Goal: Task Accomplishment & Management: Use online tool/utility

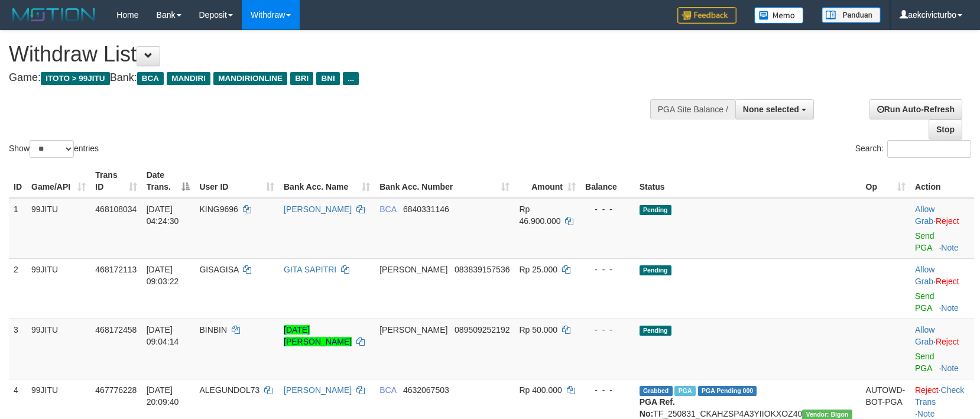
select select
select select "**"
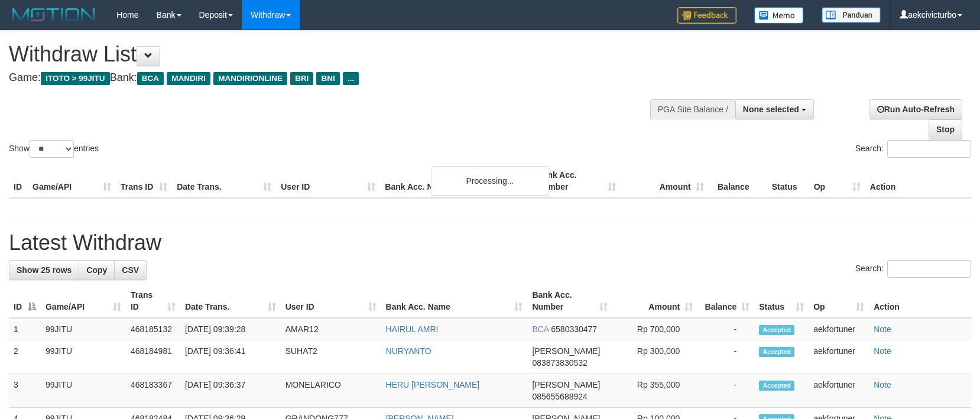
select select
select select "**"
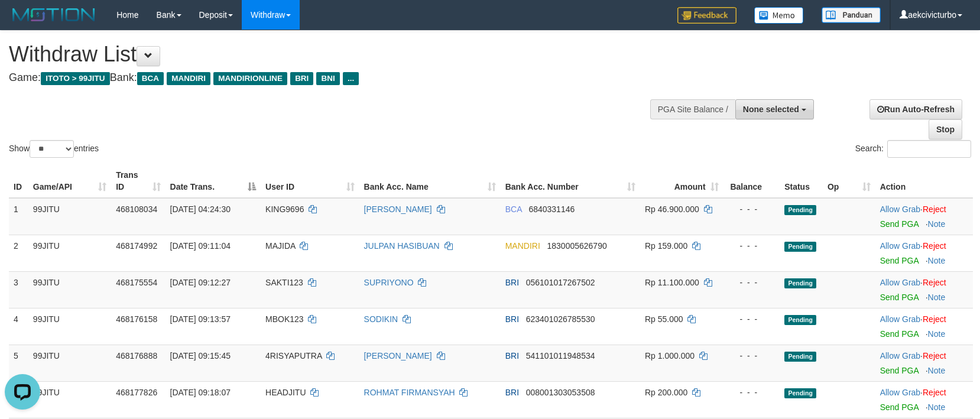
click at [774, 115] on button "None selected" at bounding box center [774, 109] width 79 height 20
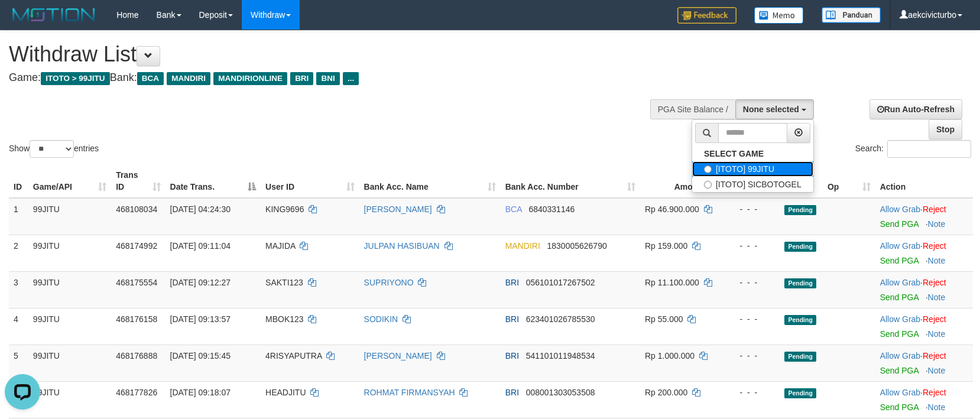
click at [777, 167] on label "[ITOTO] 99JITU" at bounding box center [752, 168] width 121 height 15
select select "***"
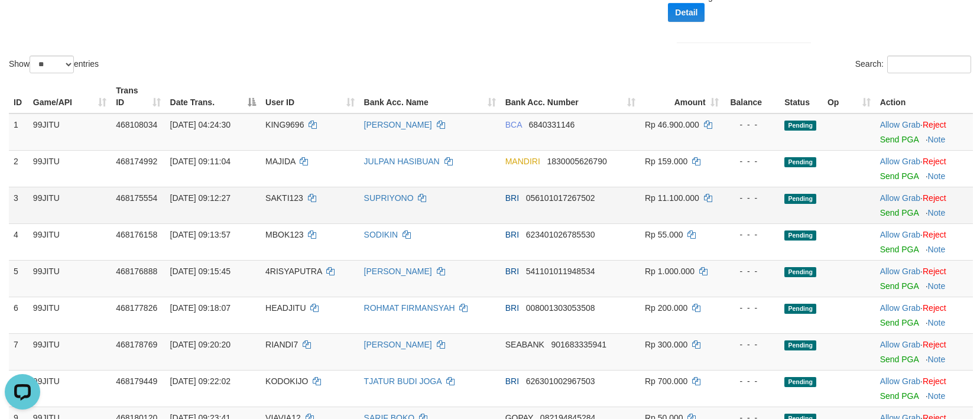
scroll to position [236, 0]
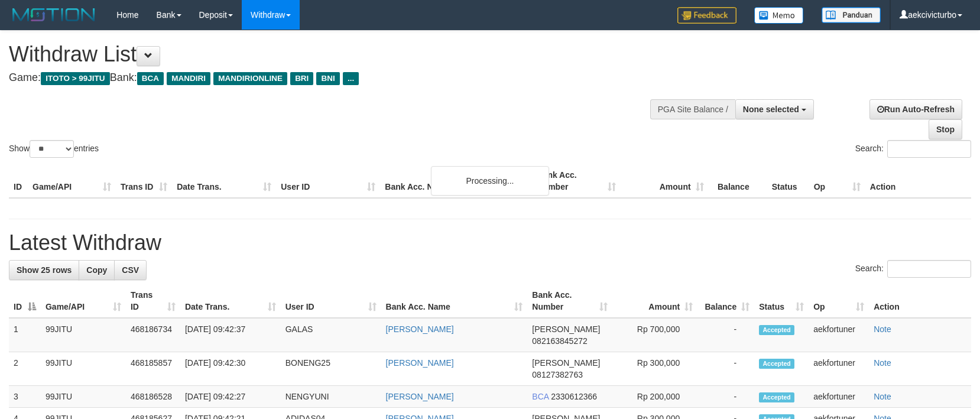
select select
select select "**"
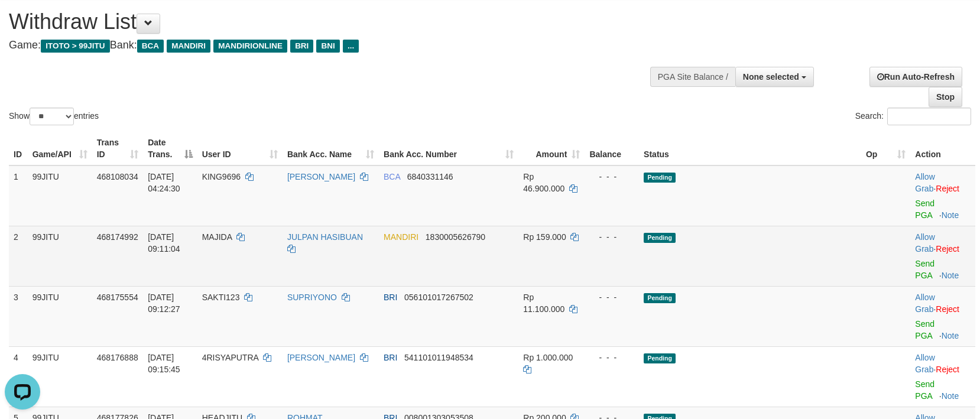
scroll to position [151, 0]
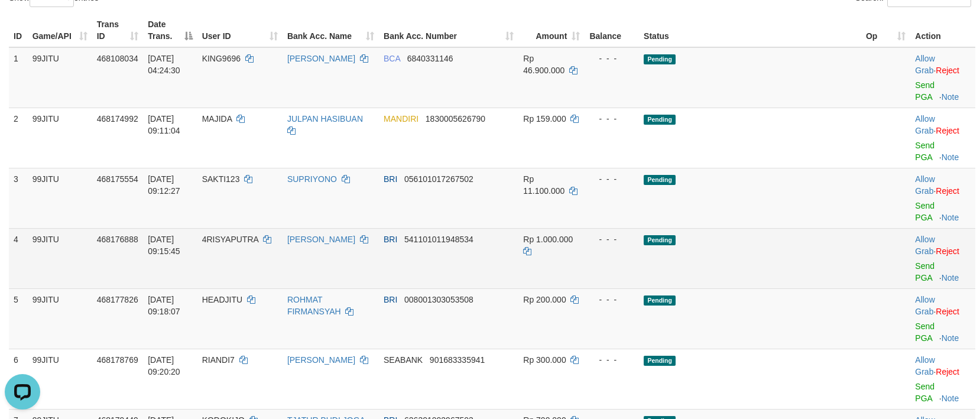
click at [910, 237] on td "Allow Grab · Reject Send PGA · Note" at bounding box center [942, 258] width 65 height 60
click at [915, 261] on link "Send PGA" at bounding box center [925, 271] width 20 height 21
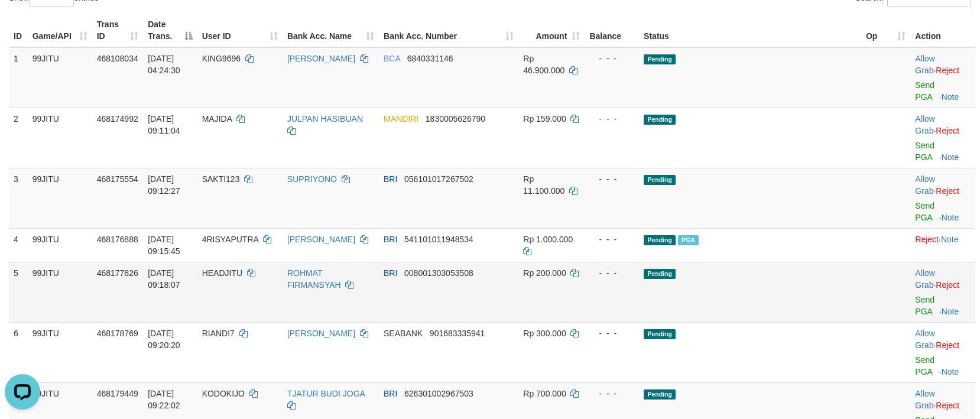
click at [910, 273] on td "Allow Grab · Reject Send PGA · Note" at bounding box center [942, 292] width 65 height 60
click at [915, 295] on link "Send PGA" at bounding box center [925, 305] width 20 height 21
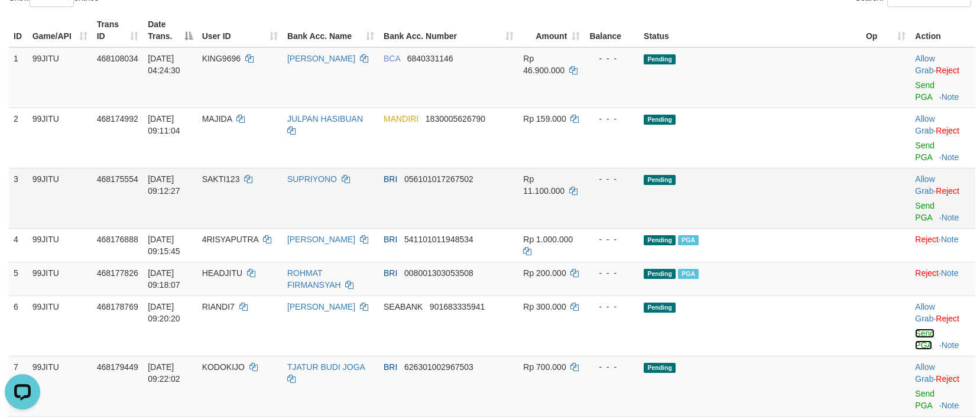
drag, startPoint x: 908, startPoint y: 299, endPoint x: 560, endPoint y: 161, distance: 374.4
click at [915, 329] on link "Send PGA" at bounding box center [925, 339] width 20 height 21
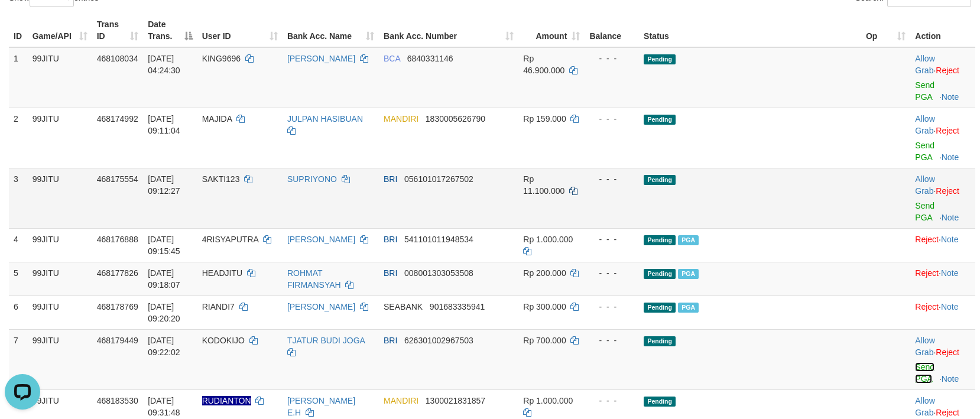
click at [915, 362] on link "Send PGA" at bounding box center [925, 372] width 20 height 21
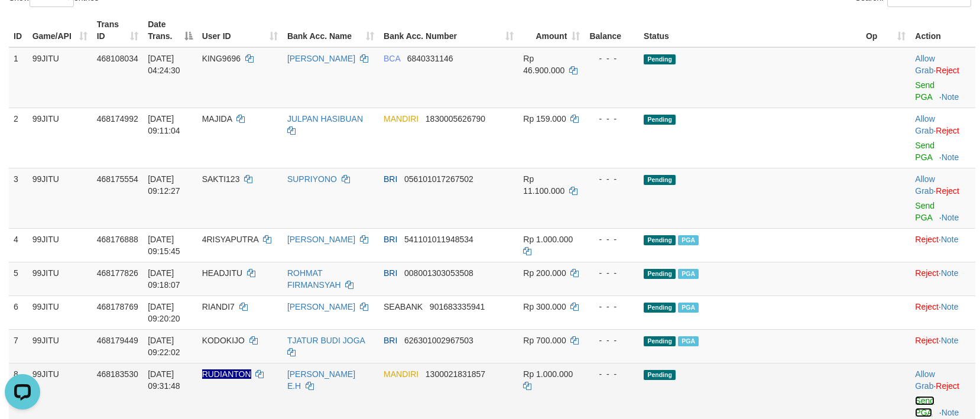
click at [915, 396] on link "Send PGA" at bounding box center [925, 406] width 20 height 21
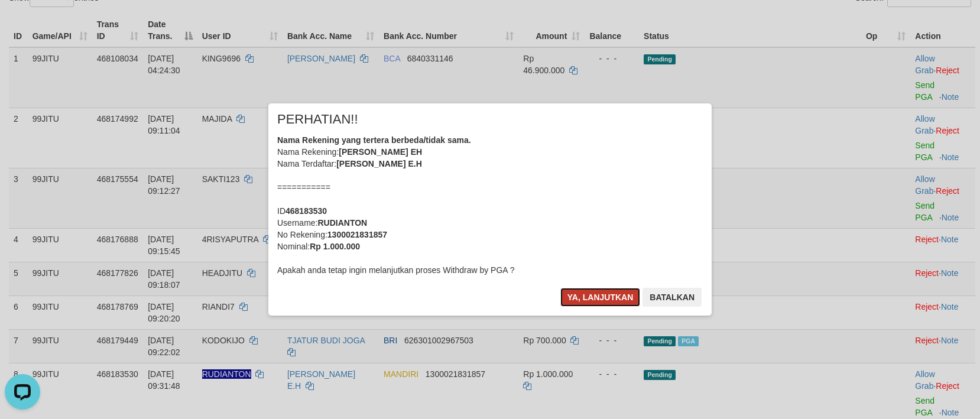
click at [603, 297] on button "Ya, lanjutkan" at bounding box center [600, 297] width 80 height 19
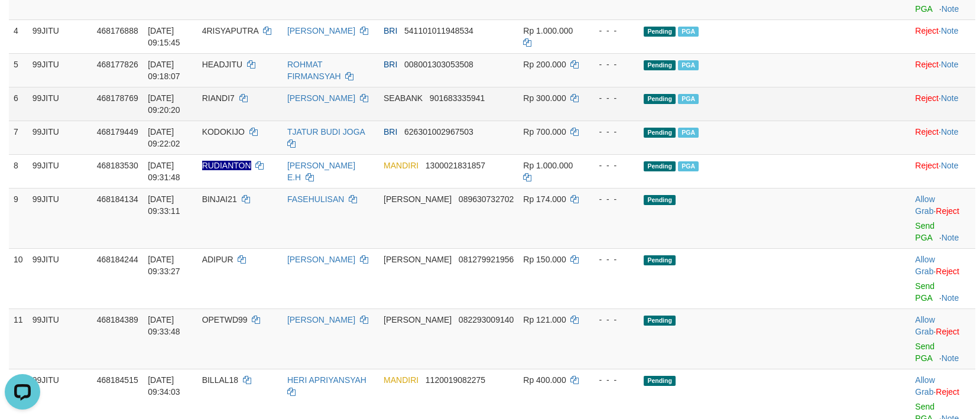
scroll to position [387, 0]
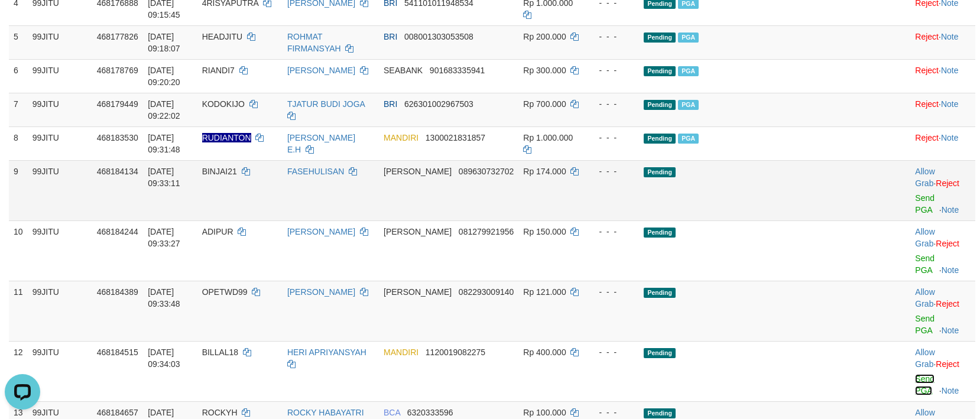
click at [915, 374] on link "Send PGA" at bounding box center [925, 384] width 20 height 21
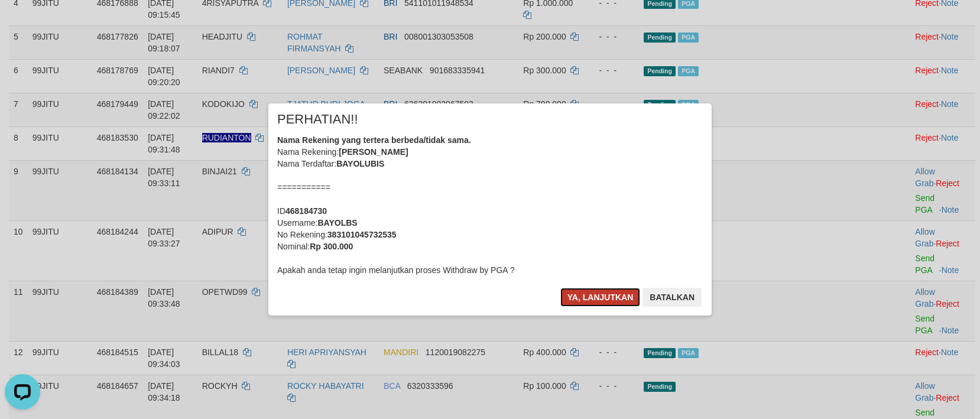
click at [634, 296] on button "Ya, lanjutkan" at bounding box center [600, 297] width 80 height 19
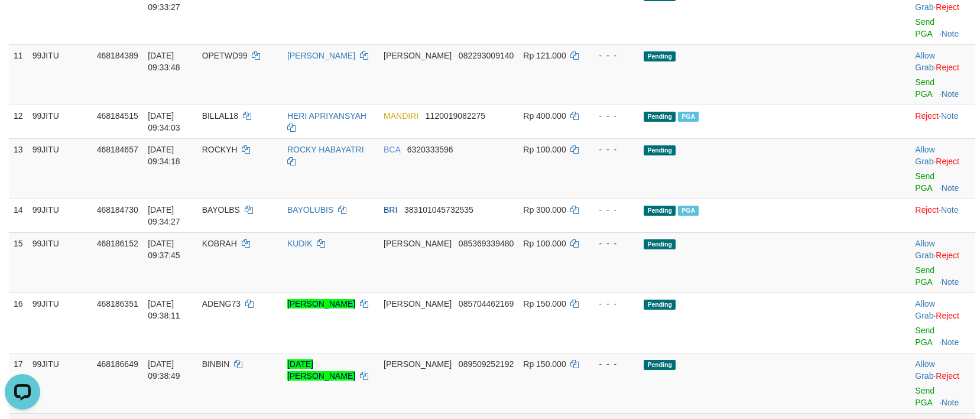
scroll to position [742, 0]
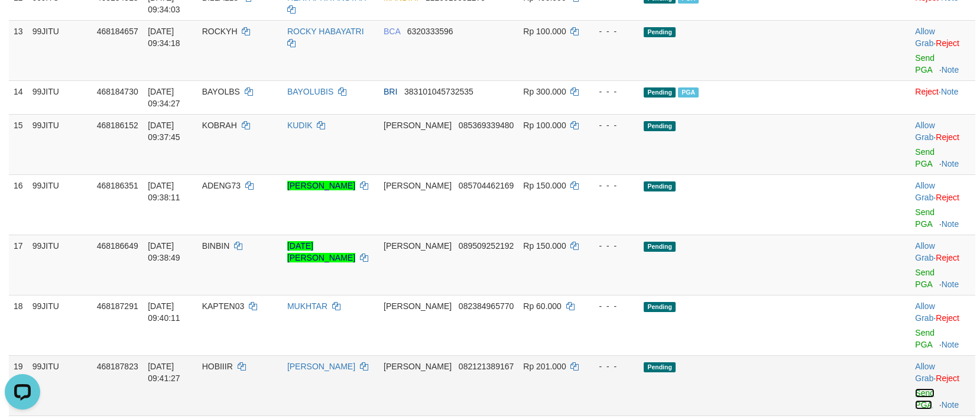
click at [917, 388] on link "Send PGA" at bounding box center [925, 398] width 20 height 21
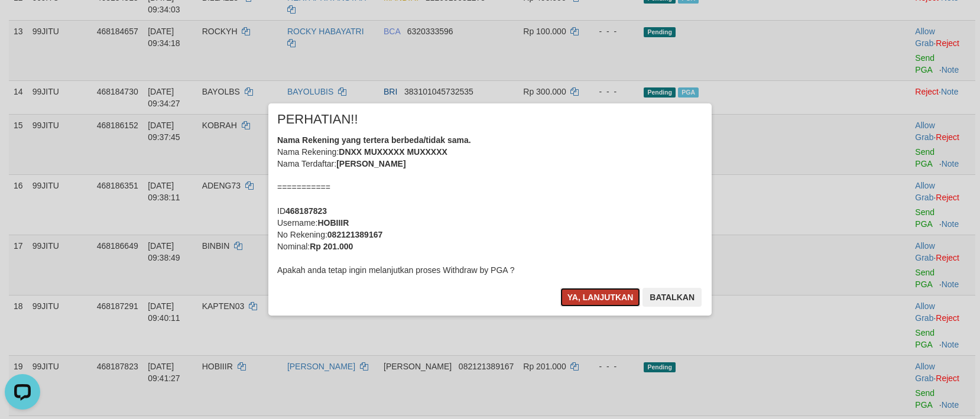
click at [615, 294] on button "Ya, lanjutkan" at bounding box center [600, 297] width 80 height 19
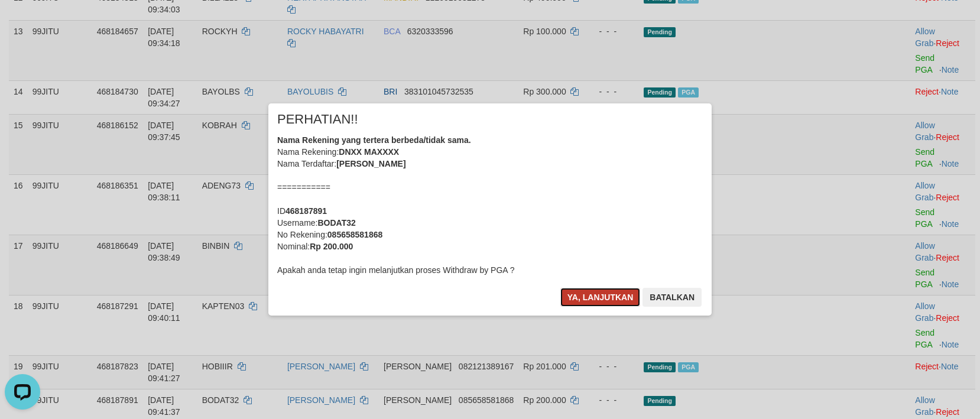
click at [593, 293] on button "Ya, lanjutkan" at bounding box center [600, 297] width 80 height 19
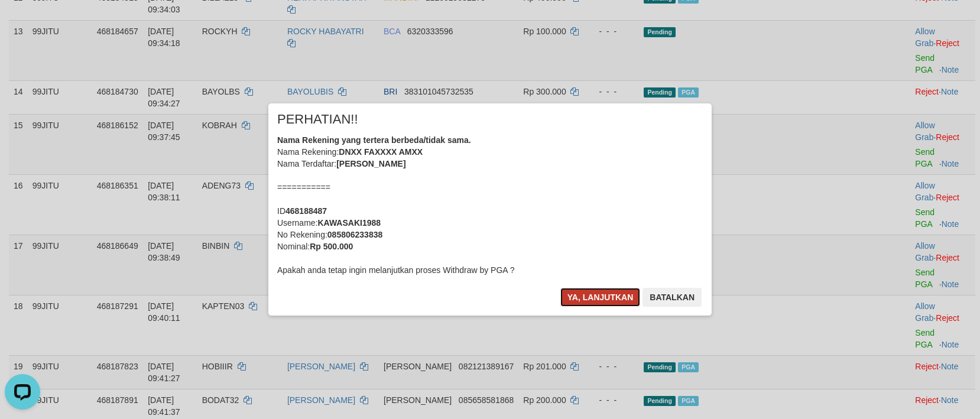
click at [594, 298] on button "Ya, lanjutkan" at bounding box center [600, 297] width 80 height 19
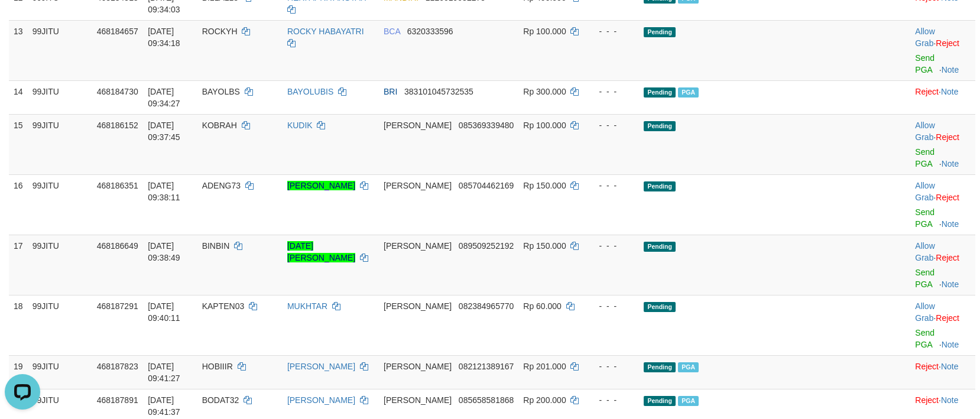
scroll to position [860, 0]
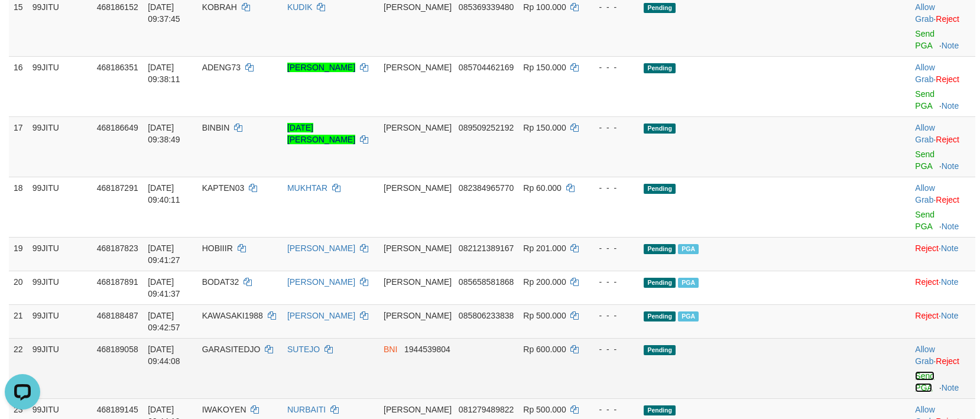
click at [915, 371] on link "Send PGA" at bounding box center [925, 381] width 20 height 21
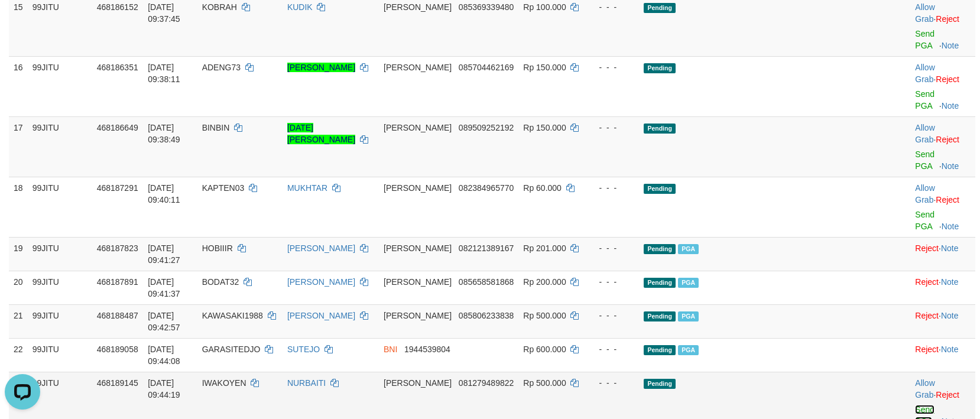
click at [910, 372] on td "Allow Grab · Reject Send PGA · Note" at bounding box center [942, 402] width 65 height 60
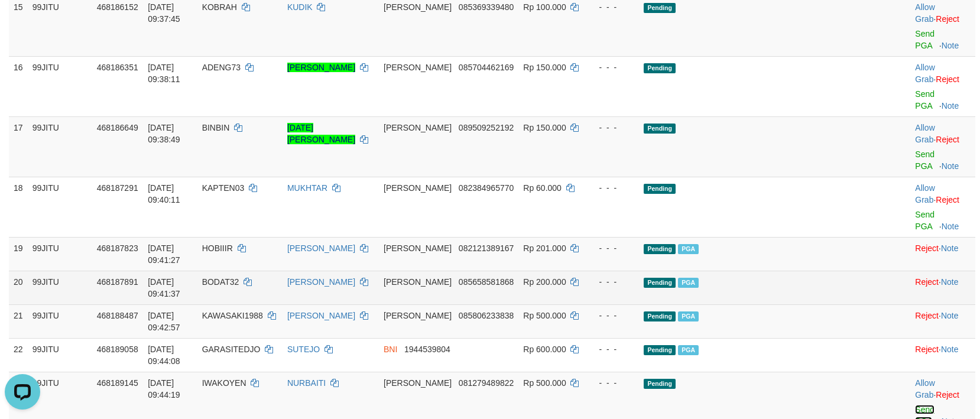
drag, startPoint x: 899, startPoint y: 279, endPoint x: 557, endPoint y: 168, distance: 359.1
click at [915, 405] on link "Send PGA" at bounding box center [925, 415] width 20 height 21
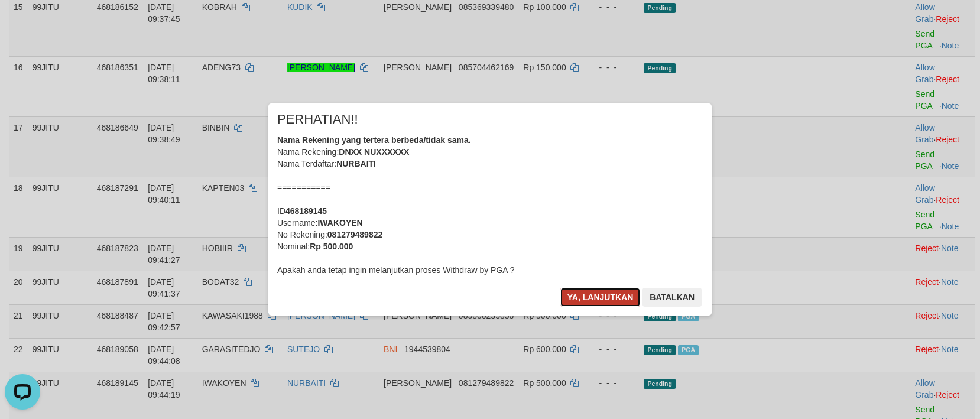
click at [606, 290] on button "Ya, lanjutkan" at bounding box center [600, 297] width 80 height 19
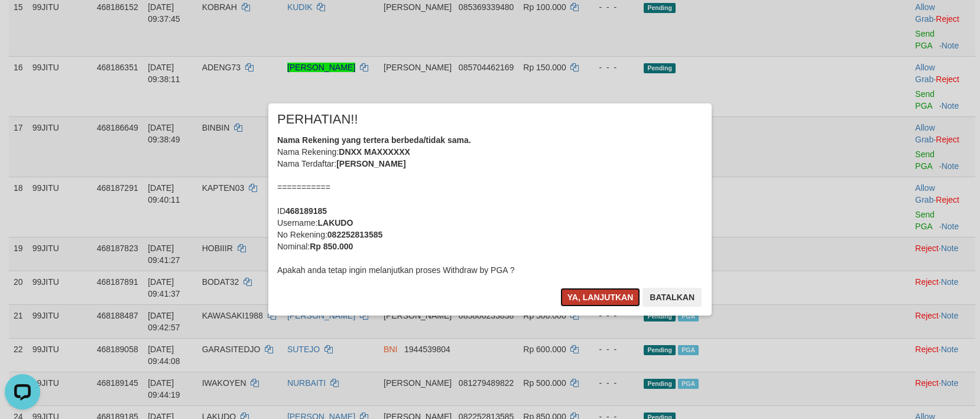
click at [601, 306] on button "Ya, lanjutkan" at bounding box center [600, 297] width 80 height 19
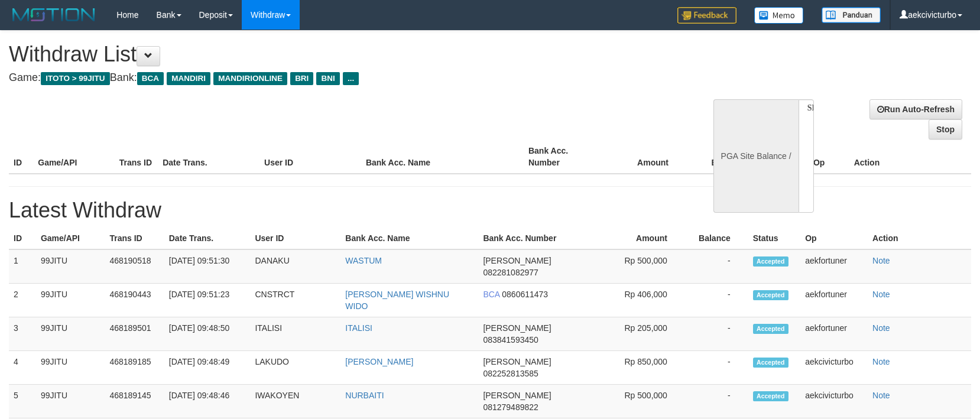
select select
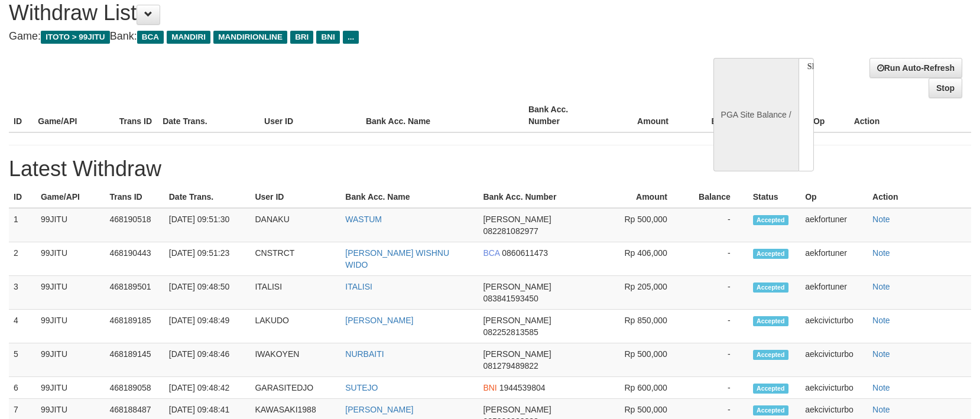
scroll to position [33, 0]
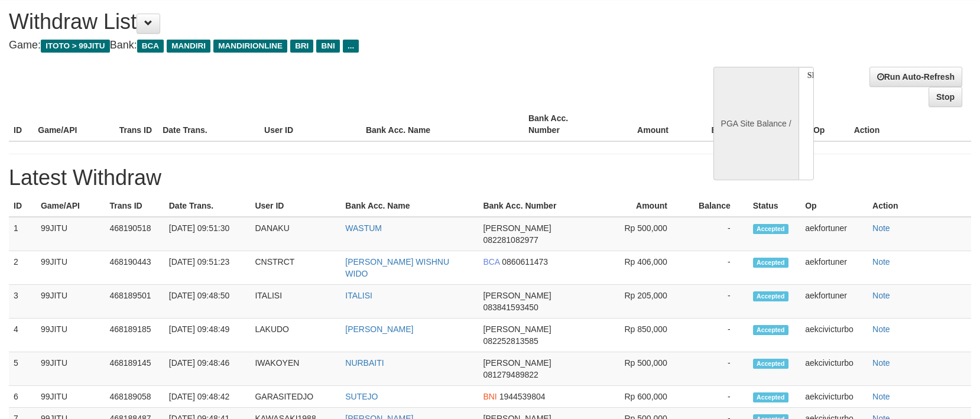
select select "**"
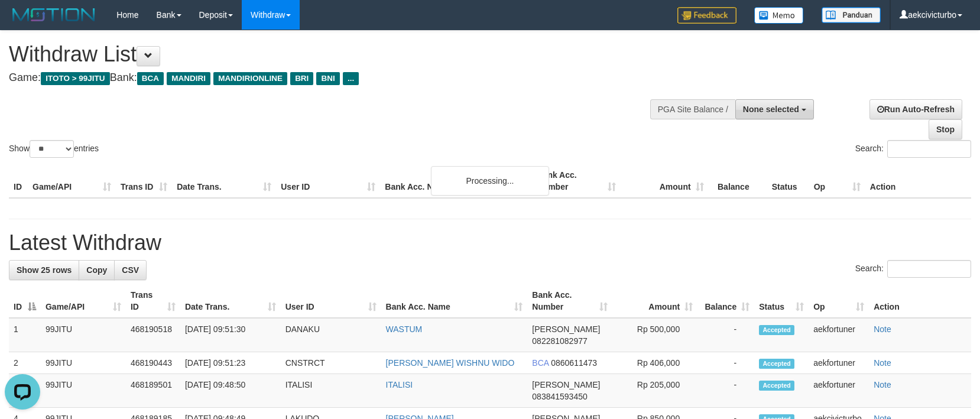
scroll to position [0, 0]
click at [797, 103] on button "None selected" at bounding box center [774, 109] width 79 height 20
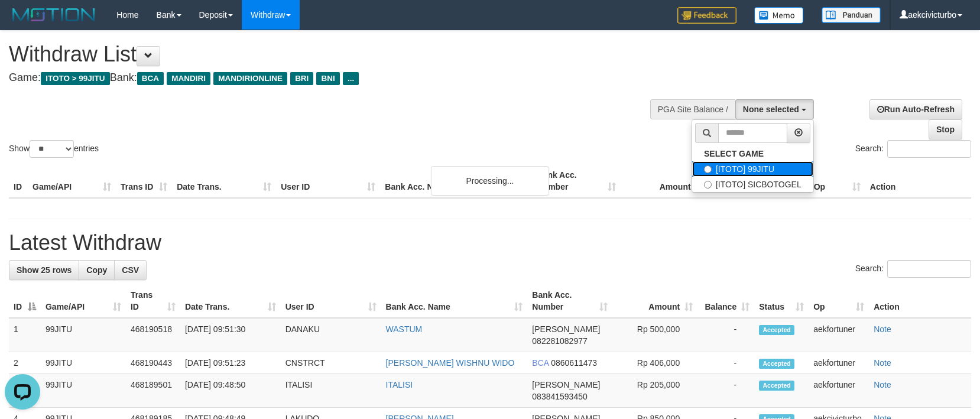
click at [768, 173] on label "[ITOTO] 99JITU" at bounding box center [752, 168] width 121 height 15
select select "***"
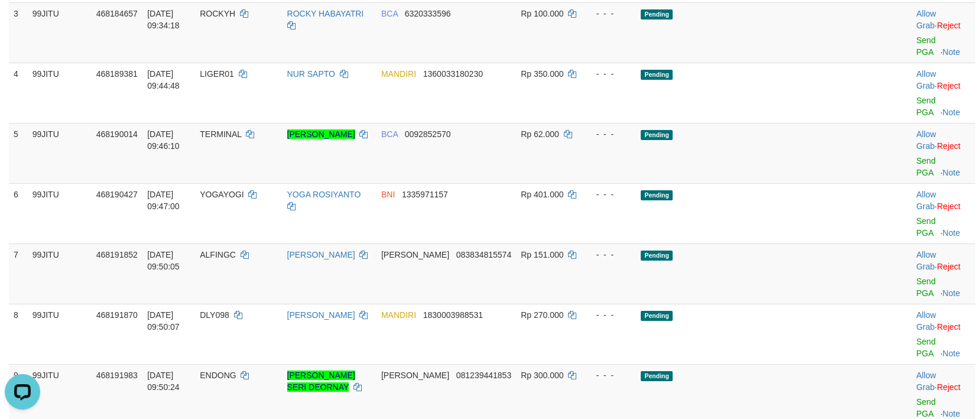
scroll to position [236, 0]
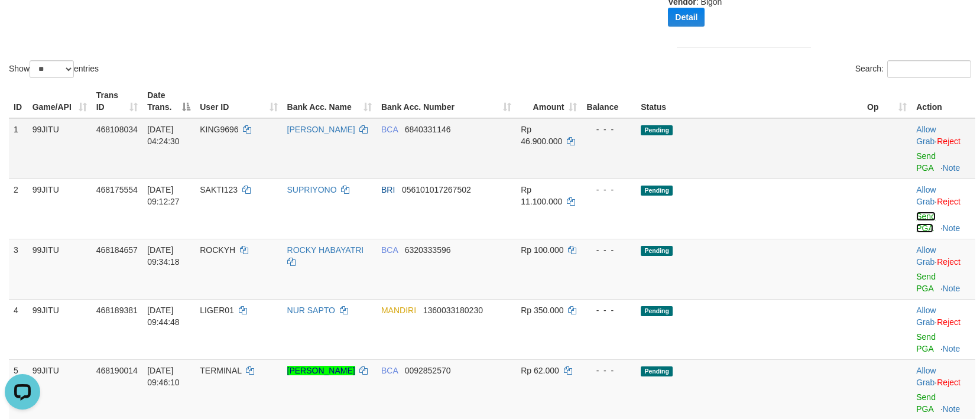
drag, startPoint x: 907, startPoint y: 204, endPoint x: 540, endPoint y: 152, distance: 371.2
click at [916, 212] on link "Send PGA" at bounding box center [926, 222] width 20 height 21
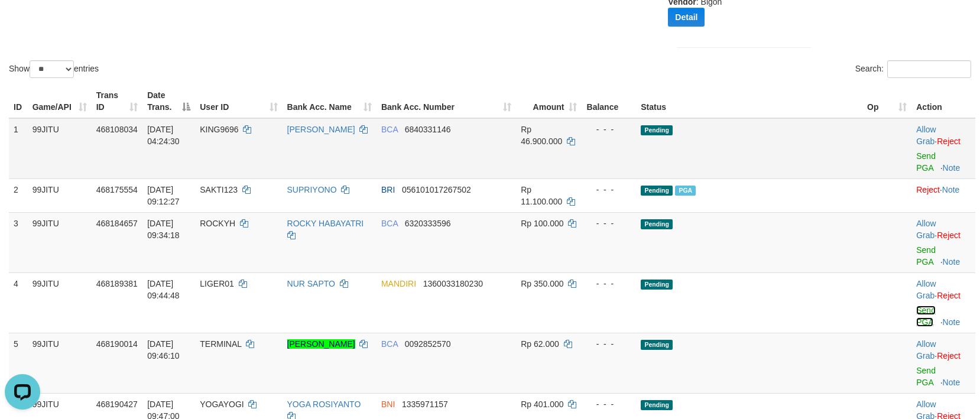
drag, startPoint x: 918, startPoint y: 289, endPoint x: 561, endPoint y: 165, distance: 378.0
click at [917, 306] on link "Send PGA" at bounding box center [926, 316] width 20 height 21
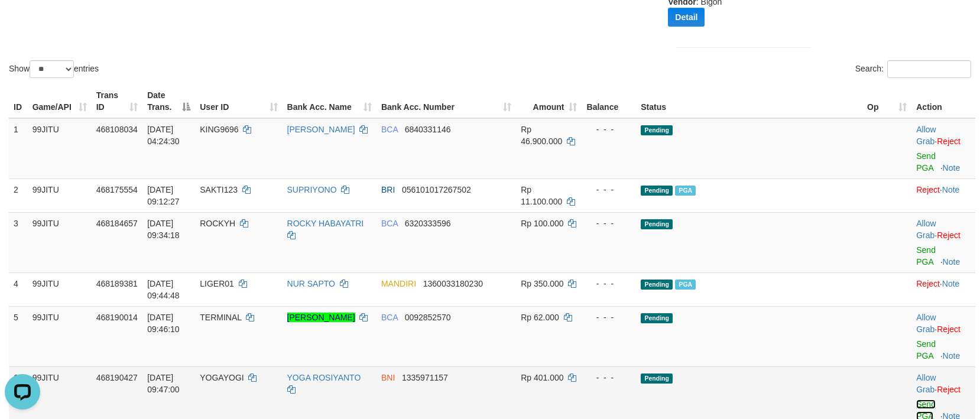
click at [916, 400] on link "Send PGA" at bounding box center [926, 410] width 20 height 21
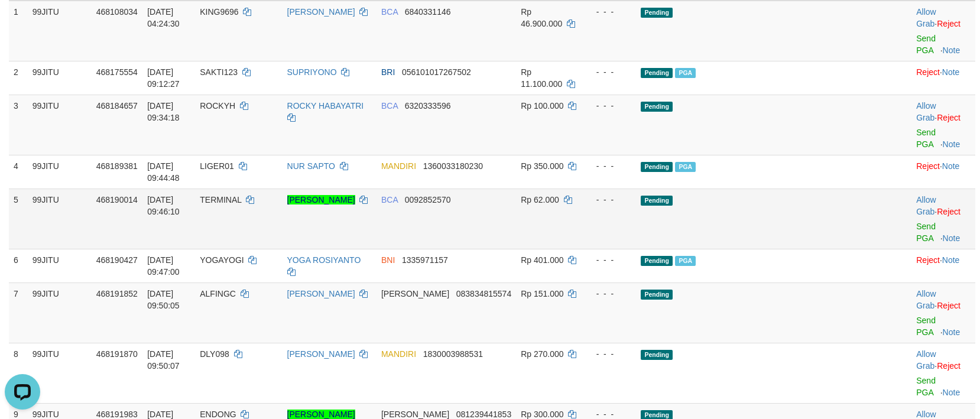
scroll to position [355, 0]
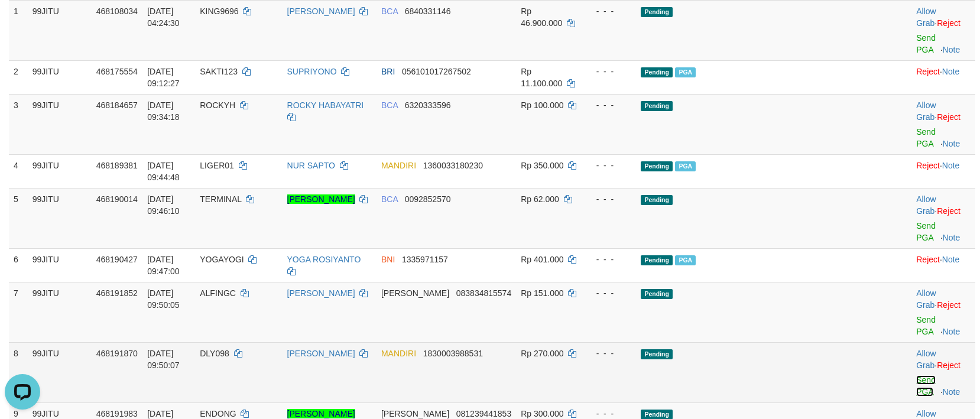
click at [924, 375] on link "Send PGA" at bounding box center [926, 385] width 20 height 21
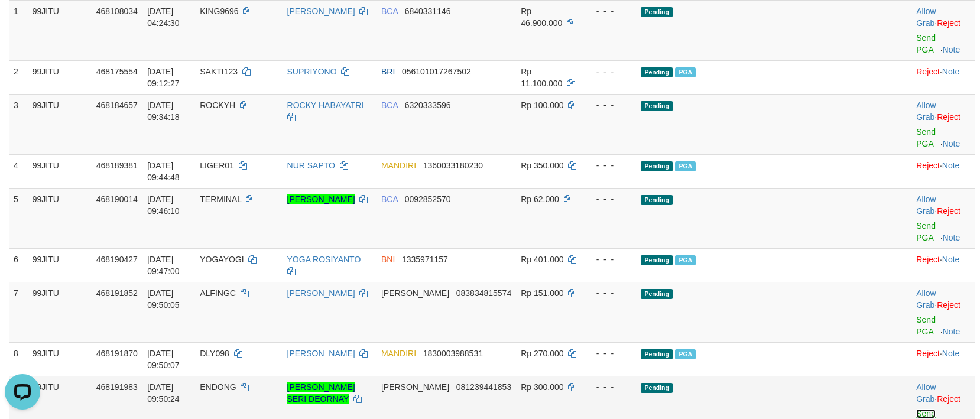
click at [916, 409] on link "Send PGA" at bounding box center [926, 419] width 20 height 21
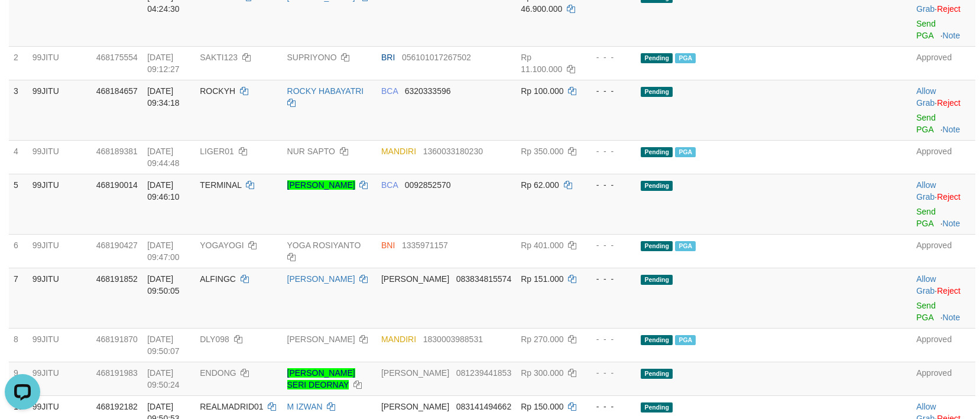
scroll to position [0, 0]
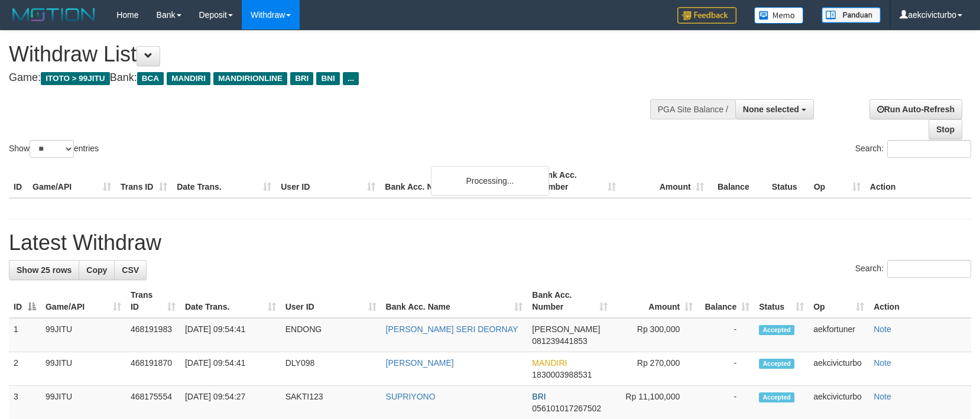
select select
select select "**"
click at [759, 113] on span "None selected" at bounding box center [771, 109] width 56 height 9
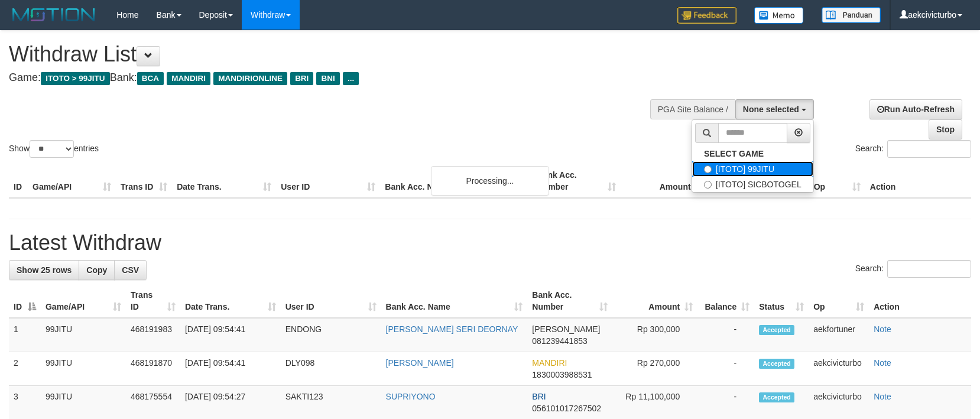
click at [762, 161] on label "[ITOTO] 99JITU" at bounding box center [752, 168] width 121 height 15
select select "***"
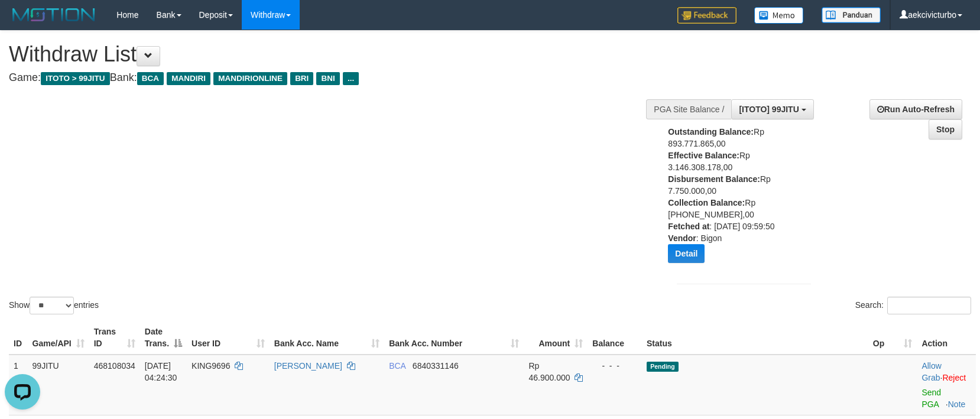
click at [509, 157] on div "Show ** ** ** *** entries Search:" at bounding box center [490, 174] width 980 height 286
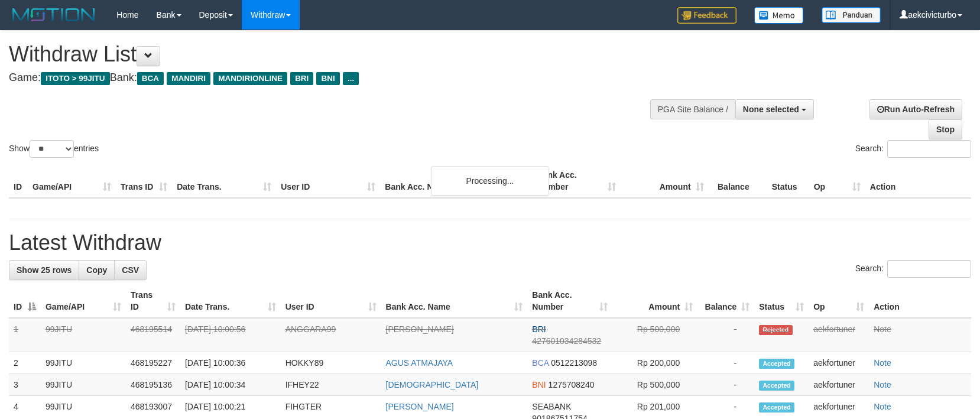
select select
select select "**"
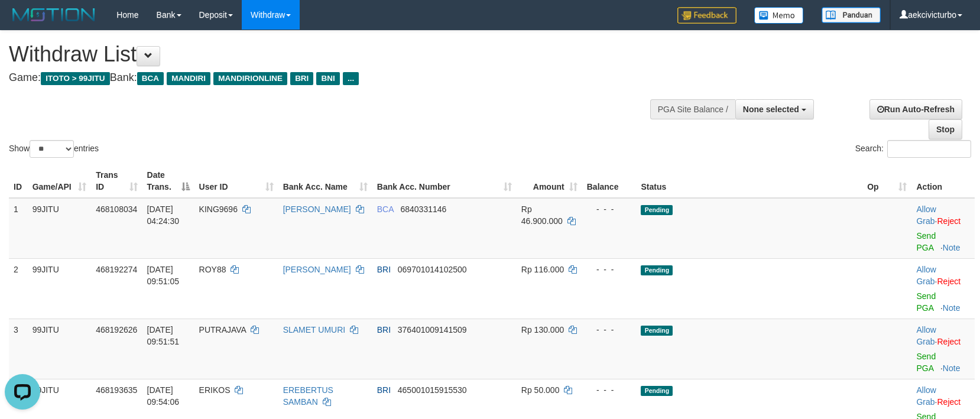
click at [765, 76] on div "Show ** ** ** *** entries Search:" at bounding box center [490, 95] width 980 height 129
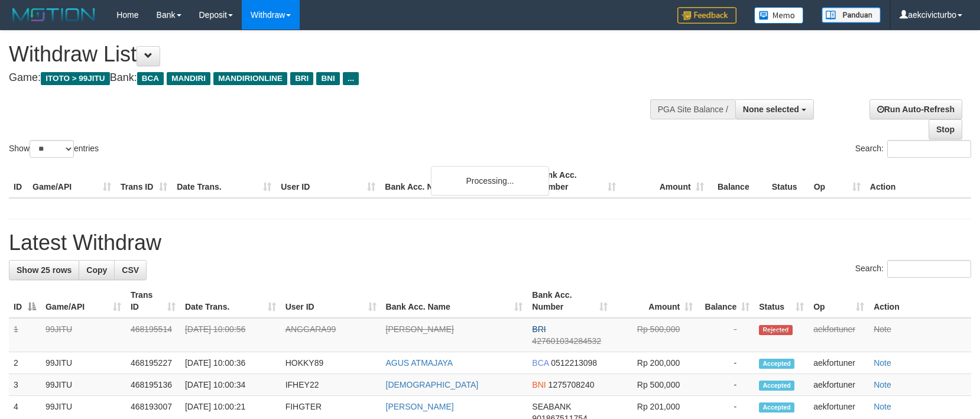
select select
select select "**"
select select
select select "**"
select select
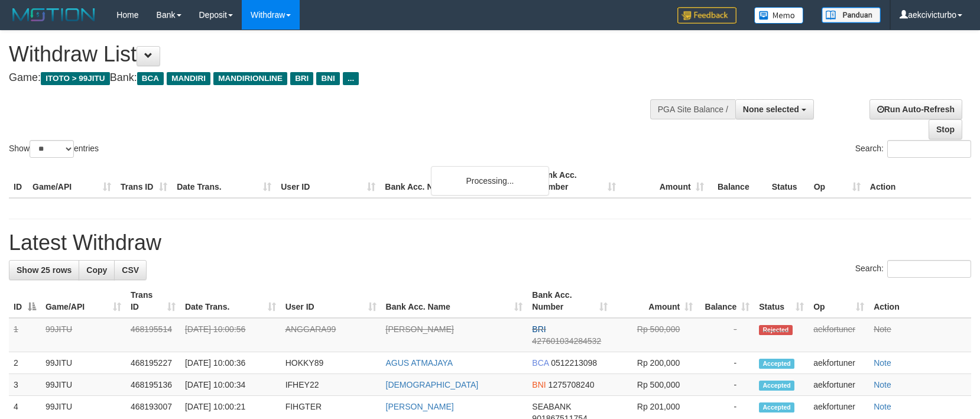
select select "**"
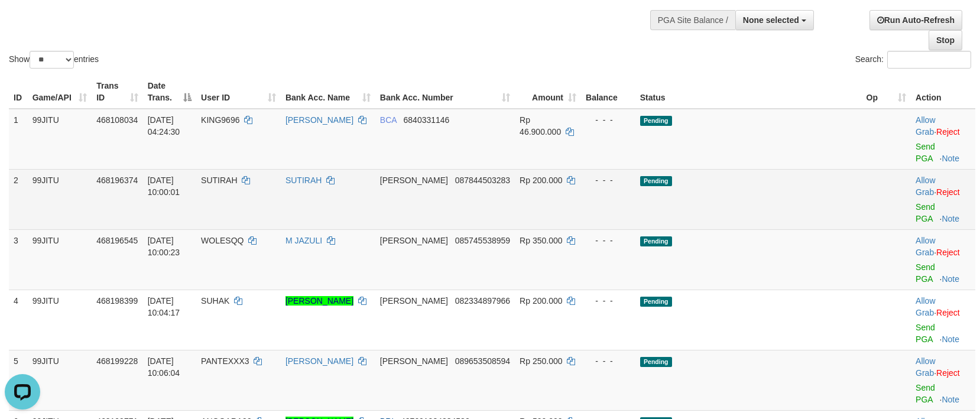
scroll to position [118, 0]
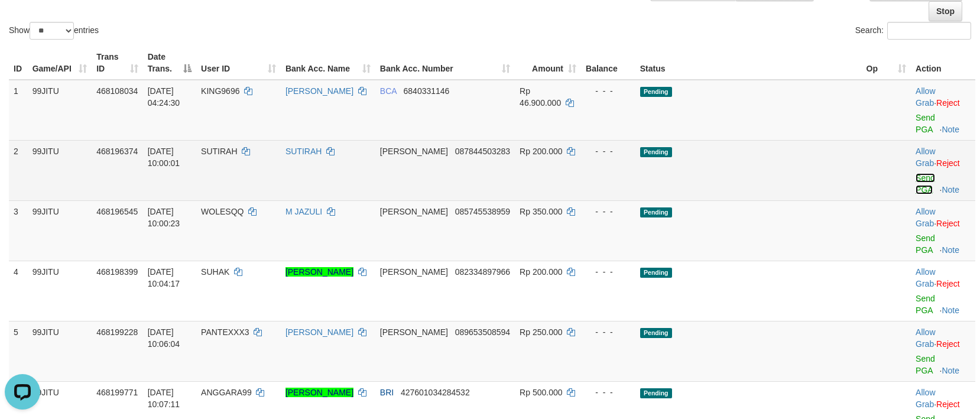
click at [916, 173] on link "Send PGA" at bounding box center [926, 183] width 20 height 21
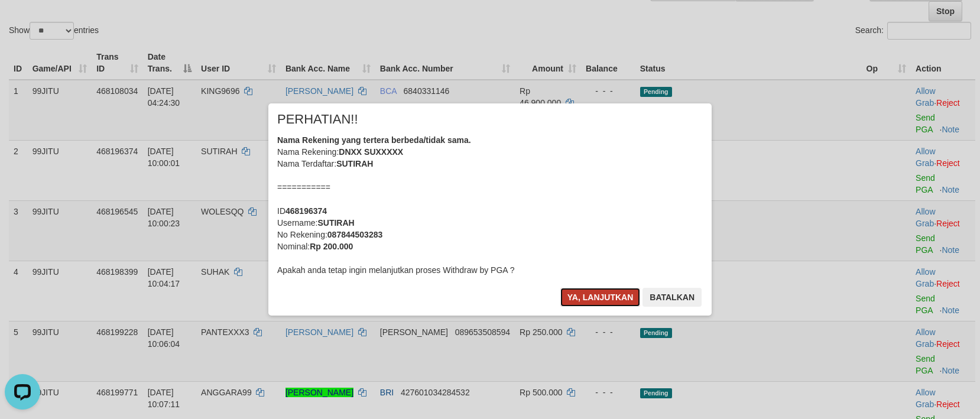
click at [612, 300] on button "Ya, lanjutkan" at bounding box center [600, 297] width 80 height 19
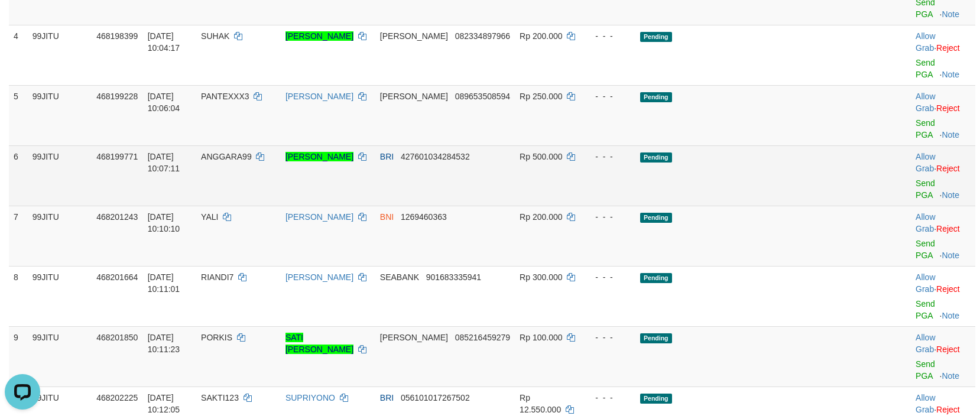
scroll to position [473, 0]
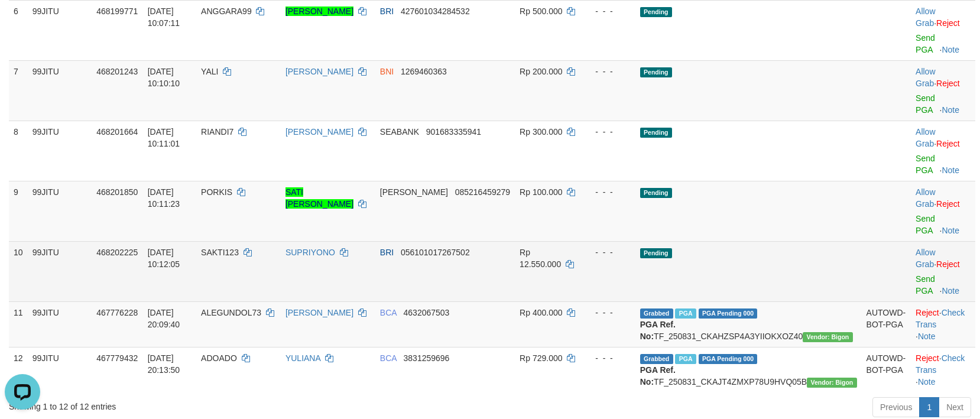
click at [239, 248] on span "SAKTI123" at bounding box center [220, 252] width 38 height 9
copy td "SAKTI123"
click at [926, 274] on link "Send PGA" at bounding box center [926, 284] width 20 height 21
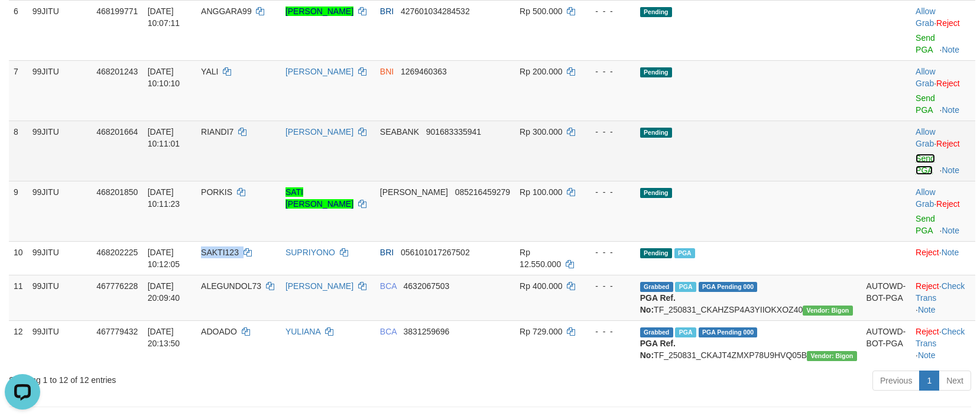
click at [924, 154] on link "Send PGA" at bounding box center [926, 164] width 20 height 21
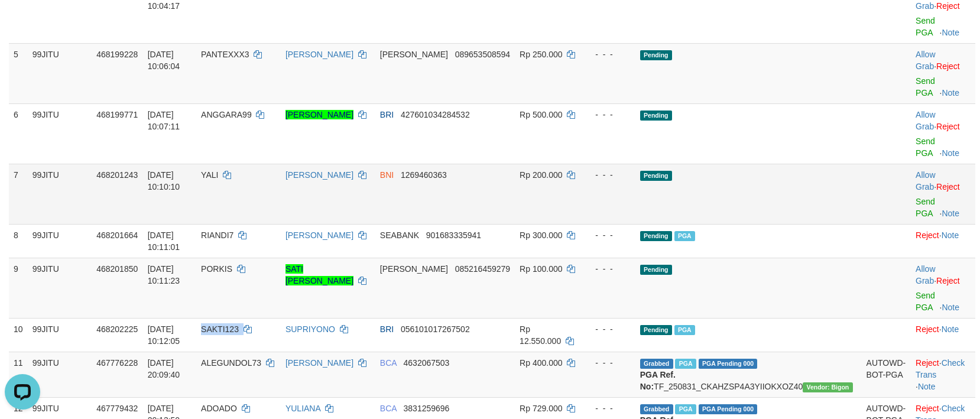
scroll to position [355, 0]
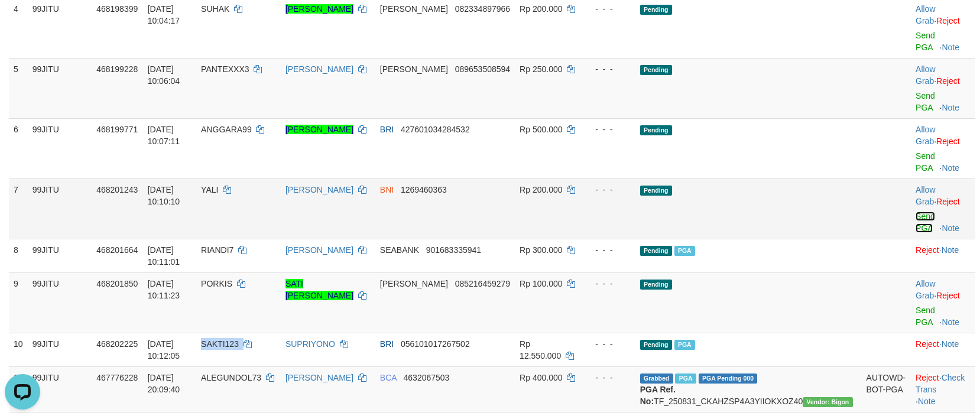
click at [916, 212] on link "Send PGA" at bounding box center [926, 222] width 20 height 21
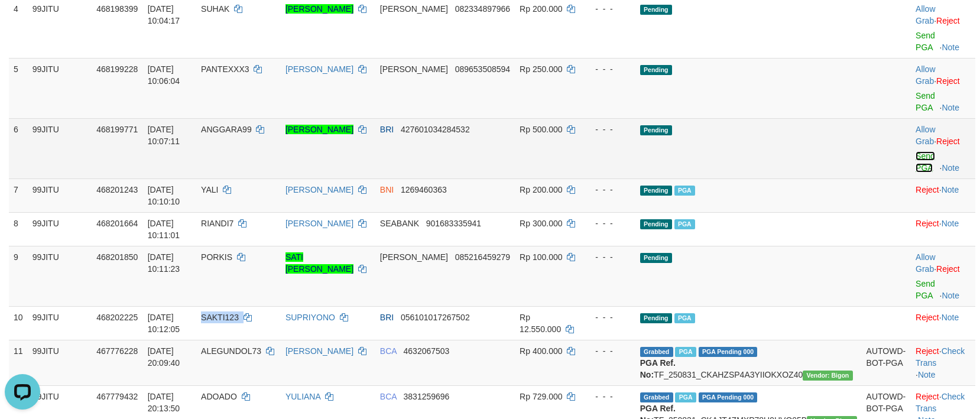
click at [916, 151] on link "Send PGA" at bounding box center [926, 161] width 20 height 21
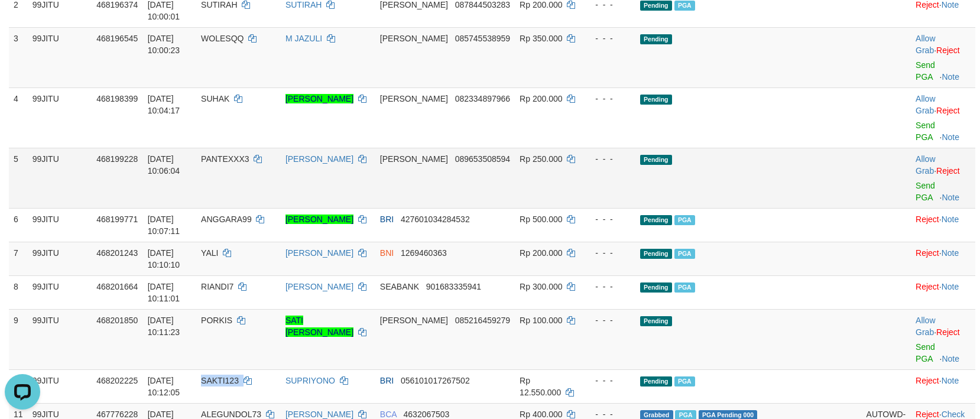
scroll to position [236, 0]
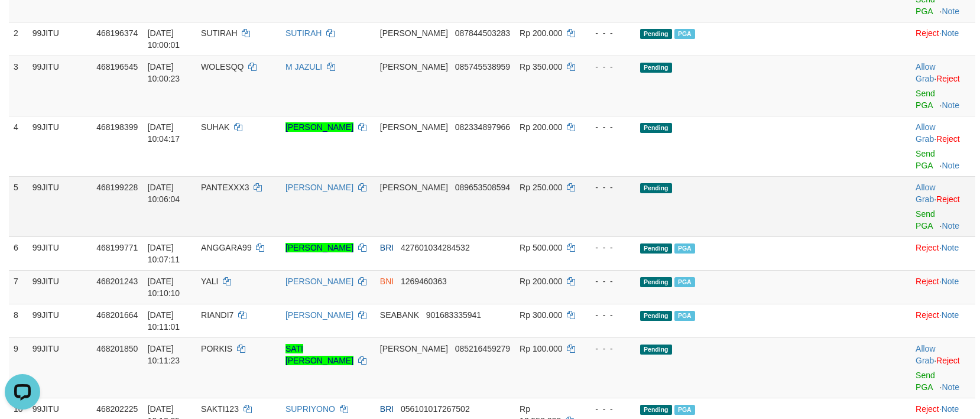
click at [919, 176] on td "Allow Grab · Reject Send PGA · Note" at bounding box center [943, 206] width 64 height 60
drag, startPoint x: 919, startPoint y: 174, endPoint x: 550, endPoint y: 167, distance: 369.5
click at [919, 209] on link "Send PGA" at bounding box center [926, 219] width 20 height 21
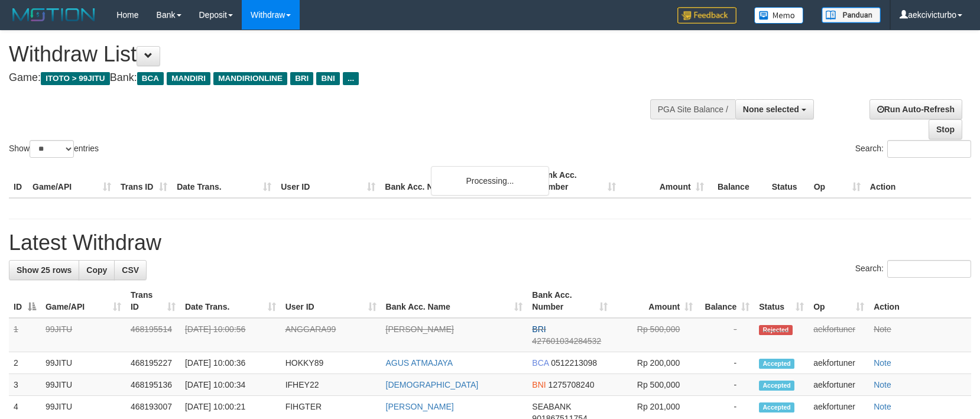
select select
select select "**"
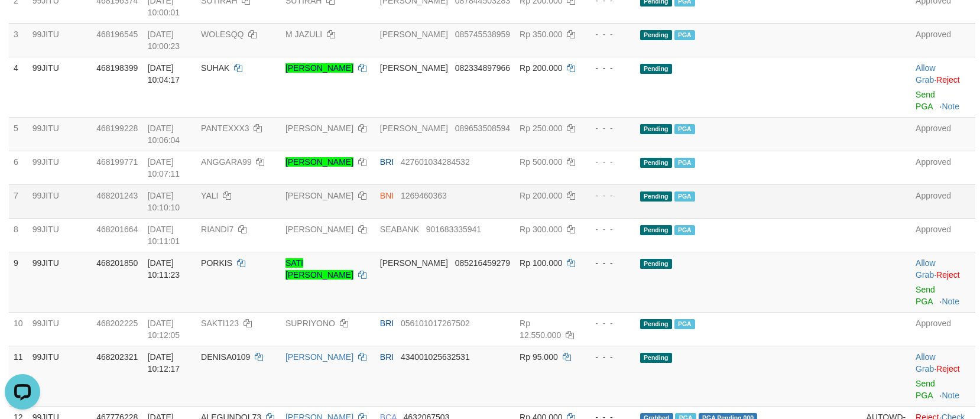
click at [813, 184] on td "Pending PGA" at bounding box center [748, 201] width 226 height 34
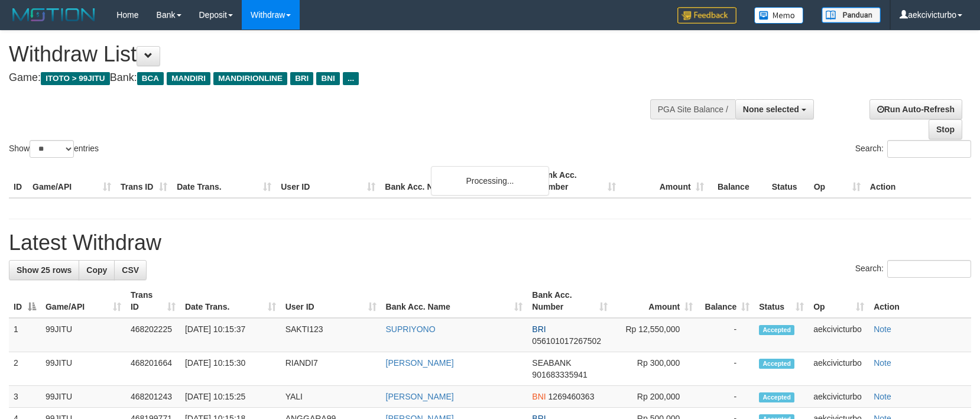
select select
select select "**"
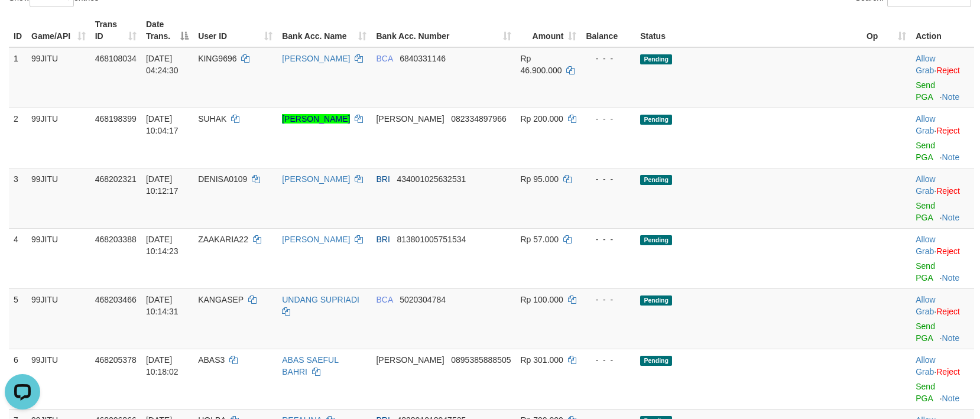
scroll to position [33, 0]
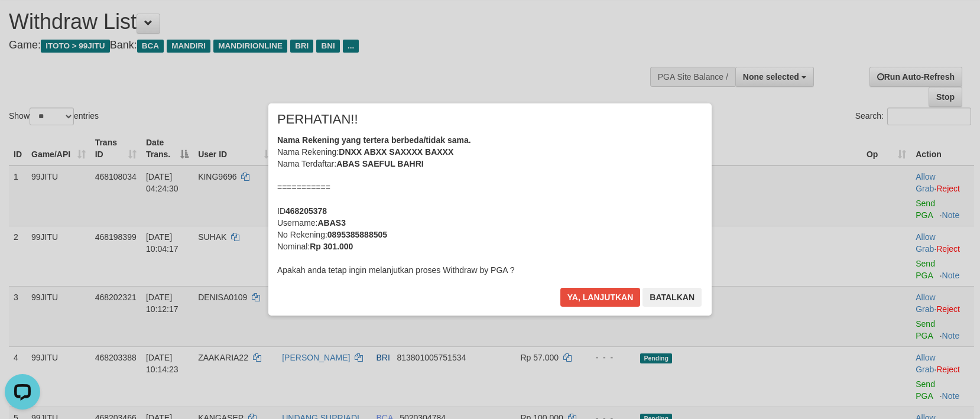
scroll to position [0, 0]
click at [596, 309] on div "Ya, lanjutkan Batalkan" at bounding box center [631, 302] width 144 height 28
click at [594, 297] on button "Ya, lanjutkan" at bounding box center [600, 297] width 80 height 19
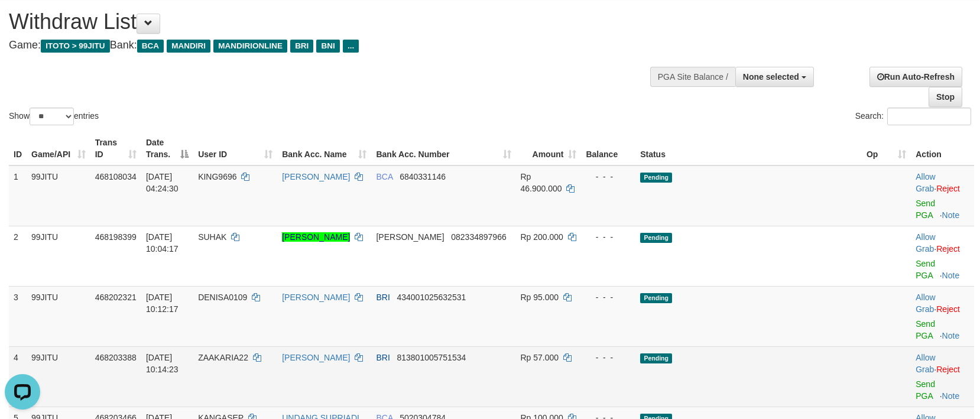
scroll to position [151, 0]
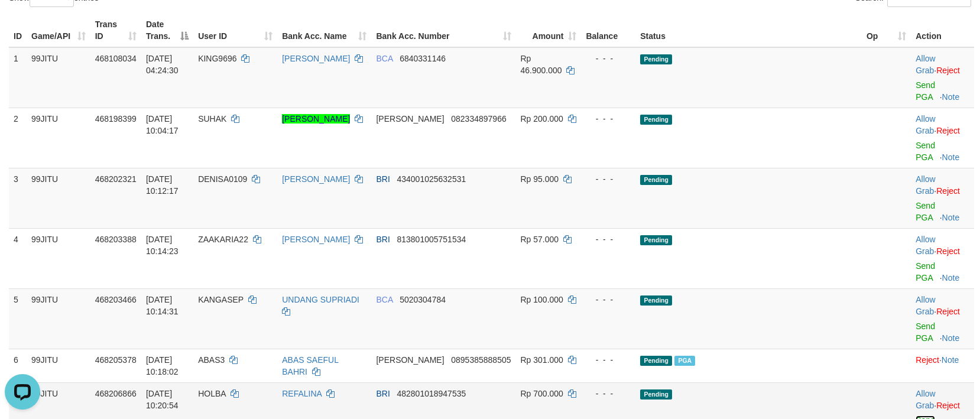
click at [916, 416] on link "Send PGA" at bounding box center [926, 426] width 20 height 21
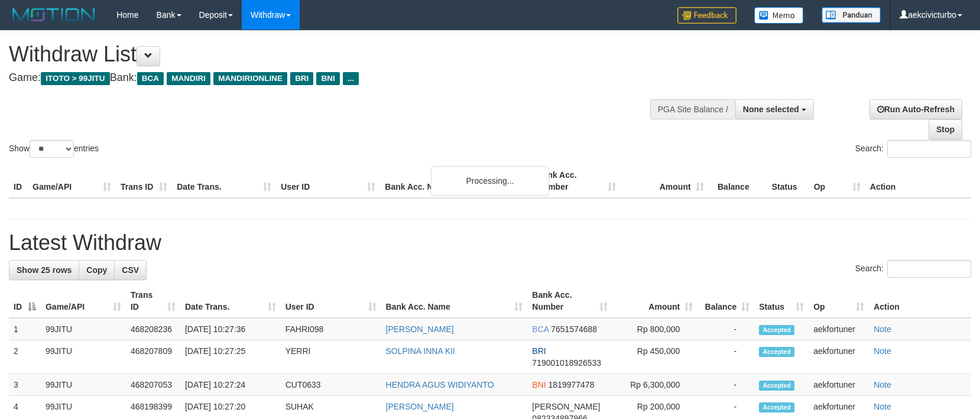
select select
select select "**"
select select
select select "**"
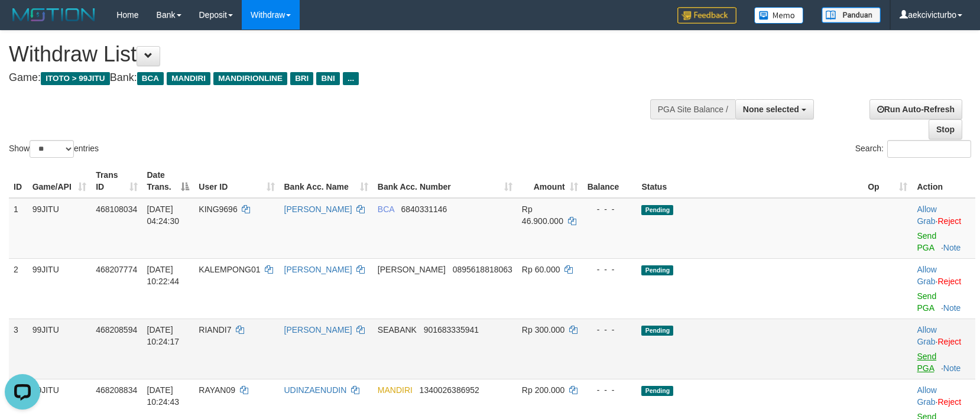
drag, startPoint x: 887, startPoint y: 333, endPoint x: 924, endPoint y: 332, distance: 36.7
click at [887, 333] on td at bounding box center [887, 349] width 49 height 60
click at [924, 352] on link "Send PGA" at bounding box center [927, 362] width 20 height 21
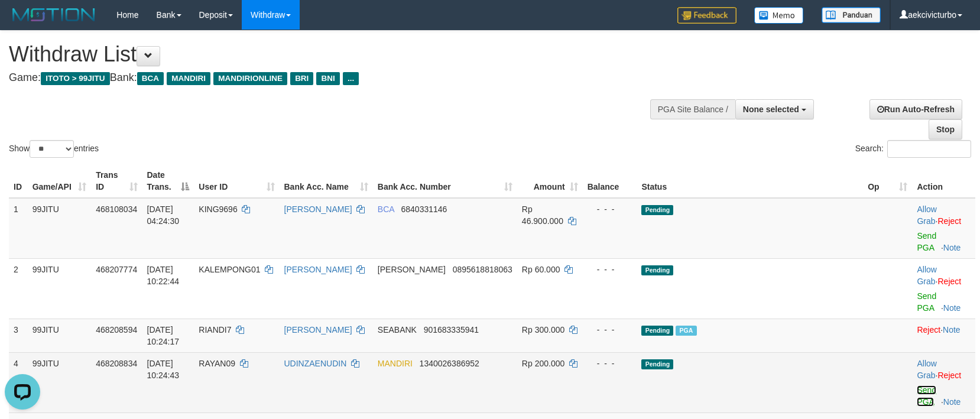
click at [923, 385] on link "Send PGA" at bounding box center [927, 395] width 20 height 21
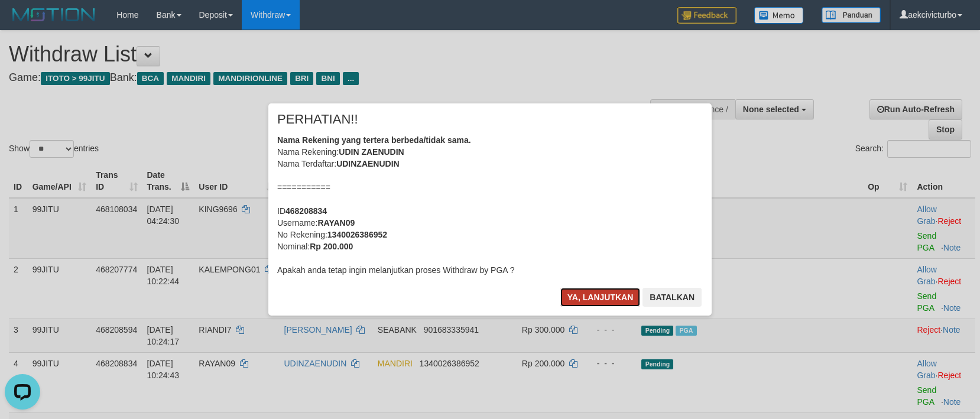
click at [613, 296] on button "Ya, lanjutkan" at bounding box center [600, 297] width 80 height 19
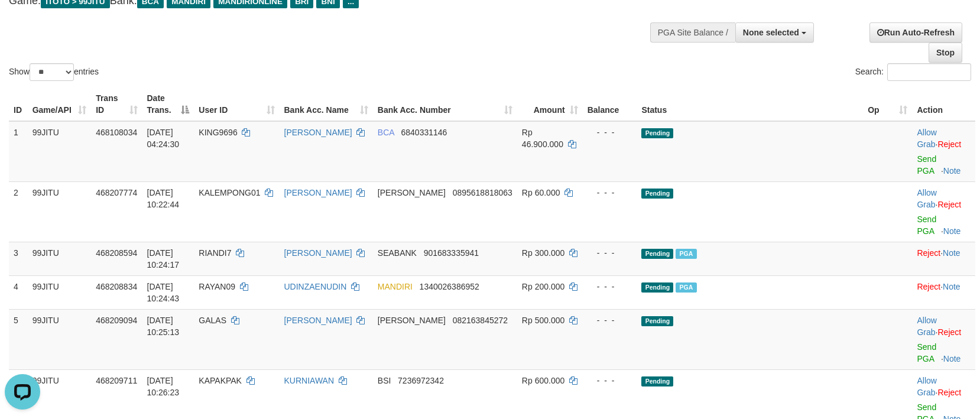
scroll to position [118, 0]
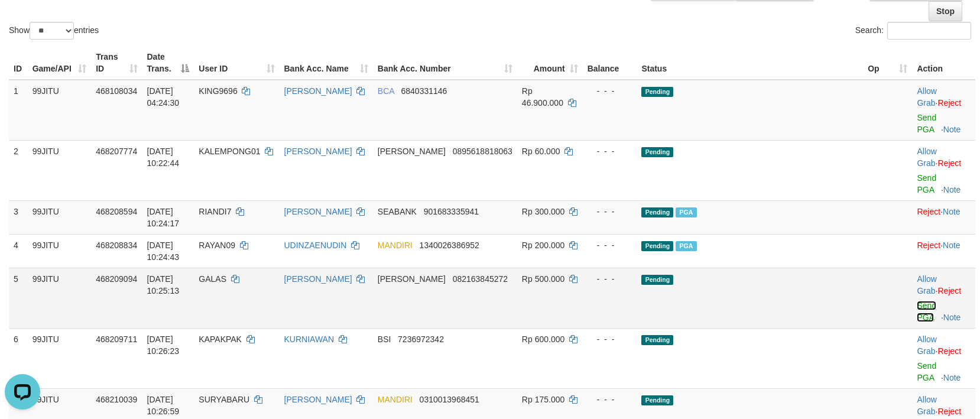
click at [919, 301] on link "Send PGA" at bounding box center [927, 311] width 20 height 21
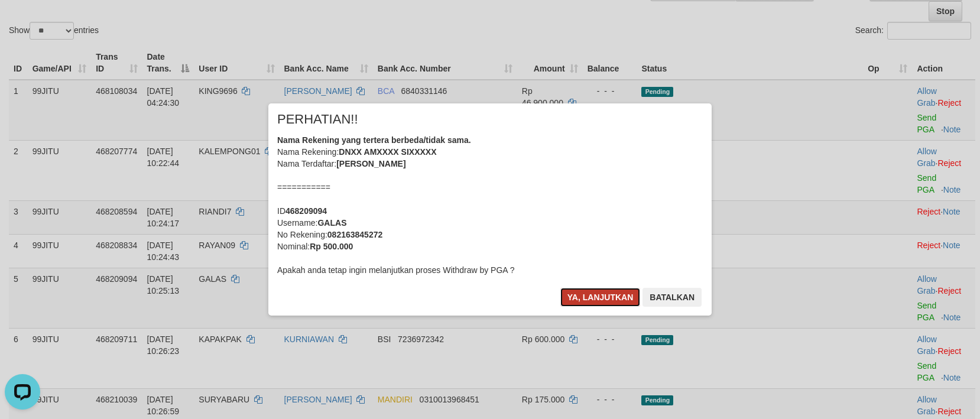
click at [580, 297] on button "Ya, lanjutkan" at bounding box center [600, 297] width 80 height 19
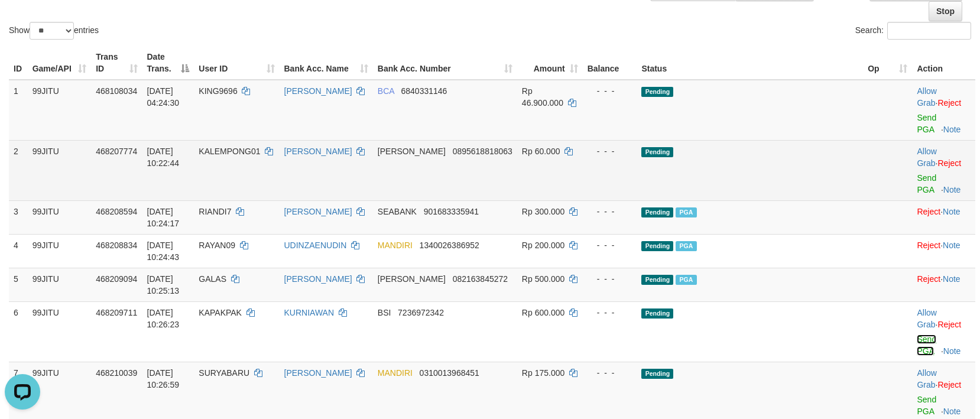
drag, startPoint x: 927, startPoint y: 319, endPoint x: 565, endPoint y: 162, distance: 394.7
click at [927, 335] on link "Send PGA" at bounding box center [927, 345] width 20 height 21
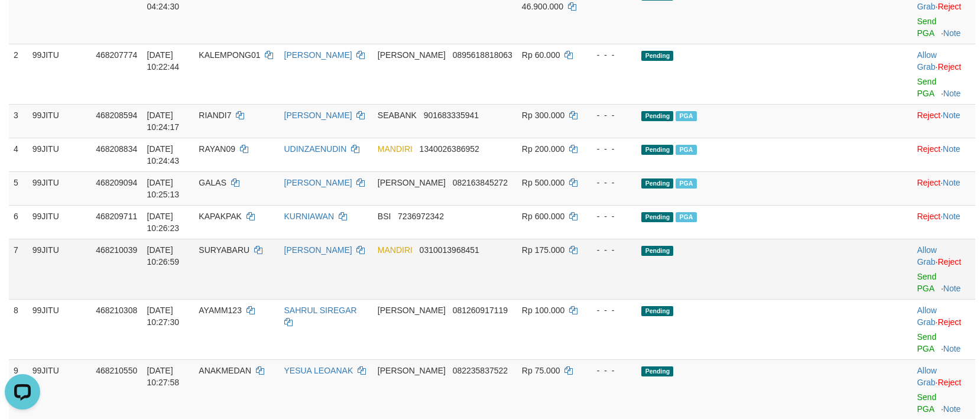
scroll to position [236, 0]
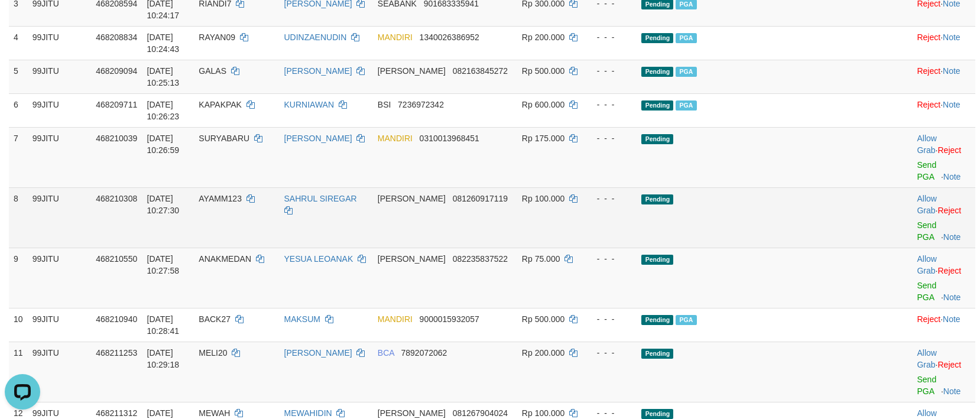
scroll to position [355, 0]
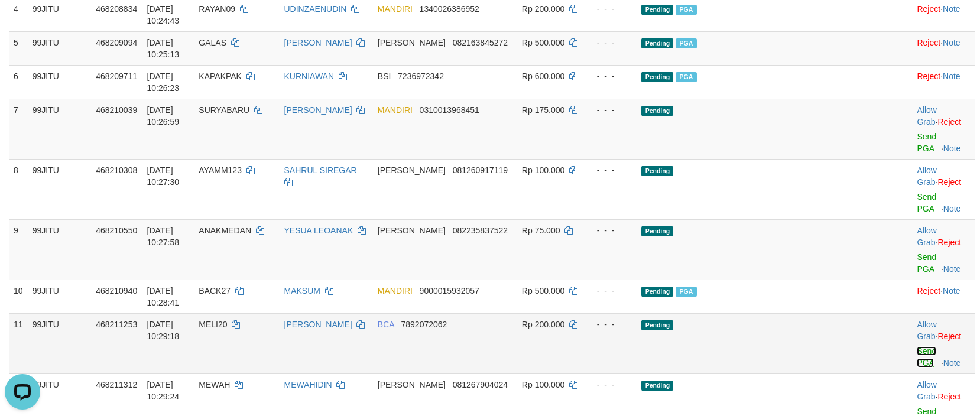
click at [917, 346] on link "Send PGA" at bounding box center [927, 356] width 20 height 21
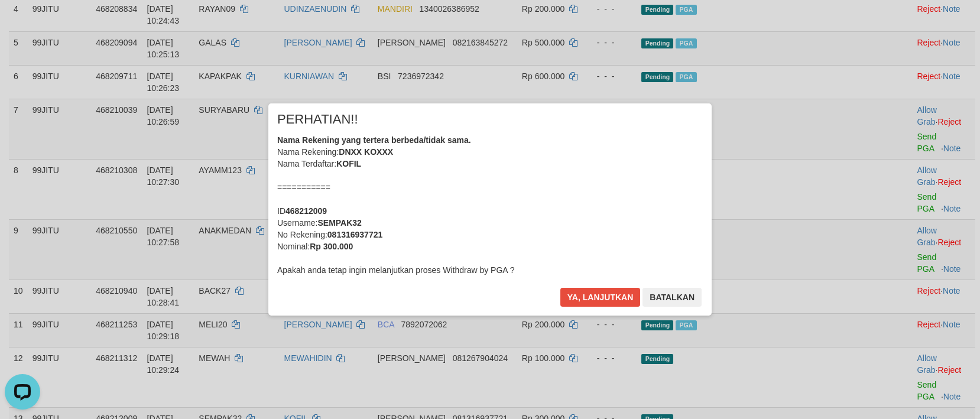
click at [590, 309] on div "Ya, lanjutkan Batalkan" at bounding box center [631, 302] width 144 height 28
click at [595, 299] on button "Ya, lanjutkan" at bounding box center [600, 297] width 80 height 19
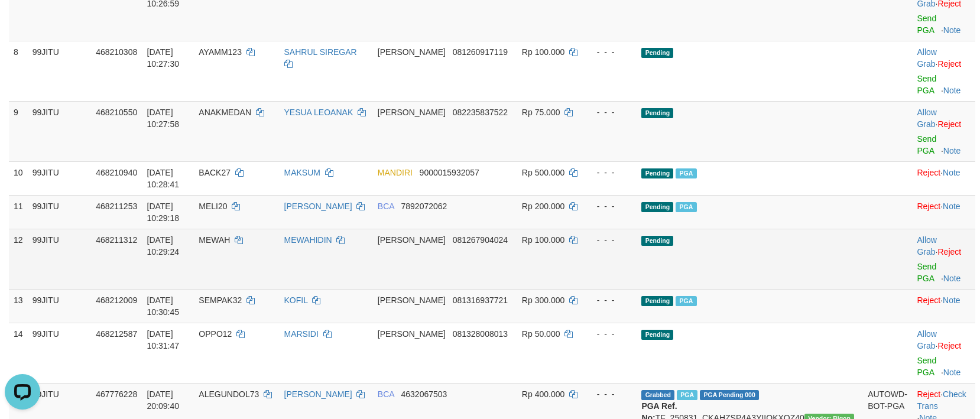
scroll to position [591, 0]
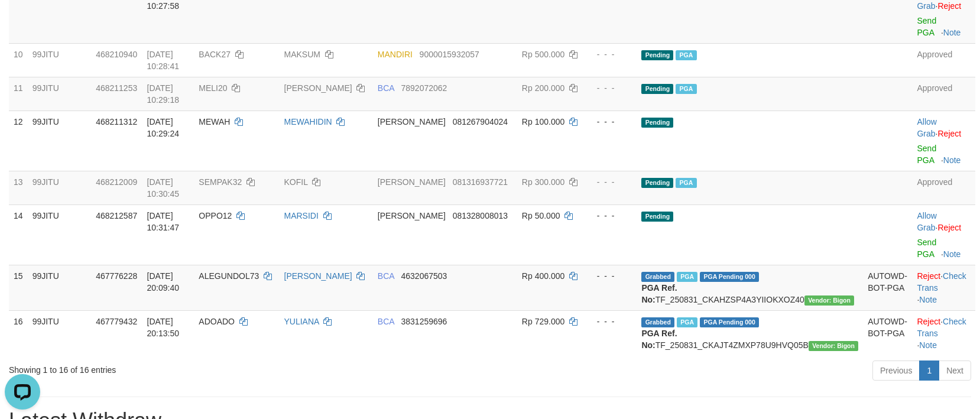
click at [625, 409] on h1 "Latest Withdraw" at bounding box center [490, 421] width 962 height 24
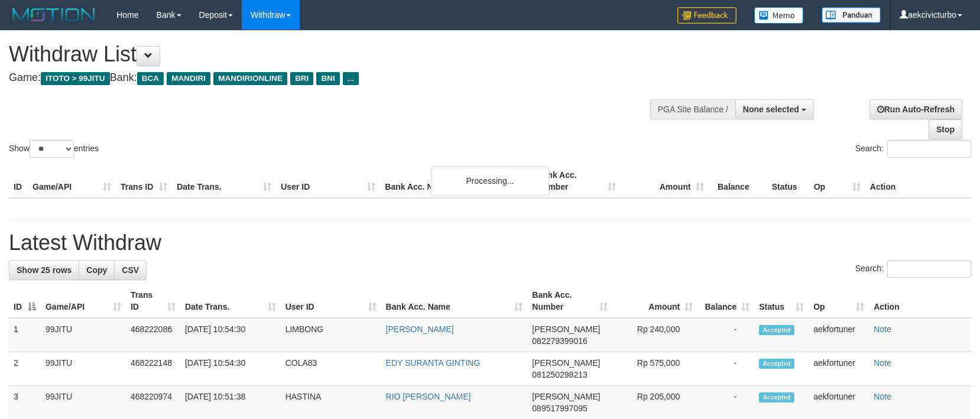
select select
select select "**"
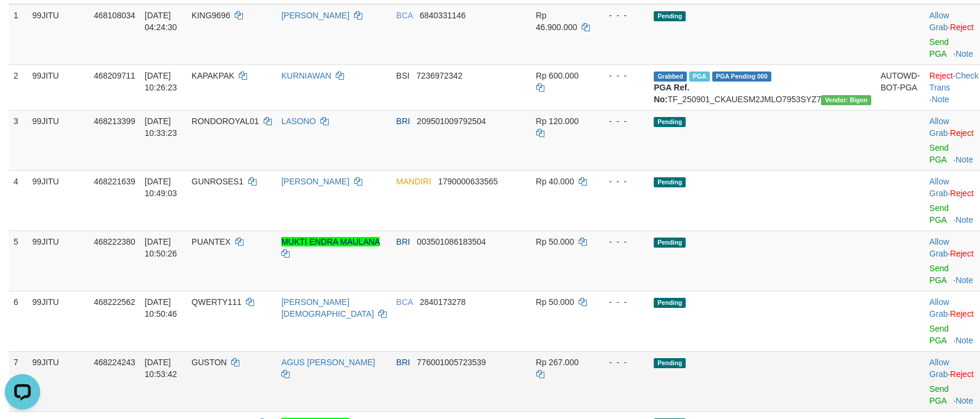
scroll to position [236, 0]
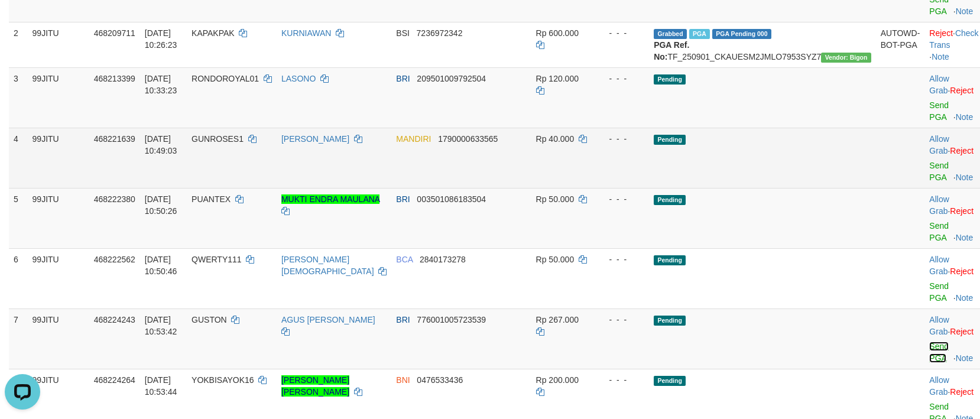
drag, startPoint x: 921, startPoint y: 300, endPoint x: 540, endPoint y: 161, distance: 405.2
click at [929, 342] on link "Send PGA" at bounding box center [939, 352] width 20 height 21
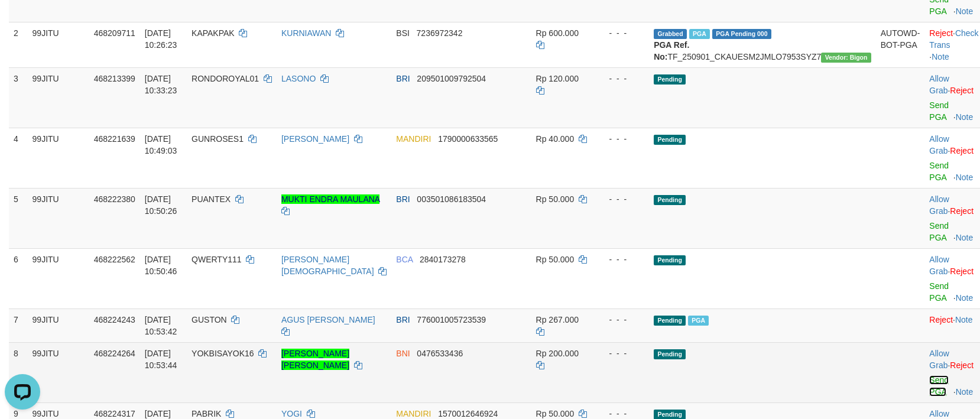
click at [929, 375] on link "Send PGA" at bounding box center [939, 385] width 20 height 21
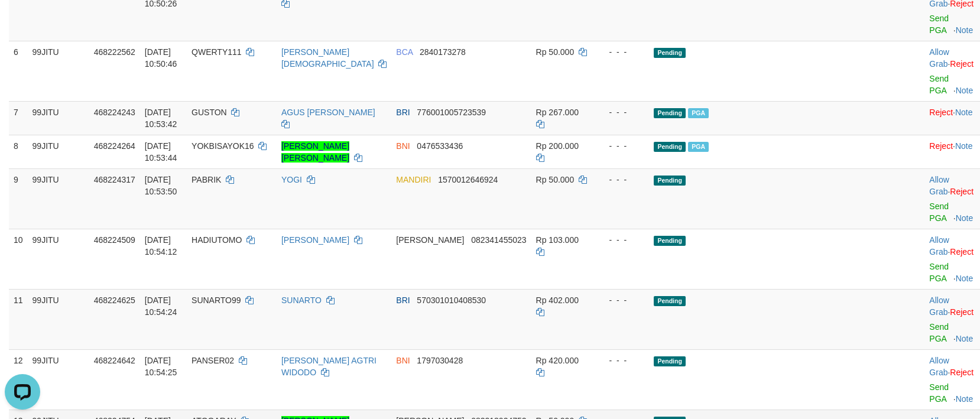
scroll to position [473, 0]
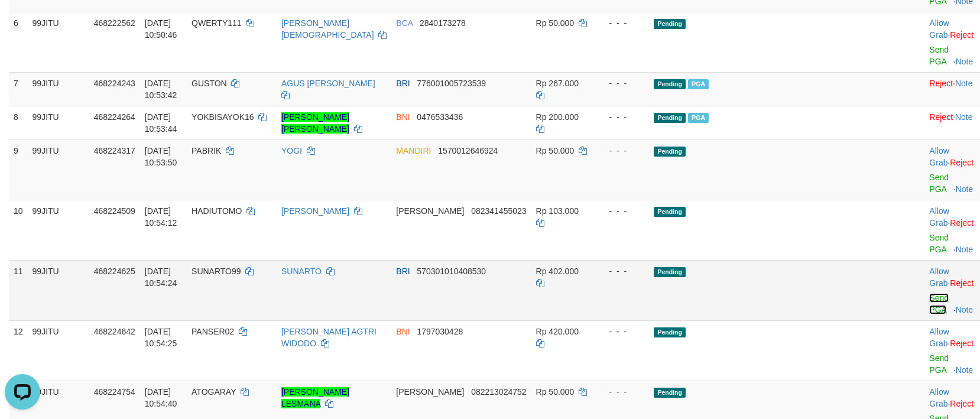
click at [929, 293] on link "Send PGA" at bounding box center [939, 303] width 20 height 21
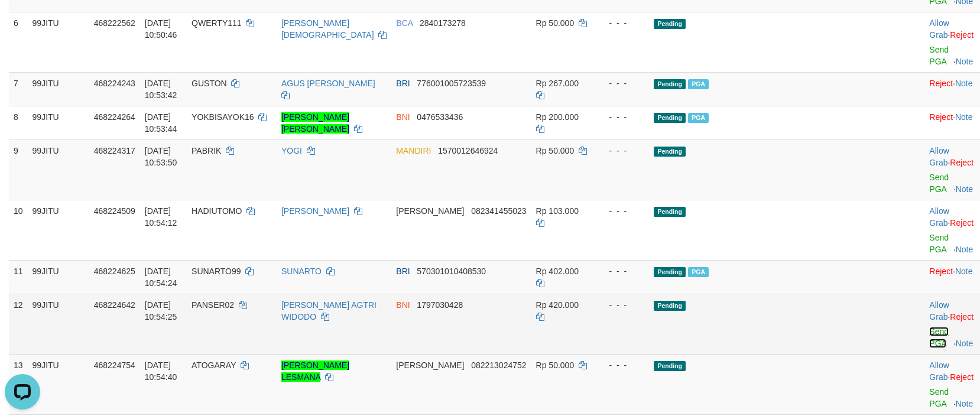
click at [929, 327] on link "Send PGA" at bounding box center [939, 337] width 20 height 21
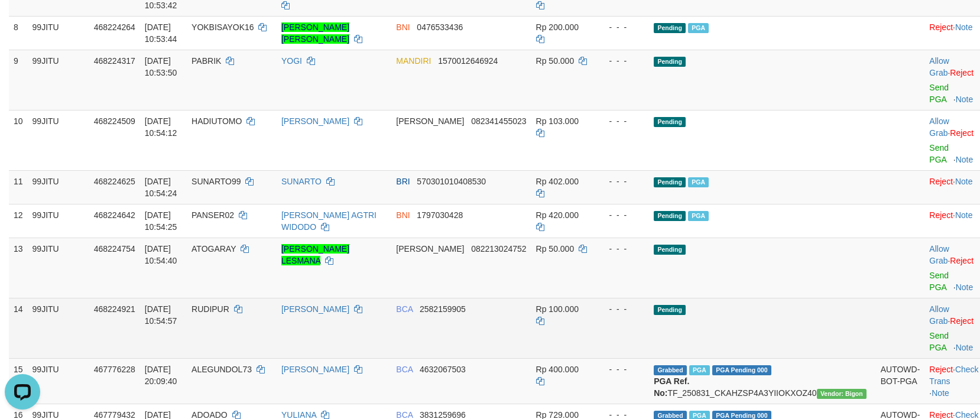
scroll to position [591, 0]
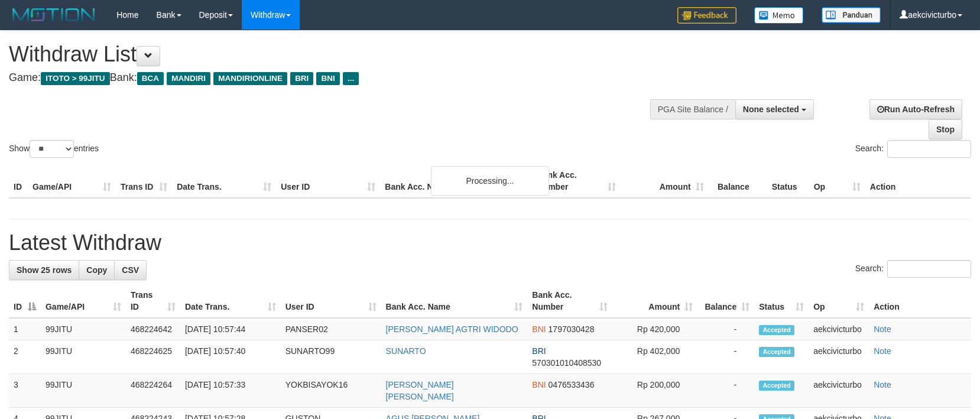
select select
select select "**"
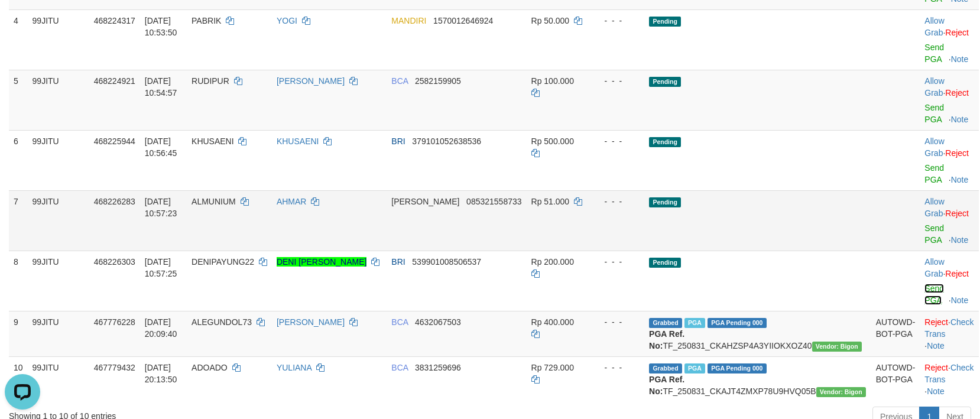
drag, startPoint x: 911, startPoint y: 229, endPoint x: 539, endPoint y: 163, distance: 377.5
click at [924, 284] on link "Send PGA" at bounding box center [934, 294] width 20 height 21
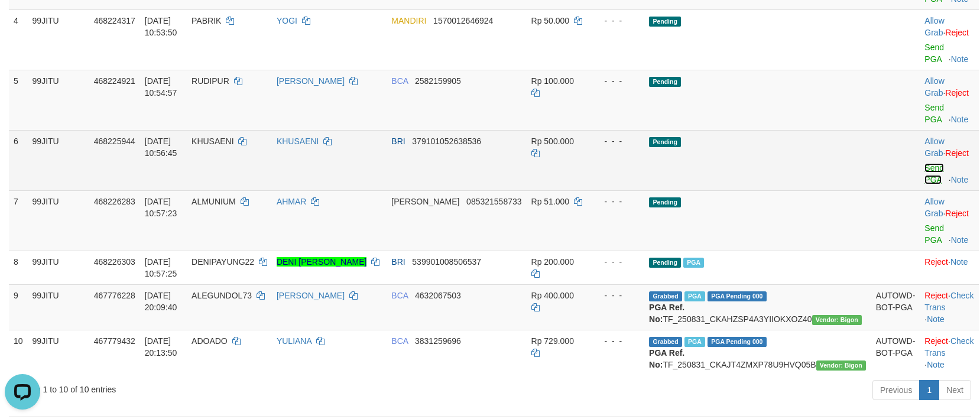
click at [924, 163] on link "Send PGA" at bounding box center [934, 173] width 20 height 21
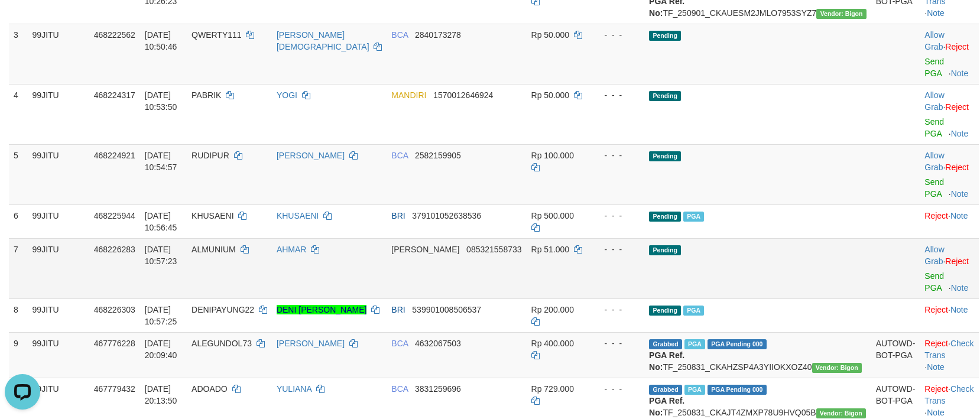
scroll to position [236, 0]
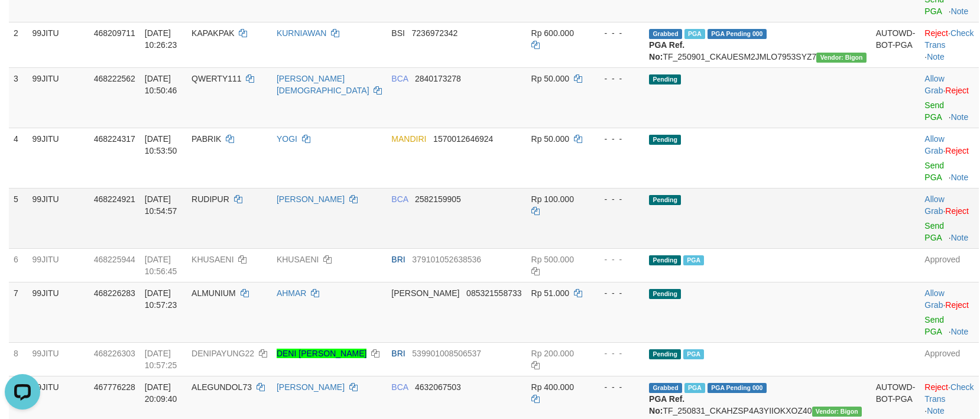
click at [522, 205] on td "BCA 2582159905" at bounding box center [456, 218] width 139 height 60
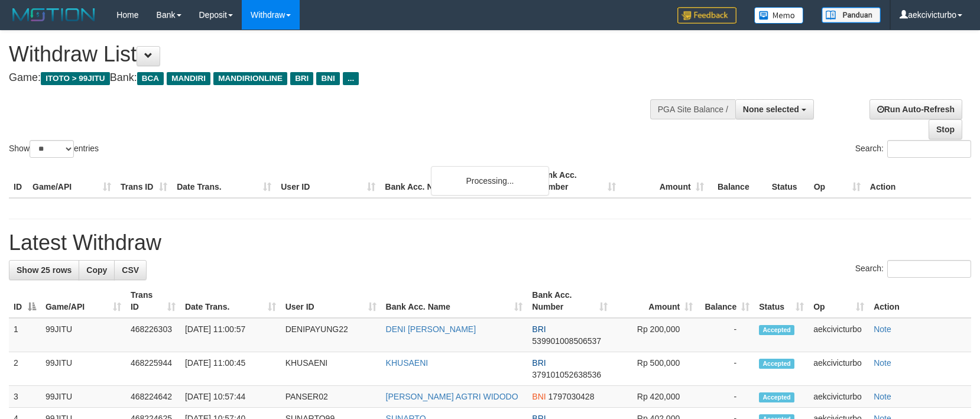
select select
select select "**"
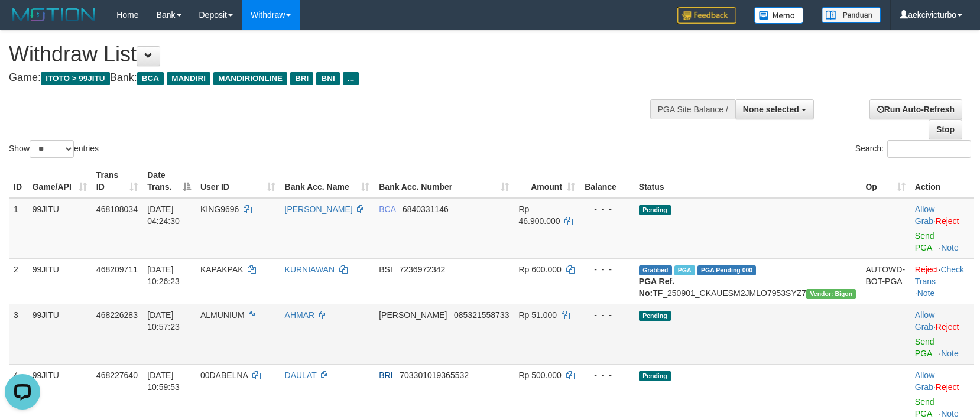
scroll to position [118, 0]
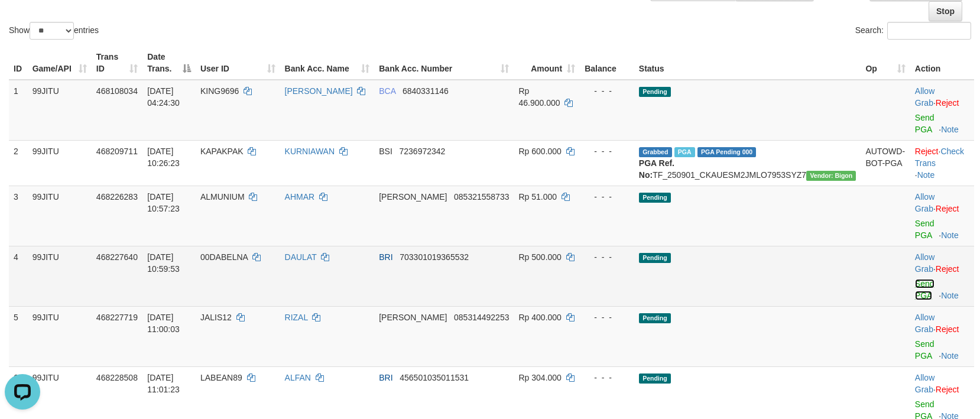
click at [915, 279] on link "Send PGA" at bounding box center [925, 289] width 20 height 21
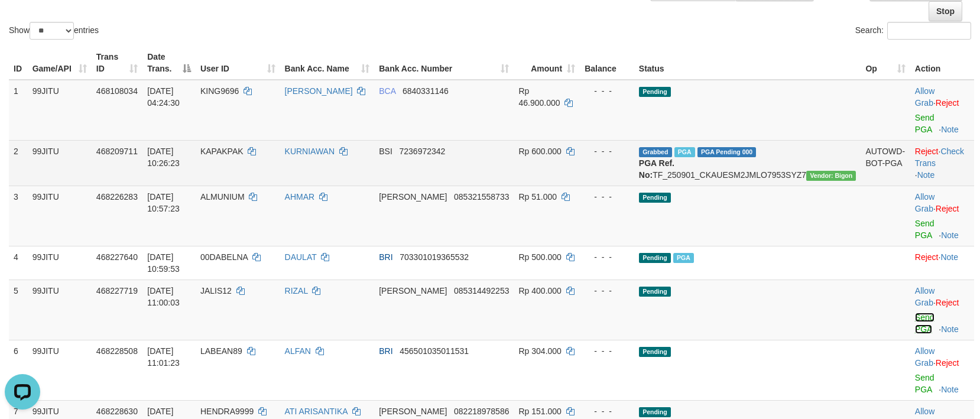
drag, startPoint x: 921, startPoint y: 271, endPoint x: 537, endPoint y: 157, distance: 400.6
click at [920, 313] on link "Send PGA" at bounding box center [925, 323] width 20 height 21
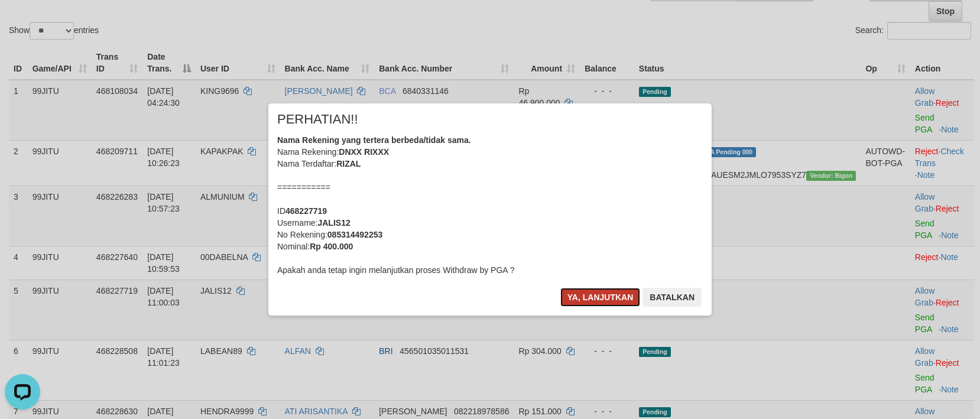
click at [583, 298] on button "Ya, lanjutkan" at bounding box center [600, 297] width 80 height 19
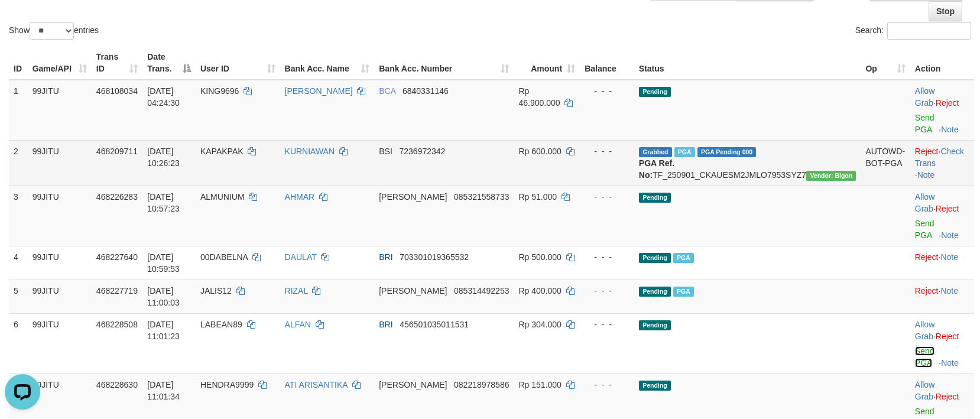
drag, startPoint x: 910, startPoint y: 302, endPoint x: 543, endPoint y: 162, distance: 393.4
click at [915, 346] on link "Send PGA" at bounding box center [925, 356] width 20 height 21
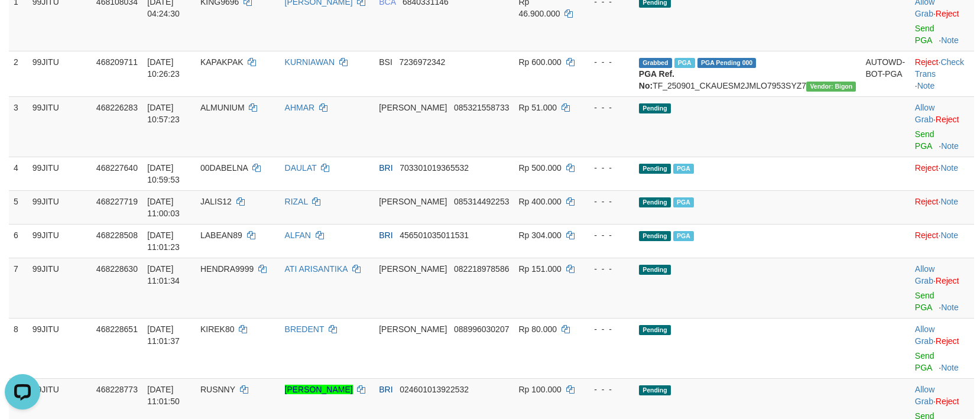
scroll to position [236, 0]
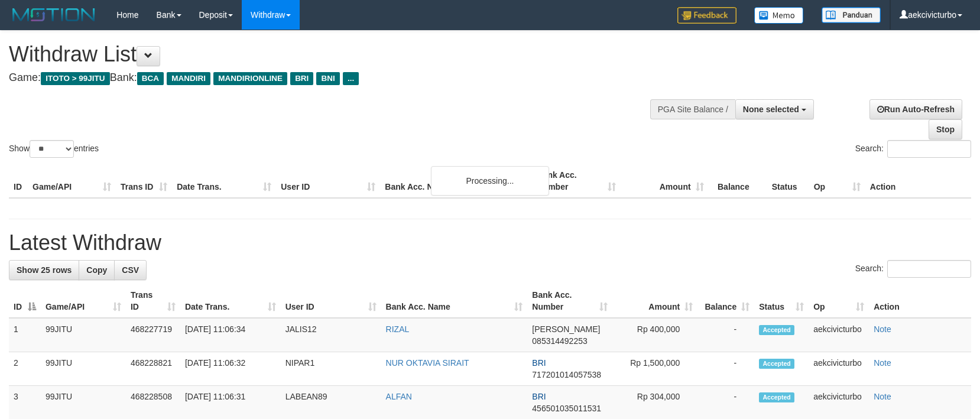
select select
select select "**"
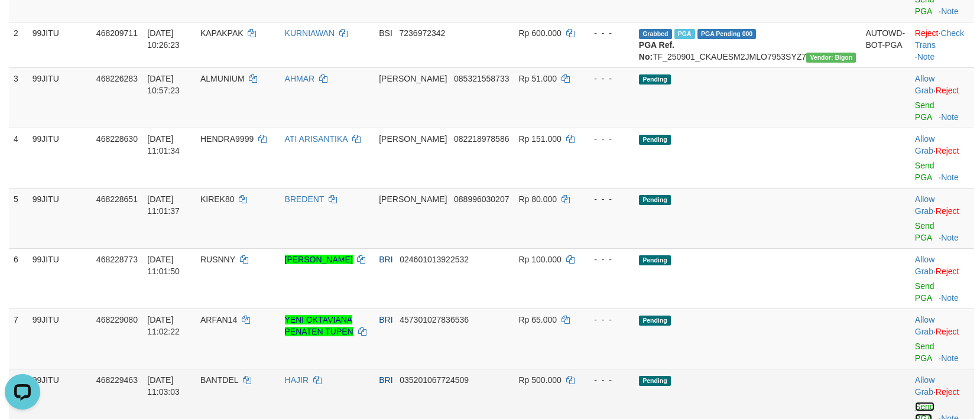
click at [915, 402] on link "Send PGA" at bounding box center [925, 412] width 20 height 21
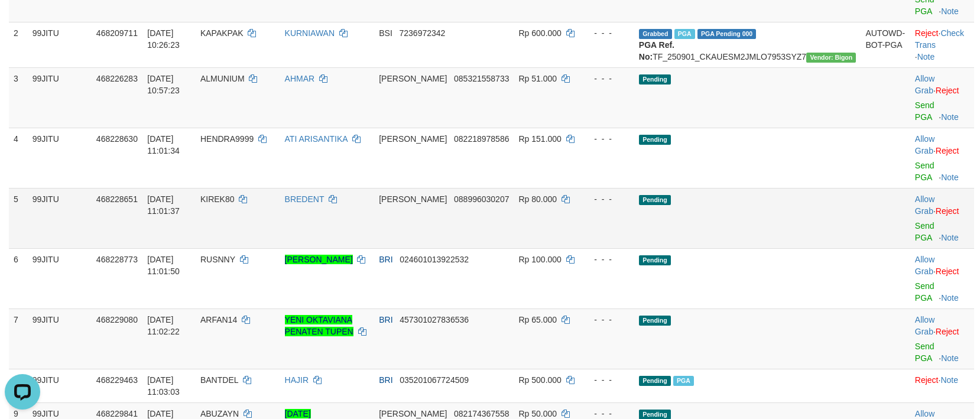
drag, startPoint x: 919, startPoint y: 332, endPoint x: 548, endPoint y: 157, distance: 409.8
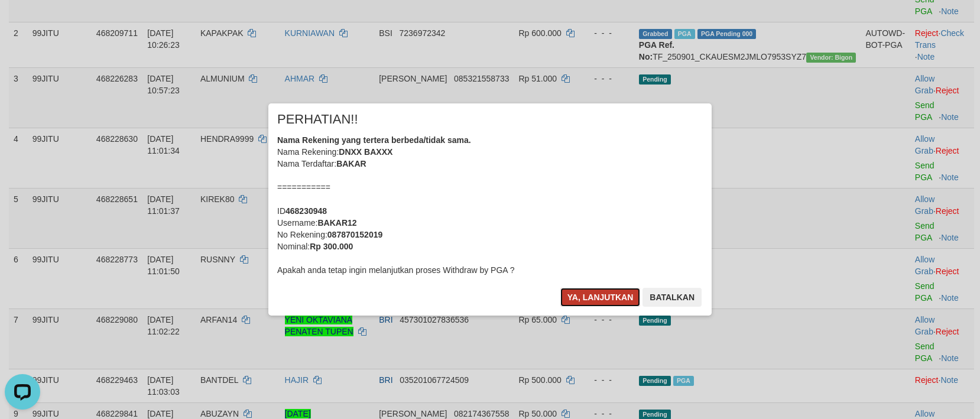
click at [608, 289] on button "Ya, lanjutkan" at bounding box center [600, 297] width 80 height 19
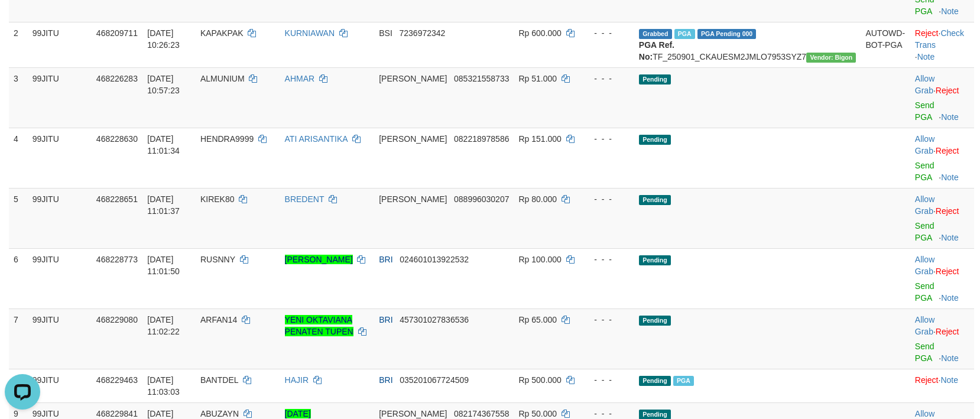
scroll to position [355, 0]
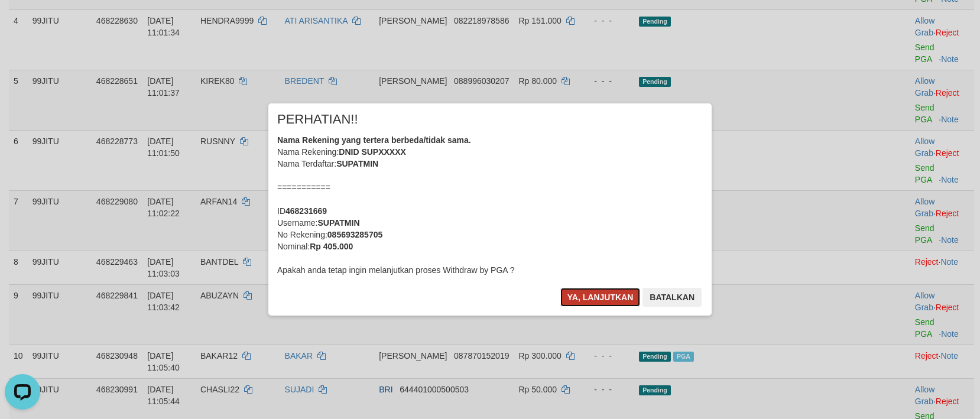
click at [608, 297] on button "Ya, lanjutkan" at bounding box center [600, 297] width 80 height 19
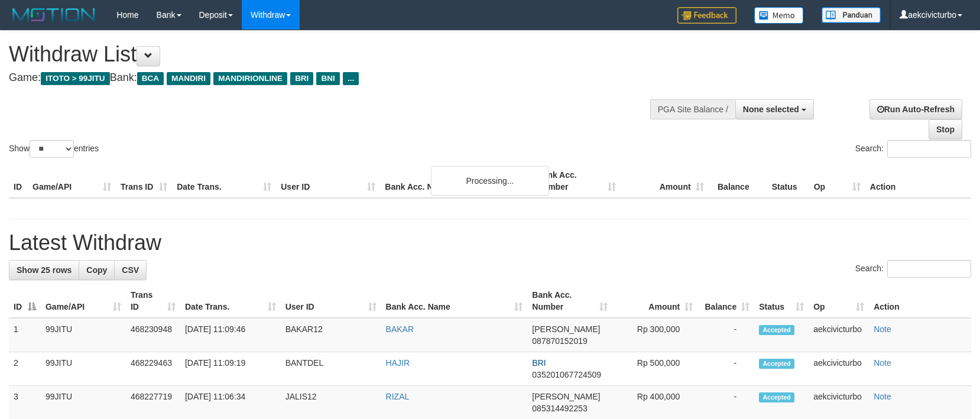
select select
select select "**"
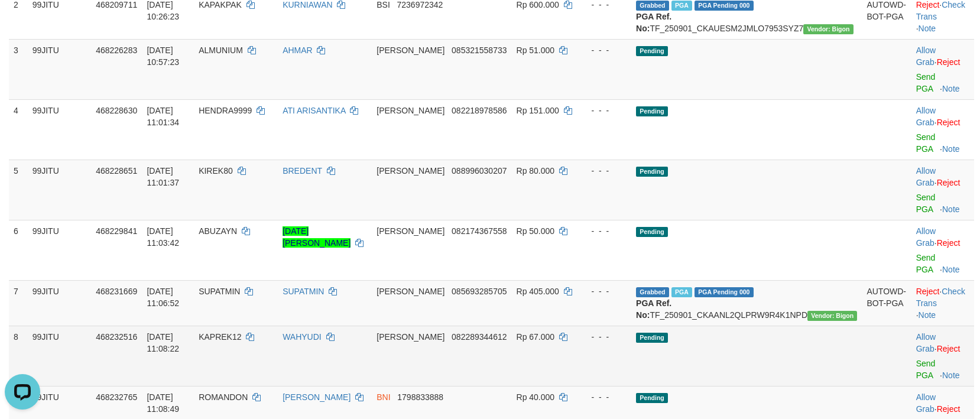
scroll to position [236, 0]
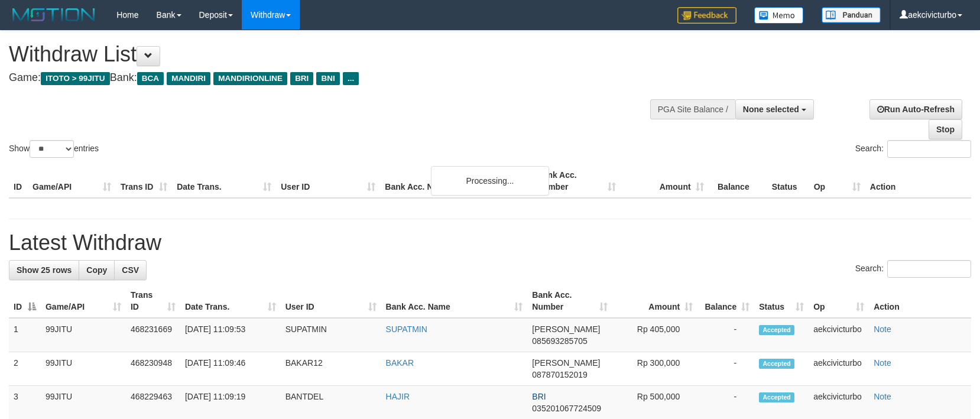
select select
select select "**"
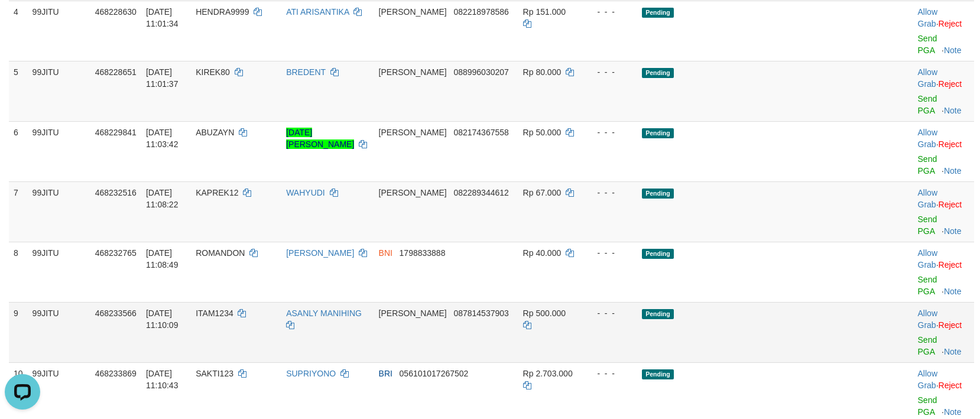
scroll to position [387, 0]
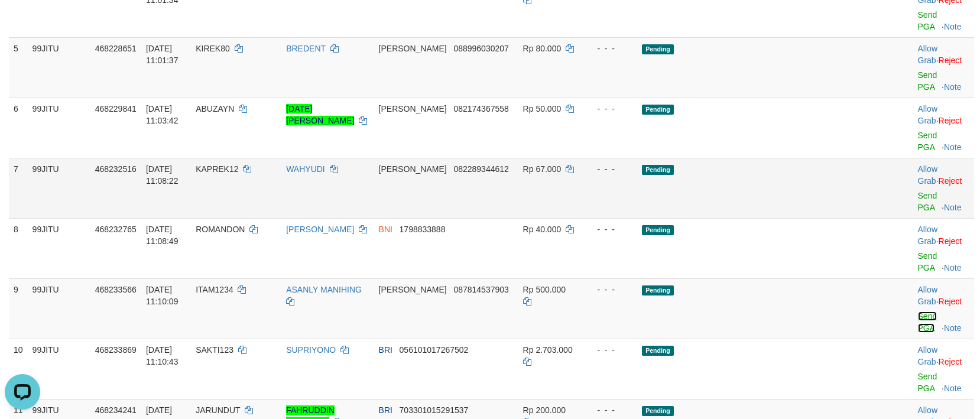
drag, startPoint x: 906, startPoint y: 246, endPoint x: 544, endPoint y: 157, distance: 372.2
click at [918, 311] on link "Send PGA" at bounding box center [928, 321] width 20 height 21
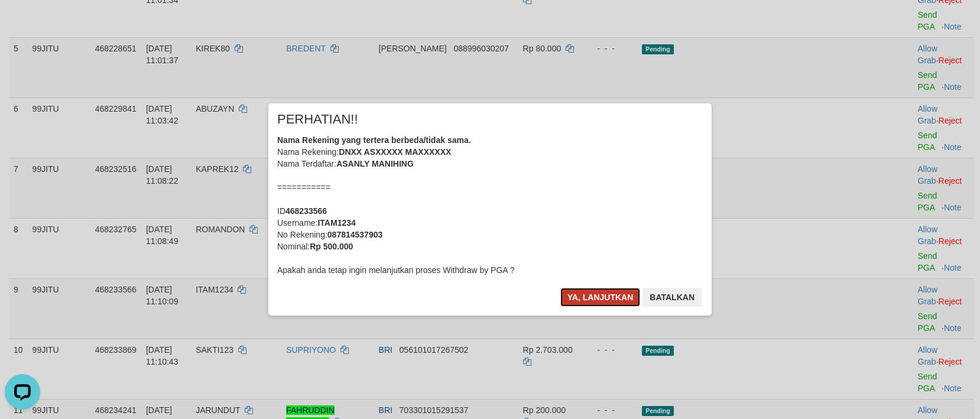
click at [606, 290] on button "Ya, lanjutkan" at bounding box center [600, 297] width 80 height 19
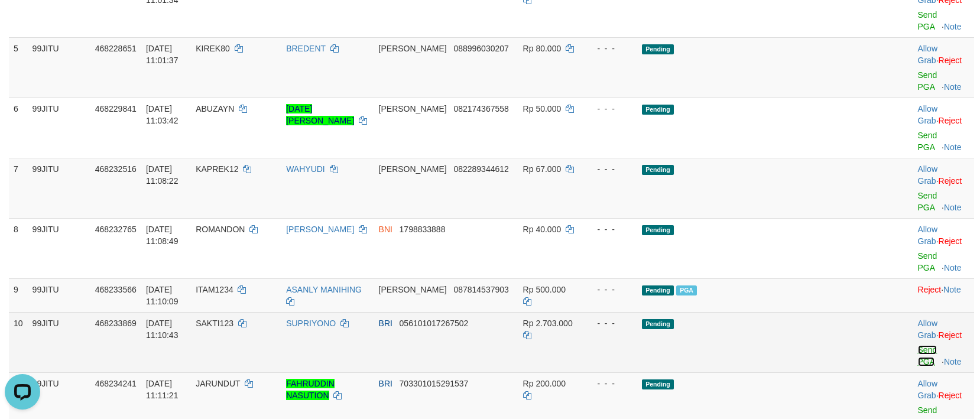
click at [918, 345] on link "Send PGA" at bounding box center [928, 355] width 20 height 21
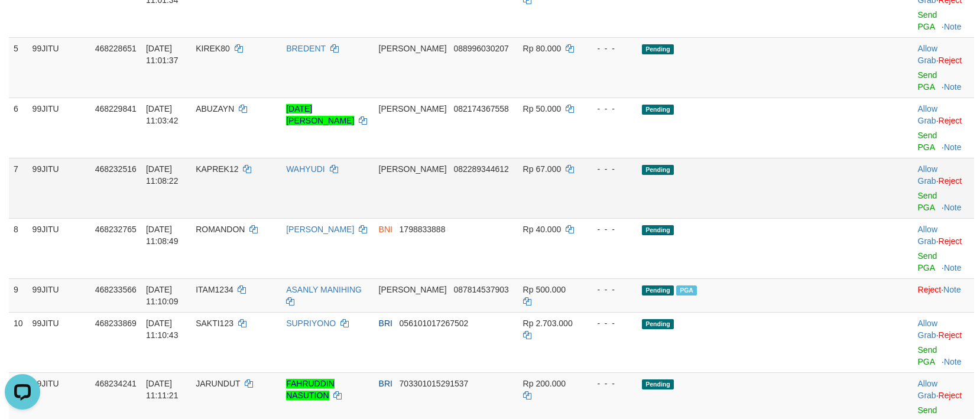
click at [518, 158] on td "DANA 082289344612" at bounding box center [446, 188] width 144 height 60
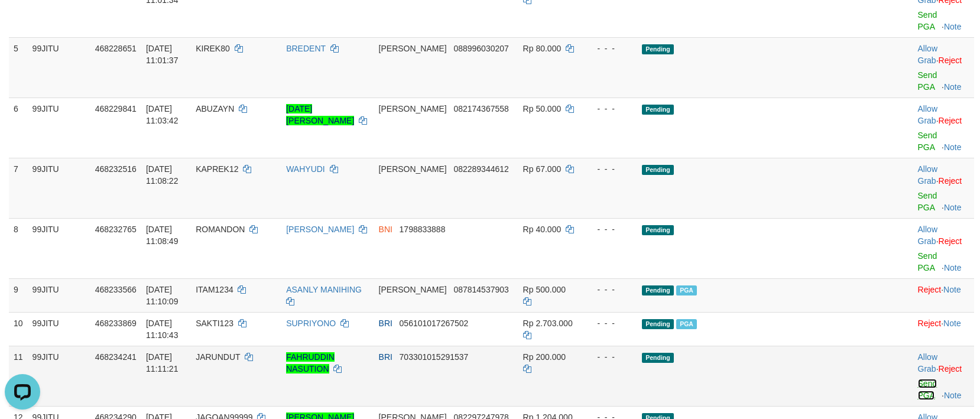
click at [918, 379] on link "Send PGA" at bounding box center [928, 389] width 20 height 21
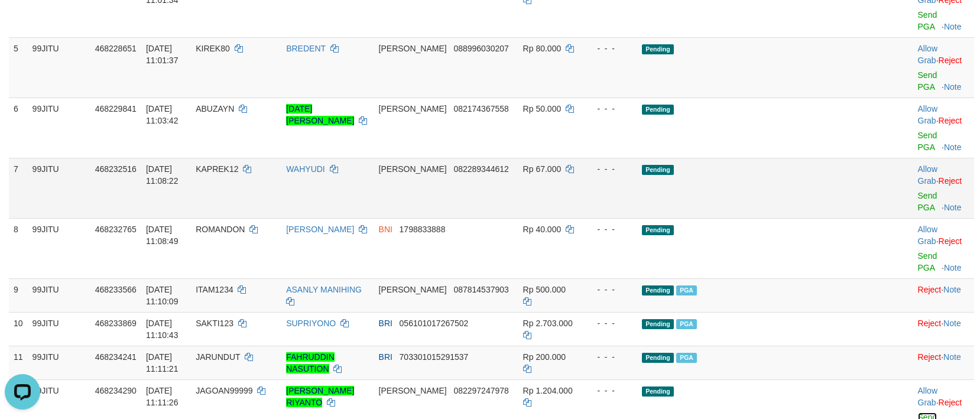
click at [918, 413] on link "Send PGA" at bounding box center [928, 423] width 20 height 21
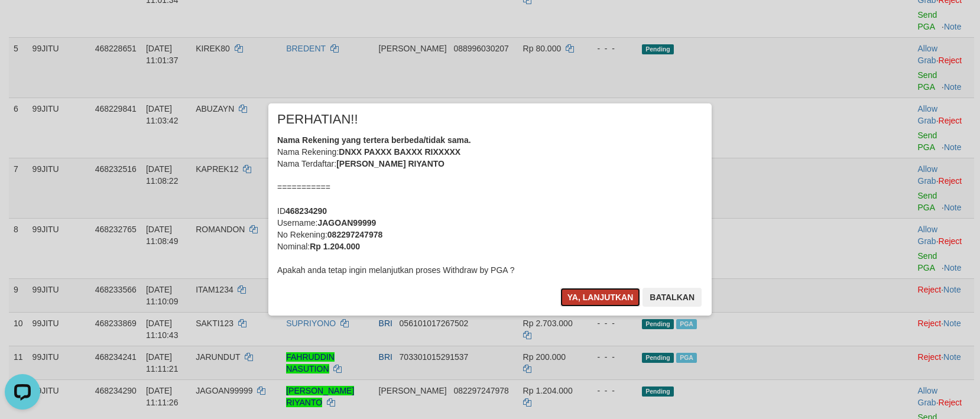
click at [608, 300] on button "Ya, lanjutkan" at bounding box center [600, 297] width 80 height 19
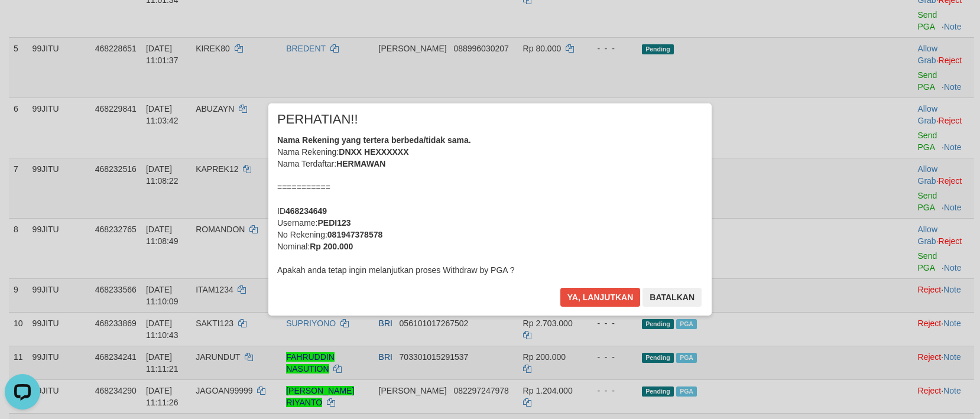
scroll to position [0, 0]
click at [604, 296] on button "Ya, lanjutkan" at bounding box center [600, 297] width 80 height 19
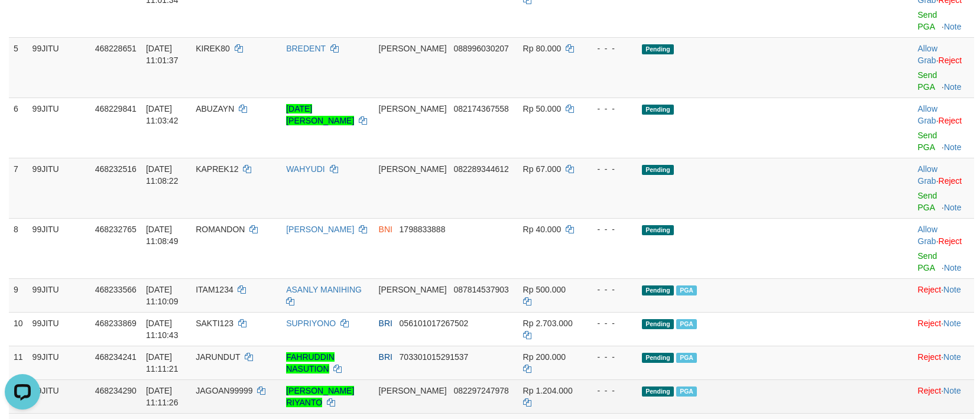
scroll to position [505, 0]
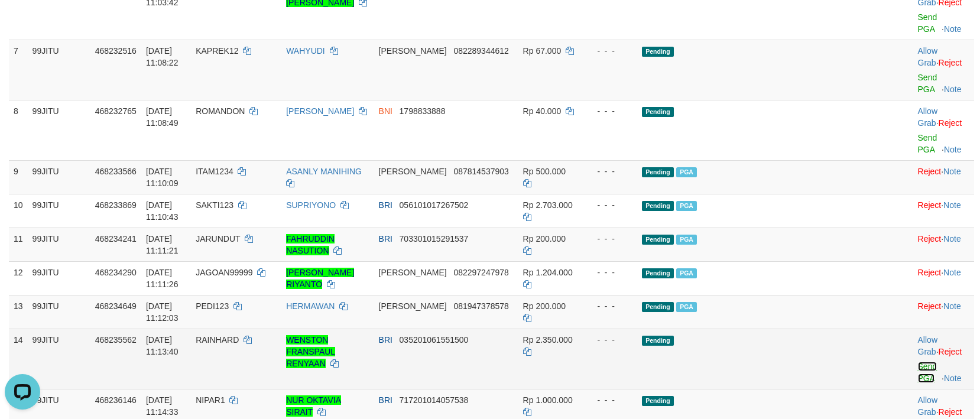
click at [918, 362] on link "Send PGA" at bounding box center [928, 372] width 20 height 21
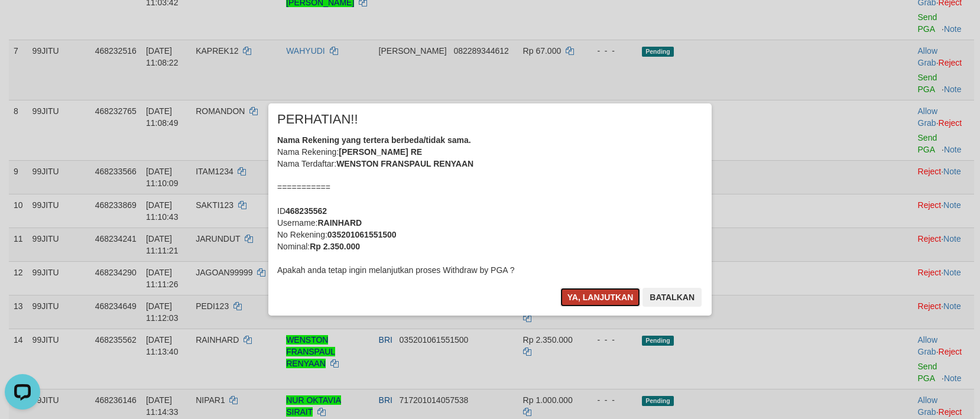
click at [598, 300] on button "Ya, lanjutkan" at bounding box center [600, 297] width 80 height 19
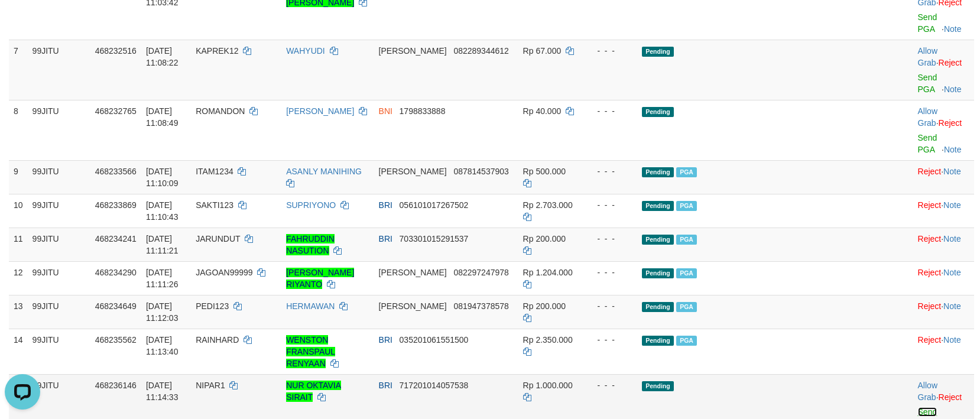
click at [918, 407] on link "Send PGA" at bounding box center [928, 417] width 20 height 21
drag, startPoint x: 896, startPoint y: 361, endPoint x: 566, endPoint y: 162, distance: 385.0
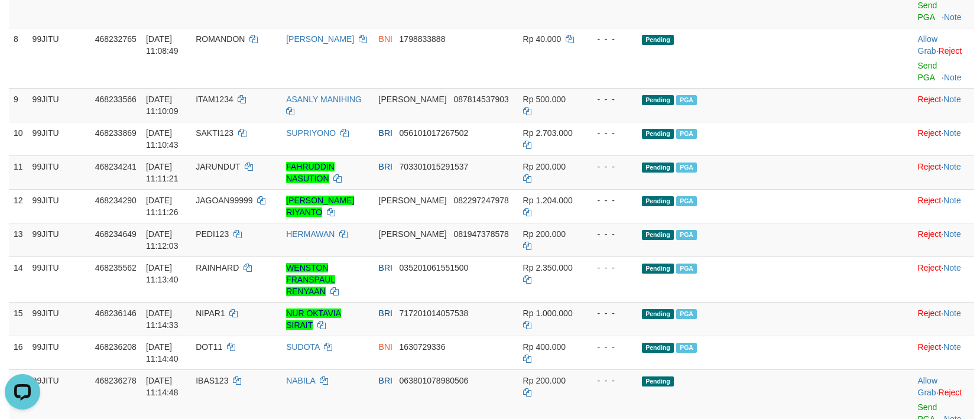
scroll to position [624, 0]
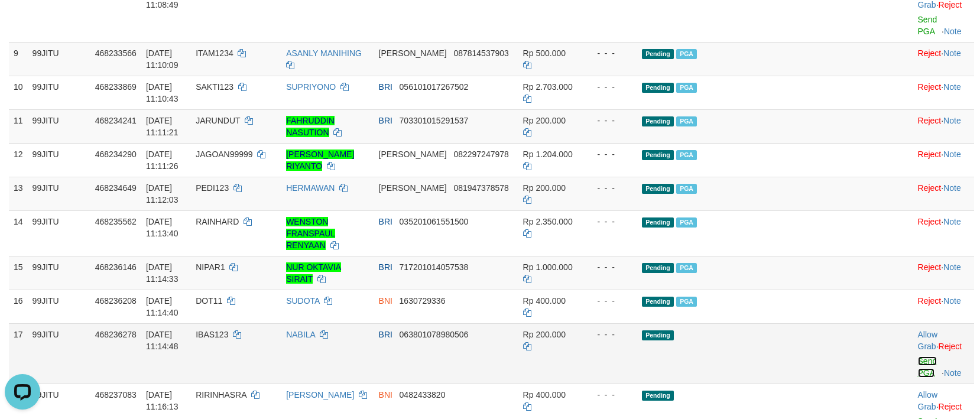
click at [918, 356] on link "Send PGA" at bounding box center [928, 366] width 20 height 21
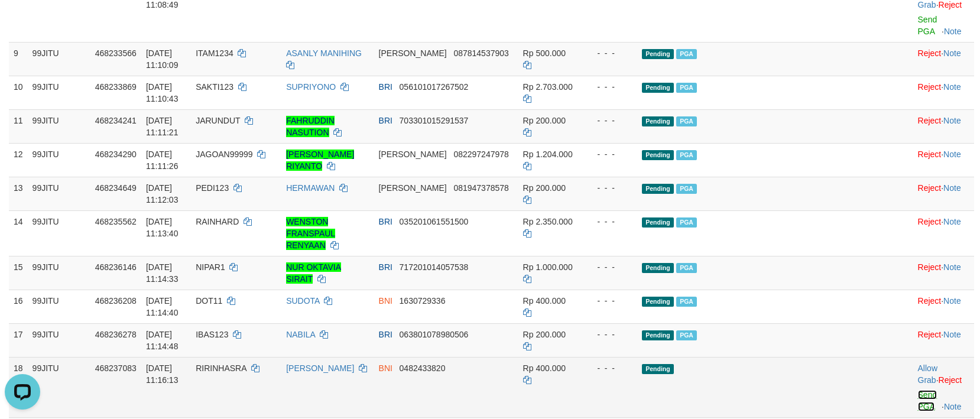
click at [918, 390] on link "Send PGA" at bounding box center [928, 400] width 20 height 21
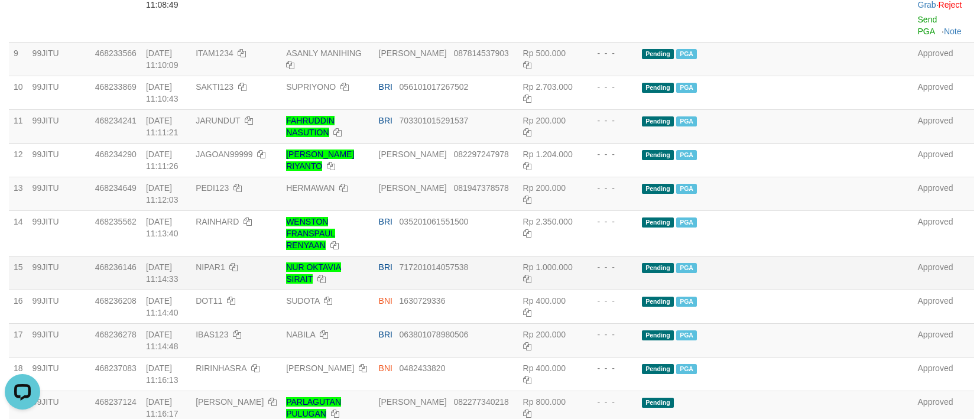
click at [573, 262] on span "Rp 1.000.000" at bounding box center [548, 266] width 50 height 9
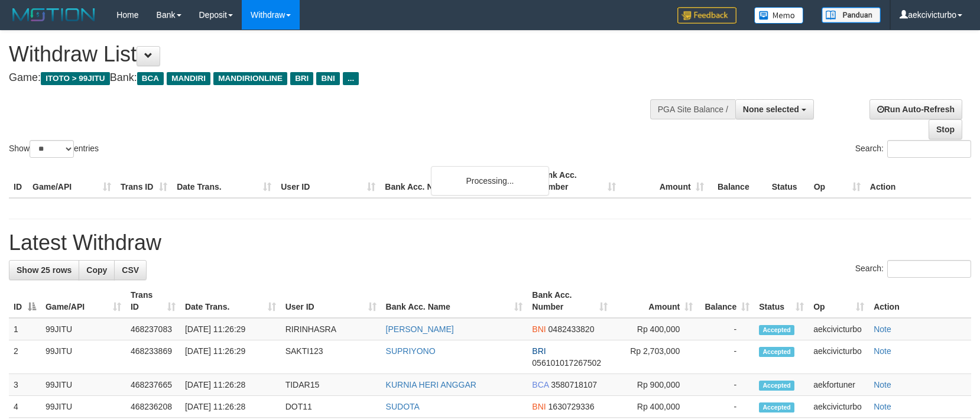
select select
select select "**"
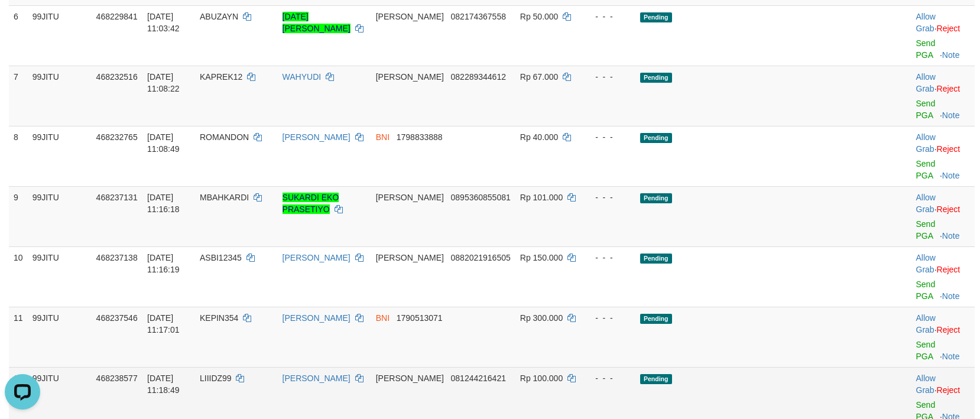
scroll to position [505, 0]
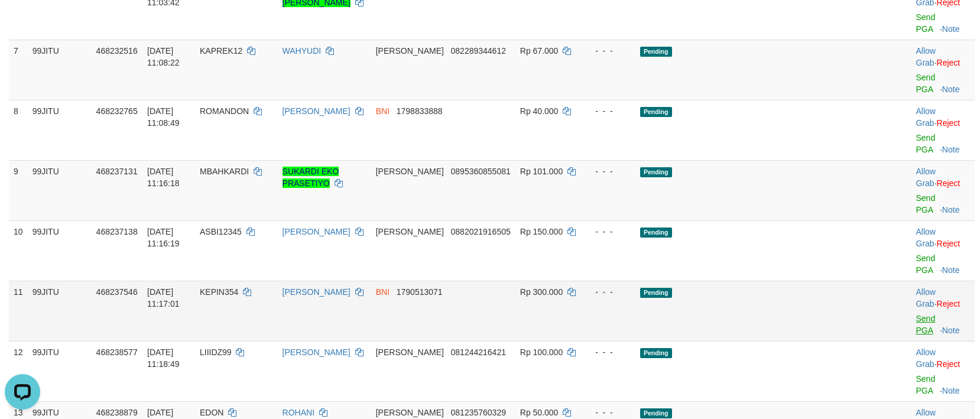
click at [911, 281] on td "Allow Grab · Reject Send PGA · Note" at bounding box center [943, 311] width 64 height 60
click at [916, 314] on link "Send PGA" at bounding box center [926, 324] width 20 height 21
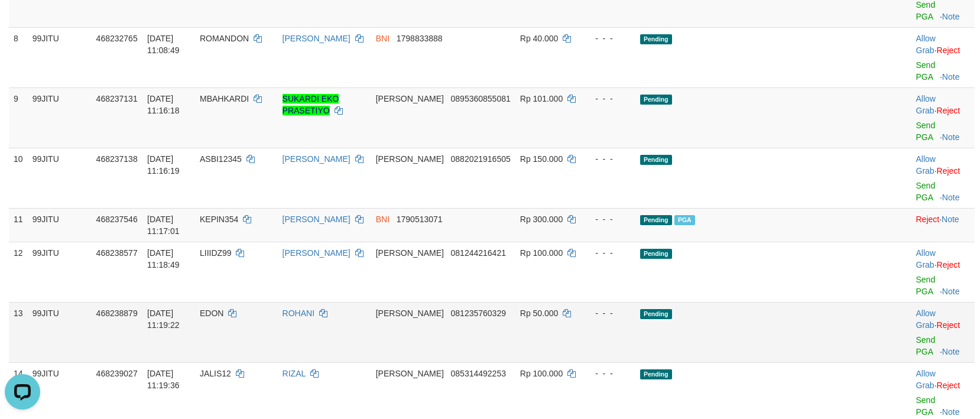
scroll to position [624, 0]
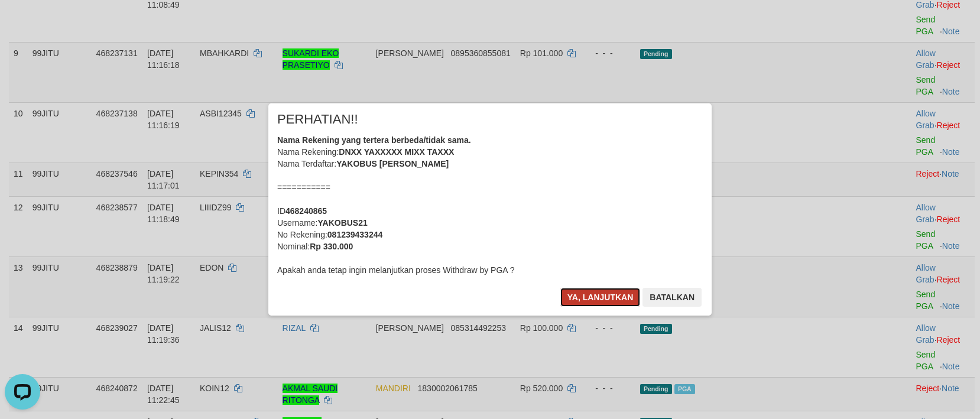
click at [606, 293] on button "Ya, lanjutkan" at bounding box center [600, 297] width 80 height 19
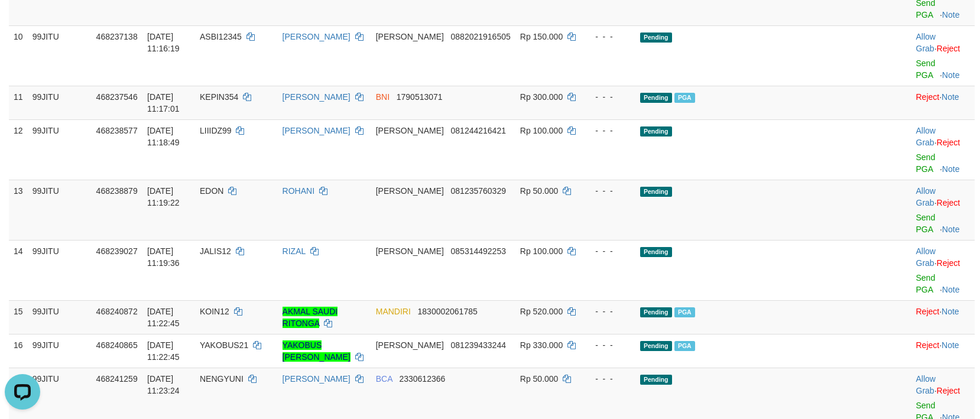
scroll to position [742, 0]
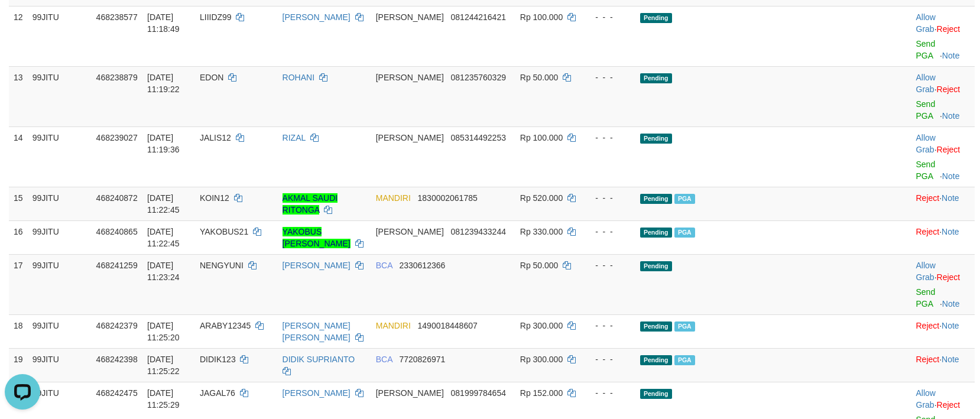
scroll to position [860, 0]
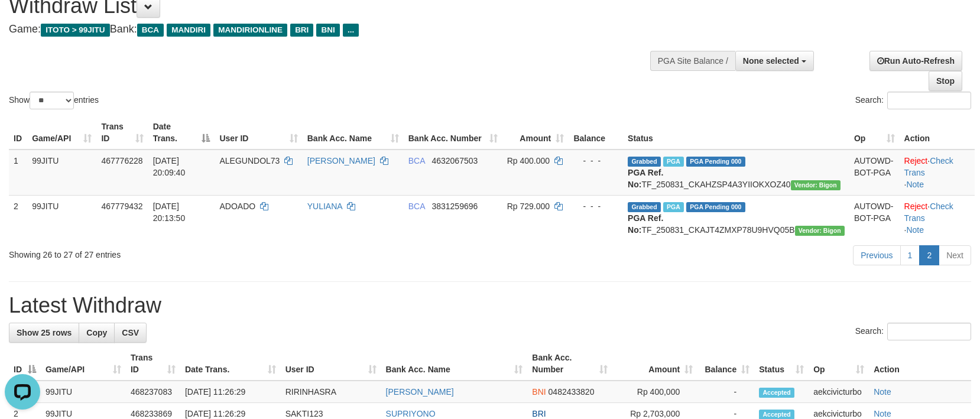
scroll to position [0, 0]
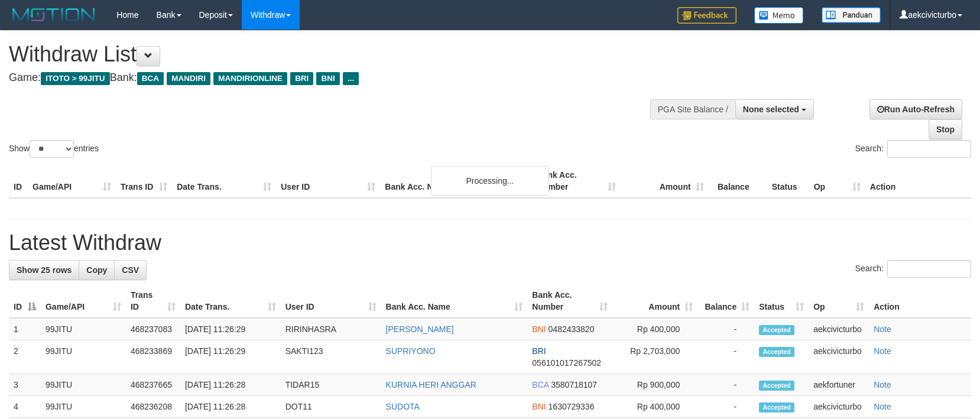
select select
select select "**"
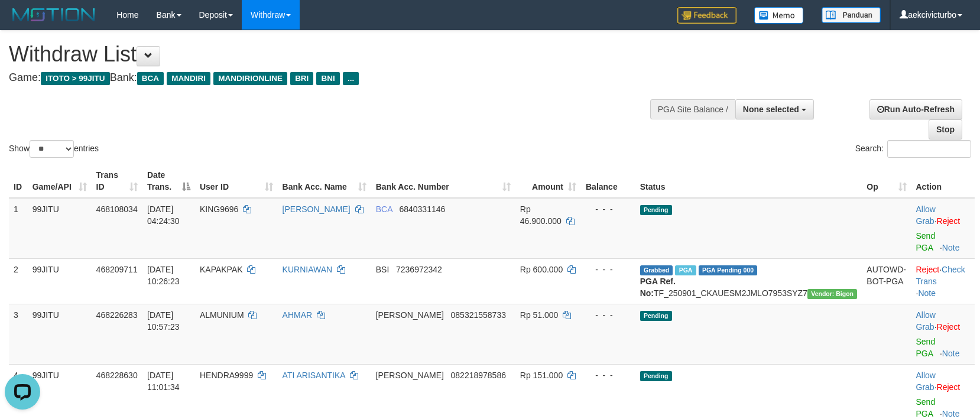
click at [582, 125] on div "Show ** ** ** *** entries Search:" at bounding box center [490, 95] width 980 height 129
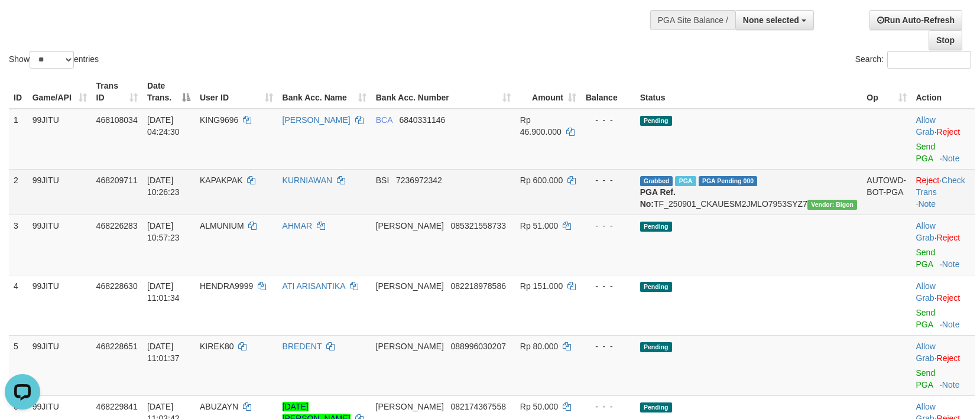
scroll to position [118, 0]
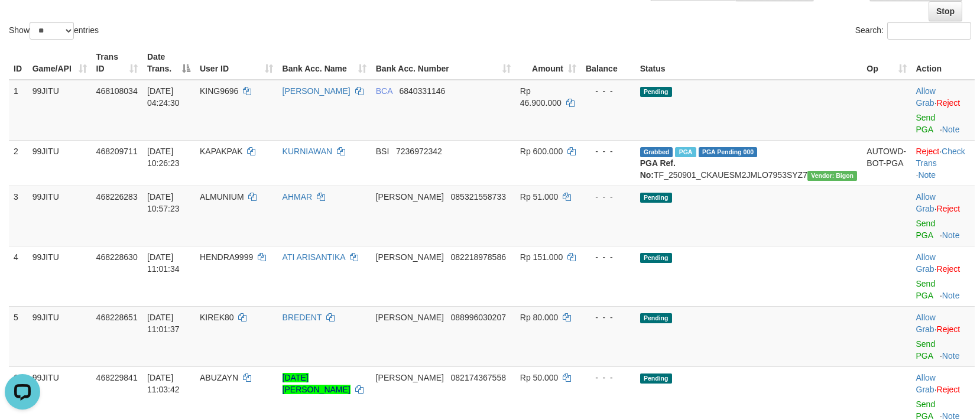
click at [735, 22] on div "Search:" at bounding box center [735, 32] width 472 height 21
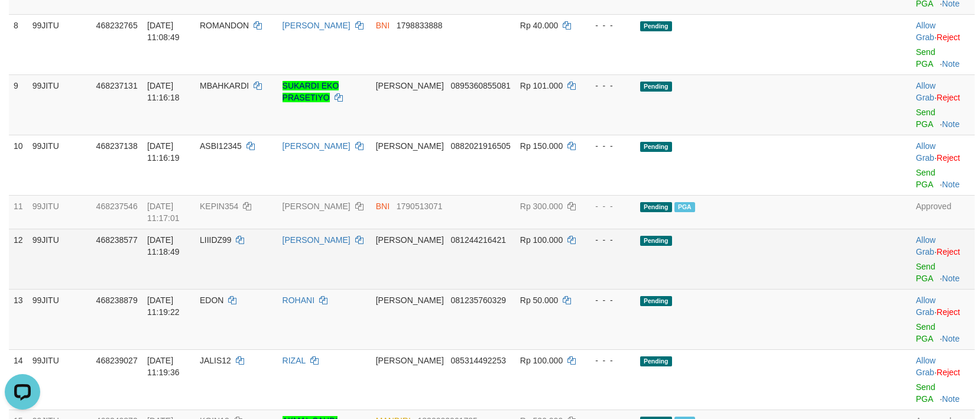
scroll to position [828, 0]
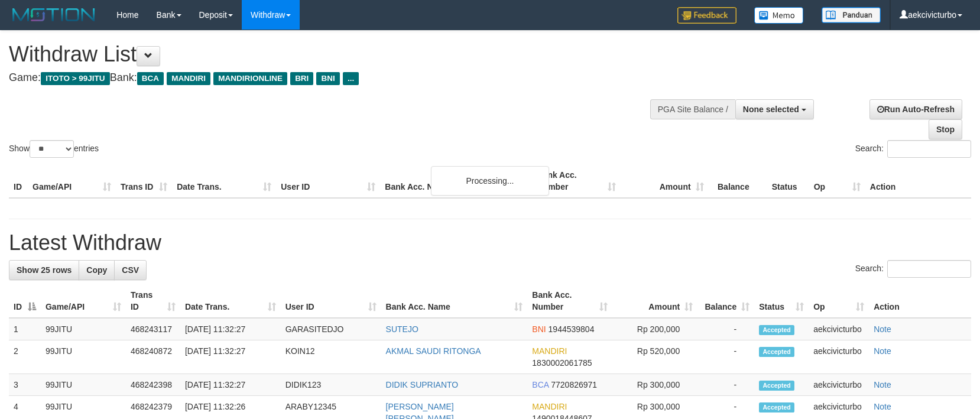
select select
select select "**"
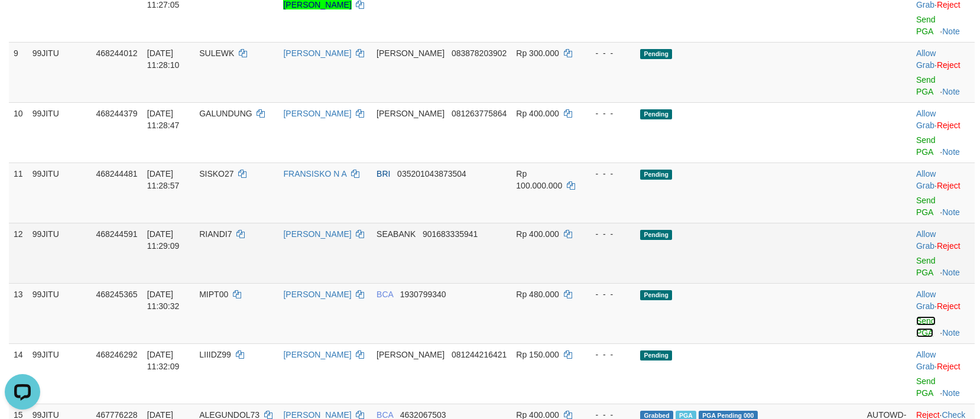
drag, startPoint x: 921, startPoint y: 200, endPoint x: 551, endPoint y: 159, distance: 371.7
click at [921, 316] on link "Send PGA" at bounding box center [926, 326] width 20 height 21
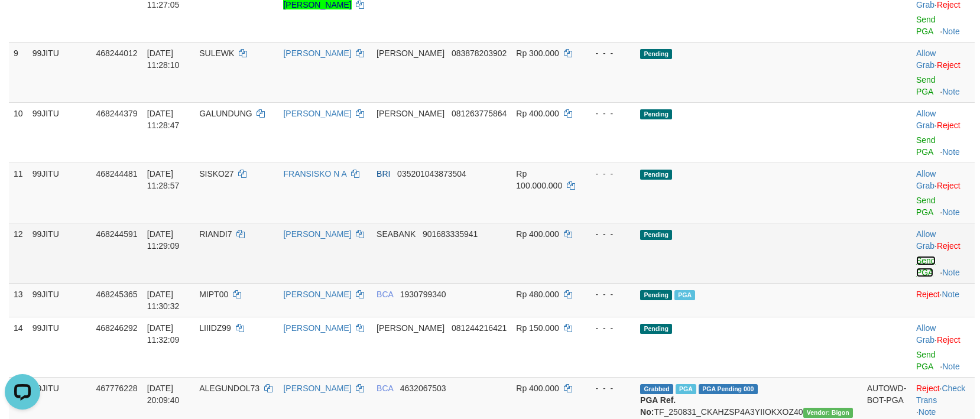
click at [919, 256] on link "Send PGA" at bounding box center [926, 266] width 20 height 21
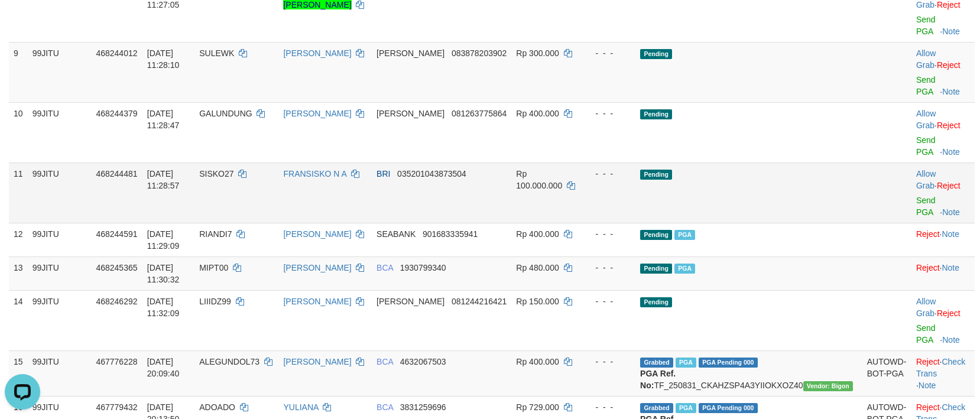
click at [233, 169] on span "SISKO27" at bounding box center [216, 173] width 34 height 9
copy td "SISKO27"
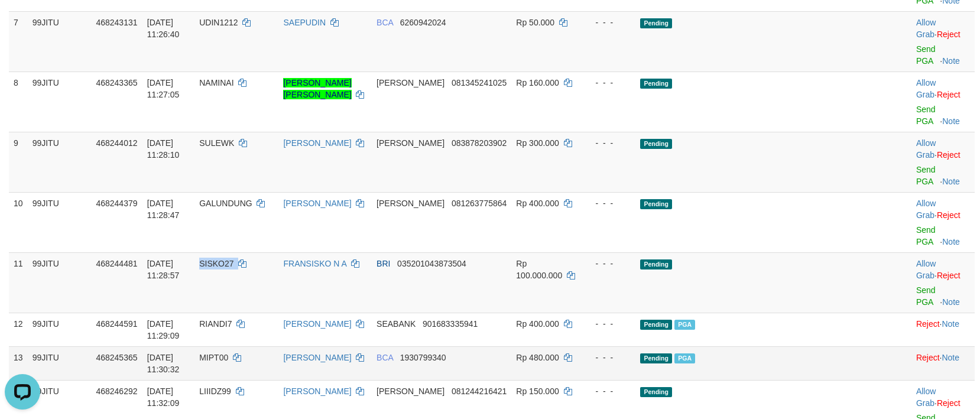
scroll to position [505, 0]
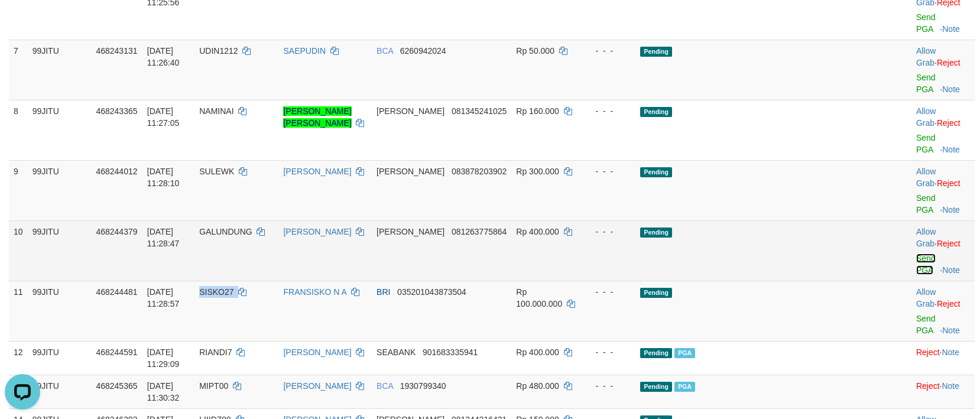
click at [916, 254] on link "Send PGA" at bounding box center [926, 264] width 20 height 21
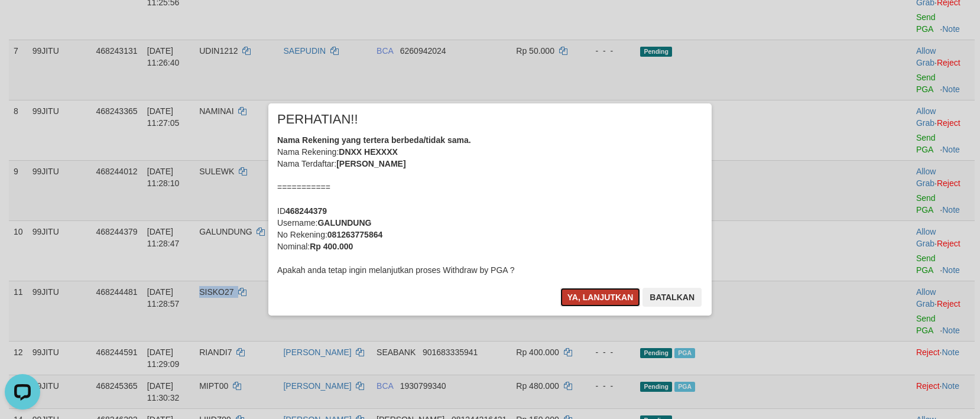
click at [594, 300] on button "Ya, lanjutkan" at bounding box center [600, 297] width 80 height 19
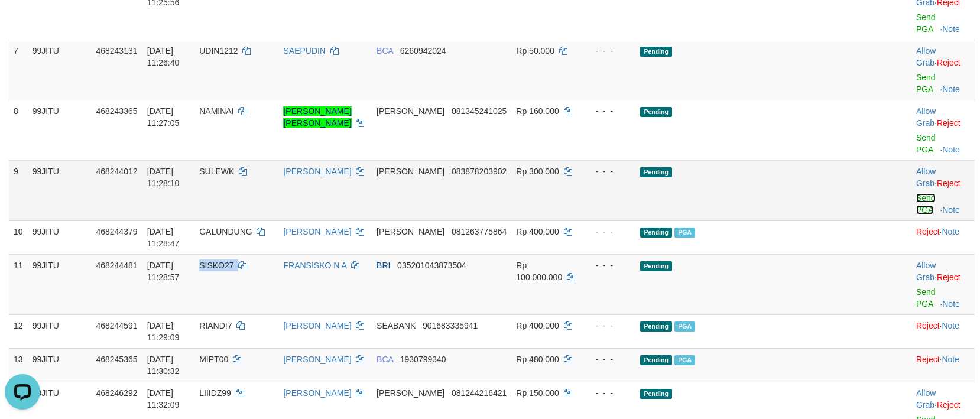
click at [916, 193] on link "Send PGA" at bounding box center [926, 203] width 20 height 21
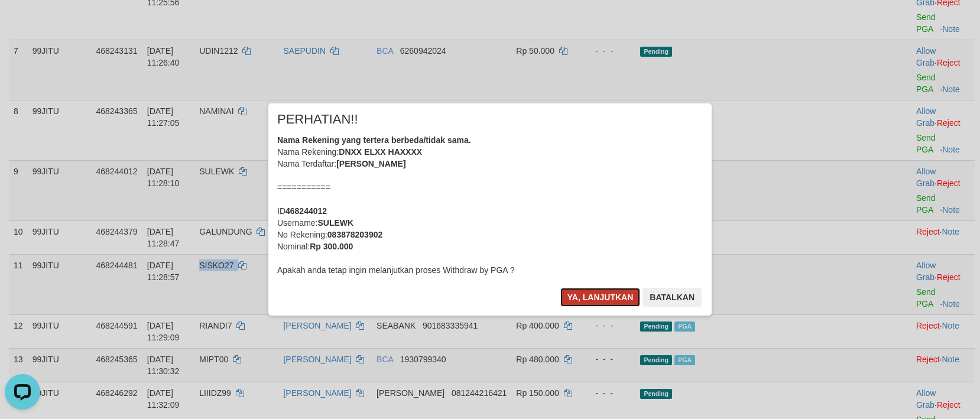
click at [602, 294] on button "Ya, lanjutkan" at bounding box center [600, 297] width 80 height 19
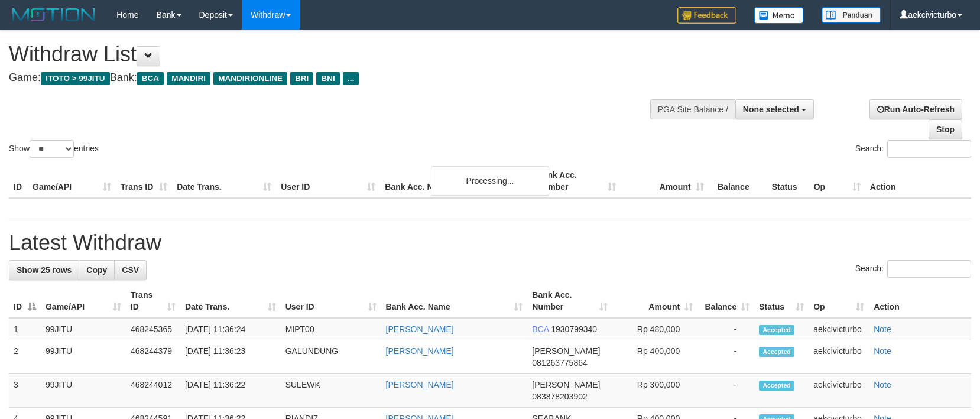
select select
select select "**"
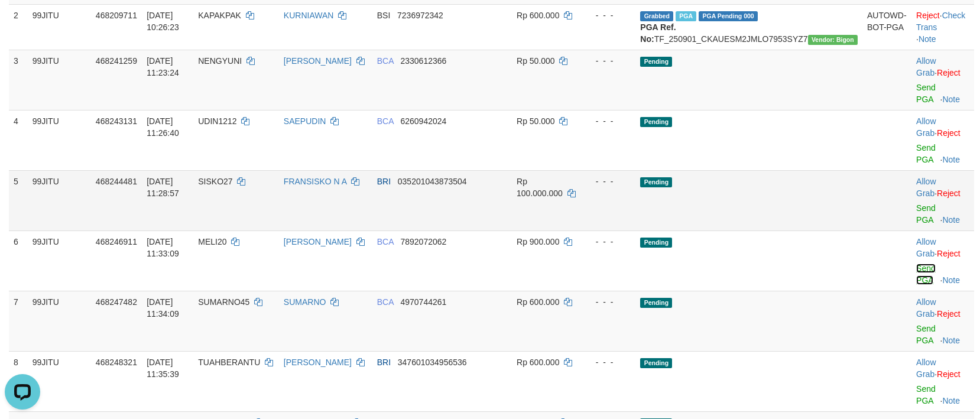
drag, startPoint x: 923, startPoint y: 233, endPoint x: 543, endPoint y: 166, distance: 386.0
click at [923, 264] on link "Send PGA" at bounding box center [926, 274] width 20 height 21
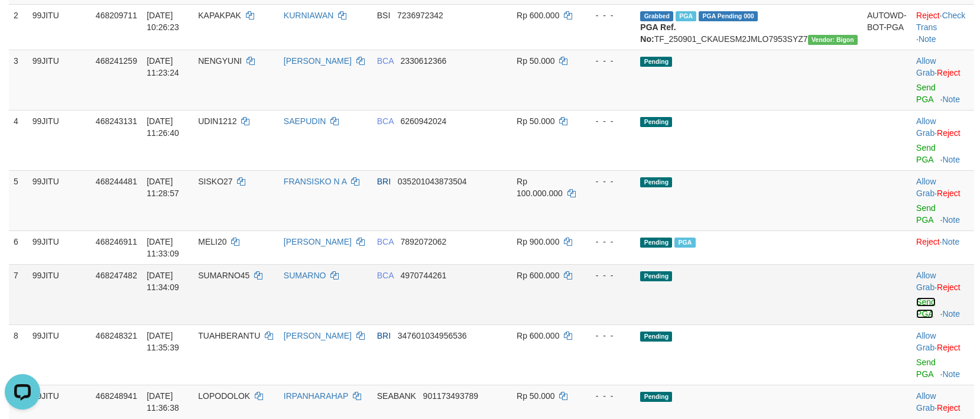
click at [916, 297] on link "Send PGA" at bounding box center [926, 307] width 20 height 21
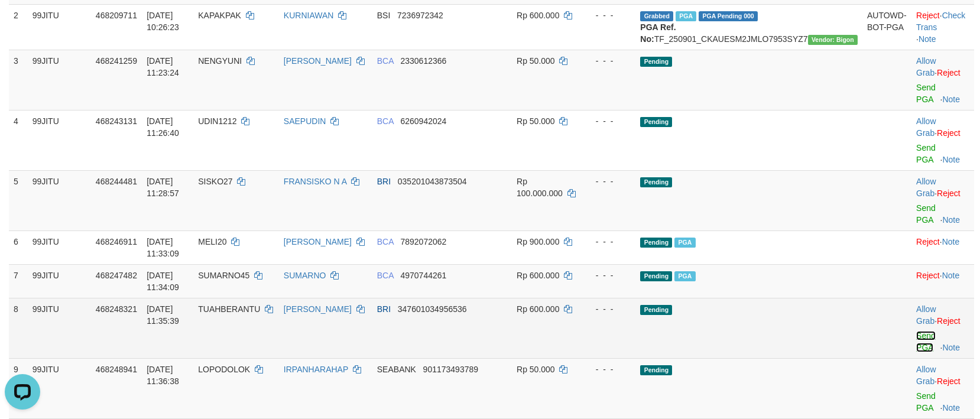
click at [921, 331] on link "Send PGA" at bounding box center [926, 341] width 20 height 21
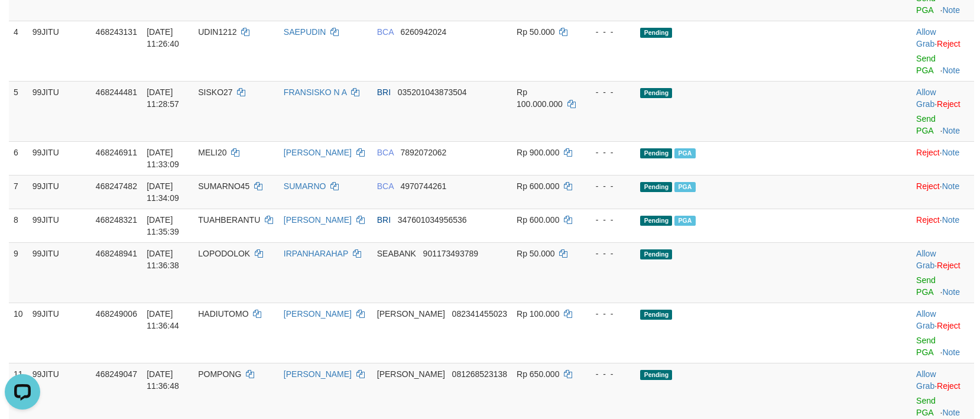
scroll to position [372, 0]
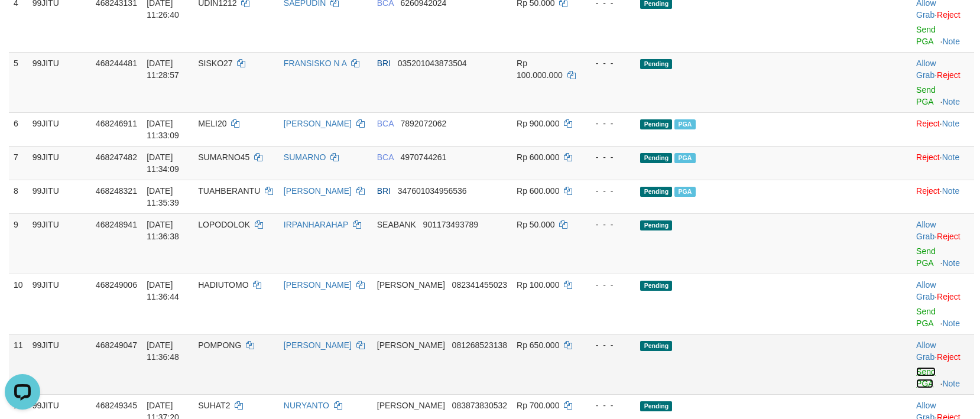
click at [916, 367] on link "Send PGA" at bounding box center [926, 377] width 20 height 21
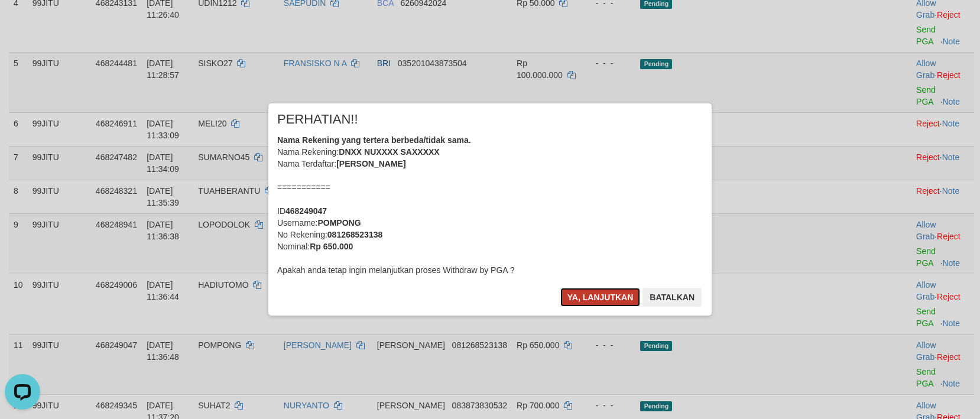
click at [608, 300] on button "Ya, lanjutkan" at bounding box center [600, 297] width 80 height 19
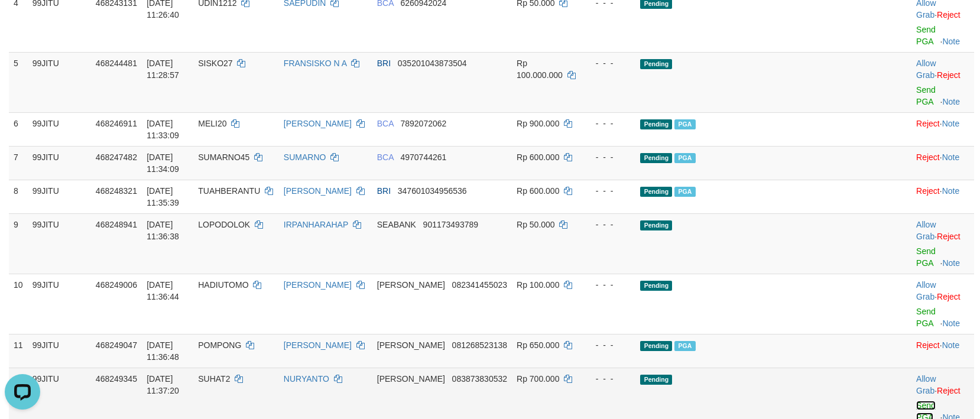
click at [928, 401] on link "Send PGA" at bounding box center [926, 411] width 20 height 21
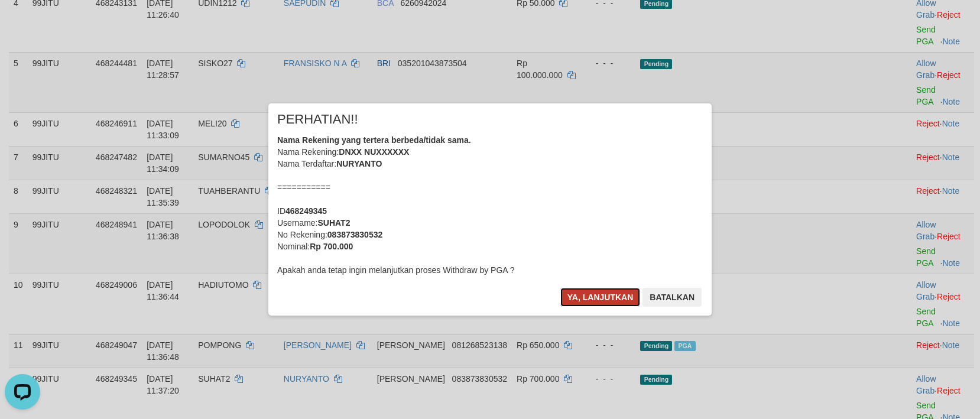
click at [591, 298] on button "Ya, lanjutkan" at bounding box center [600, 297] width 80 height 19
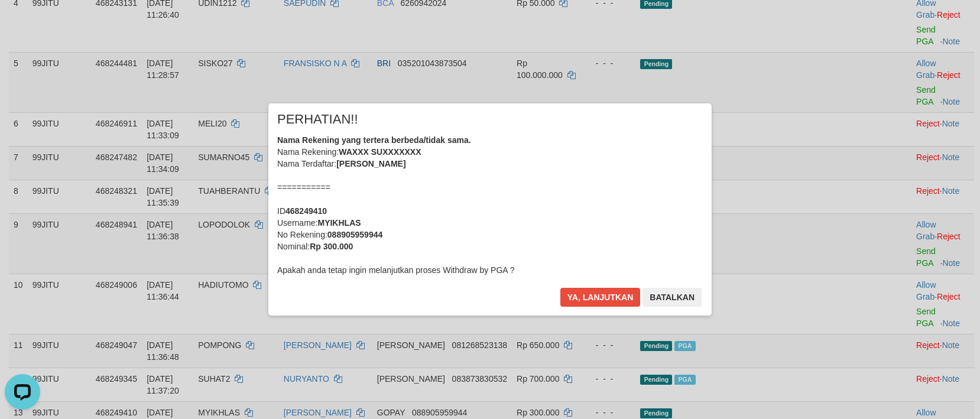
scroll to position [0, 0]
click at [586, 297] on button "Ya, lanjutkan" at bounding box center [600, 297] width 80 height 19
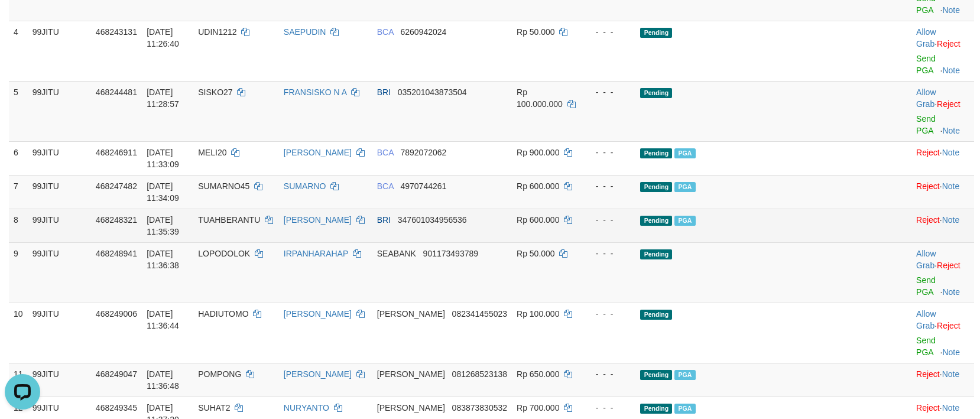
scroll to position [372, 0]
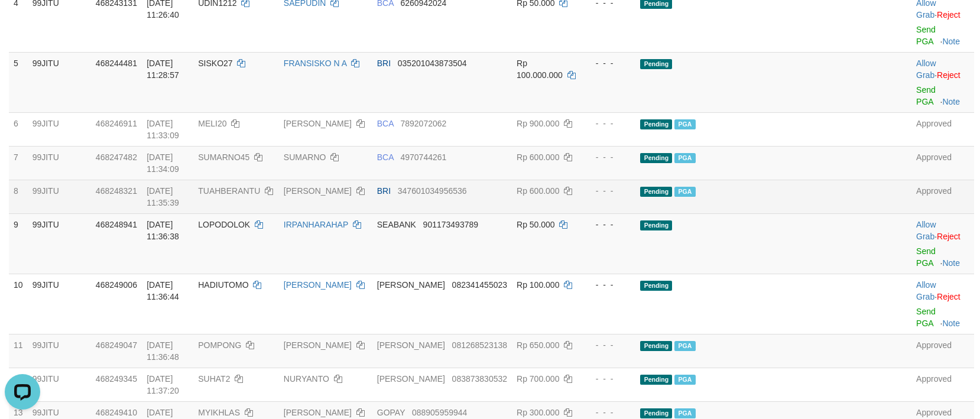
click at [372, 180] on td "[PERSON_NAME]" at bounding box center [325, 197] width 93 height 34
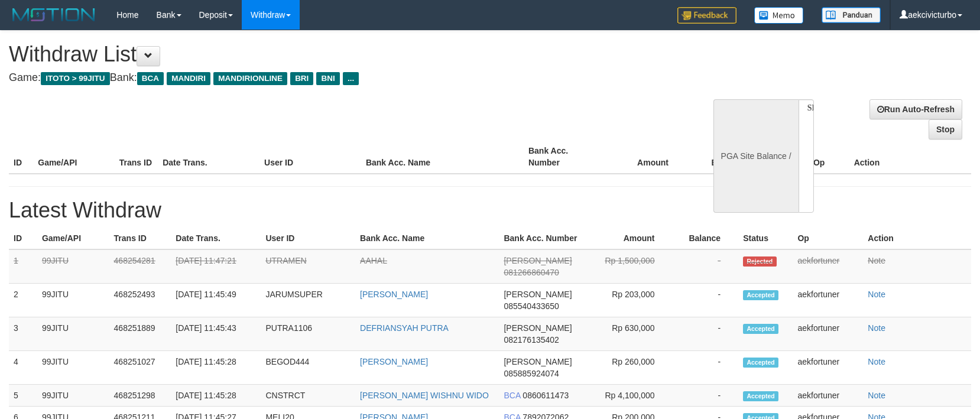
select select
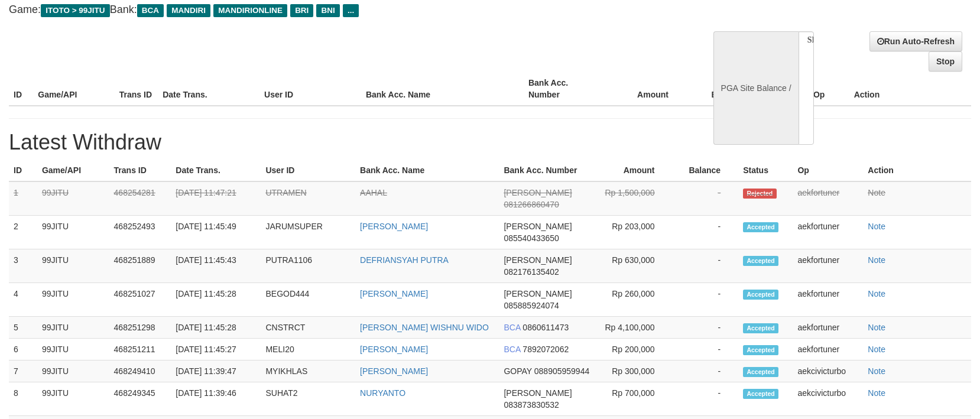
select select "**"
select select
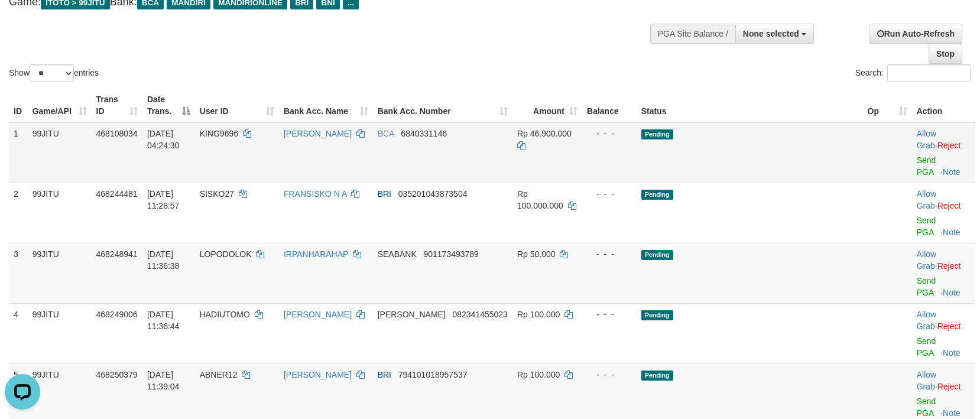
scroll to position [118, 0]
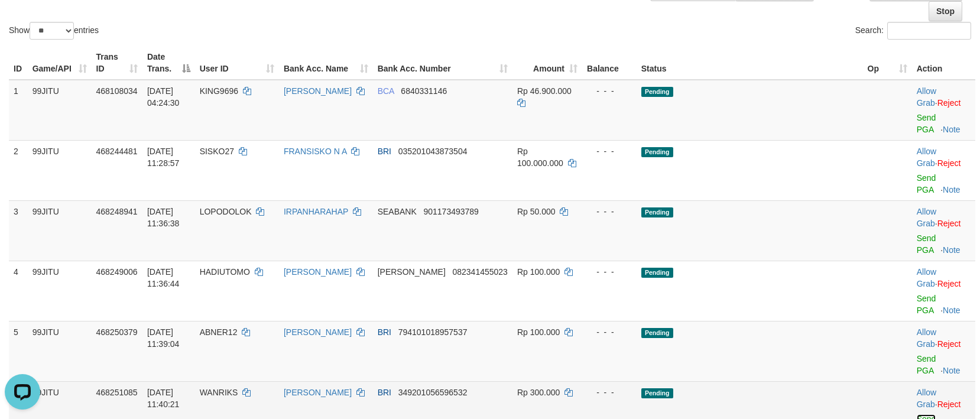
click at [917, 414] on link "Send PGA" at bounding box center [927, 424] width 20 height 21
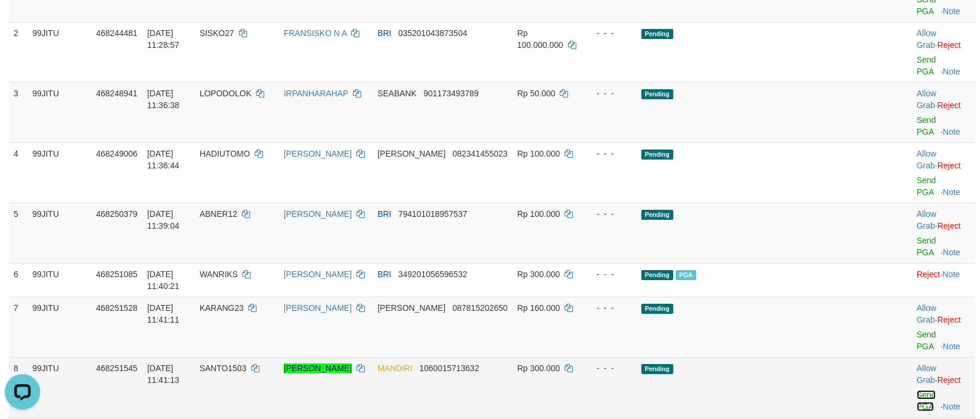
click at [917, 390] on link "Send PGA" at bounding box center [927, 400] width 20 height 21
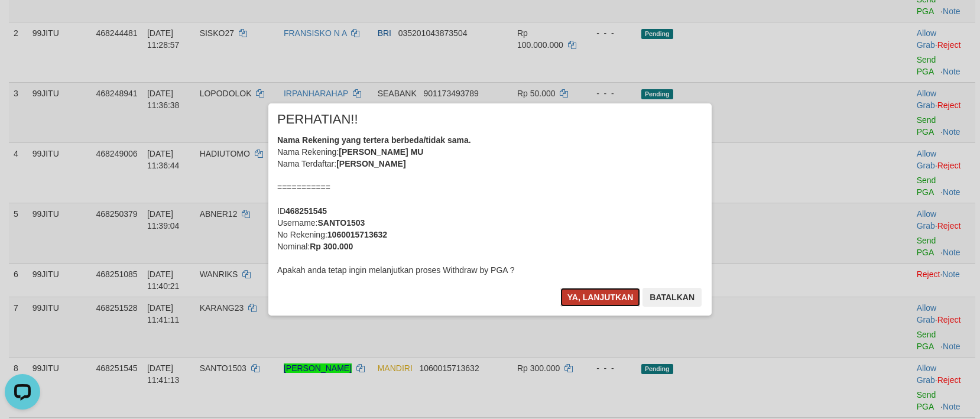
click at [609, 298] on button "Ya, lanjutkan" at bounding box center [600, 297] width 80 height 19
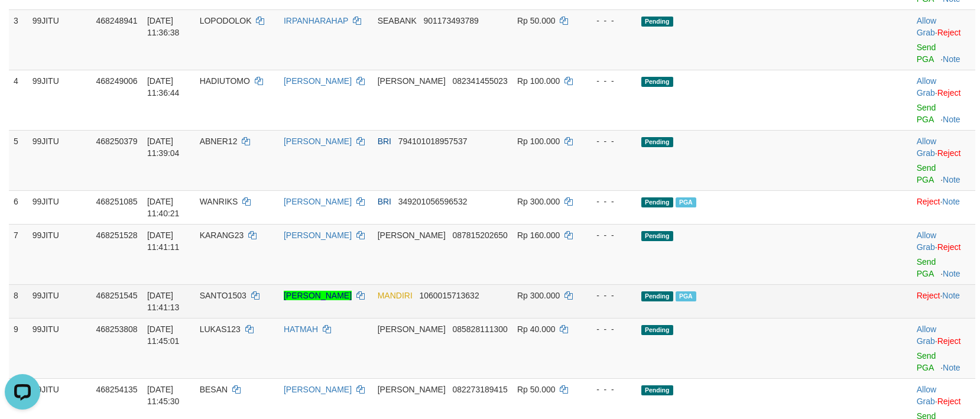
scroll to position [355, 0]
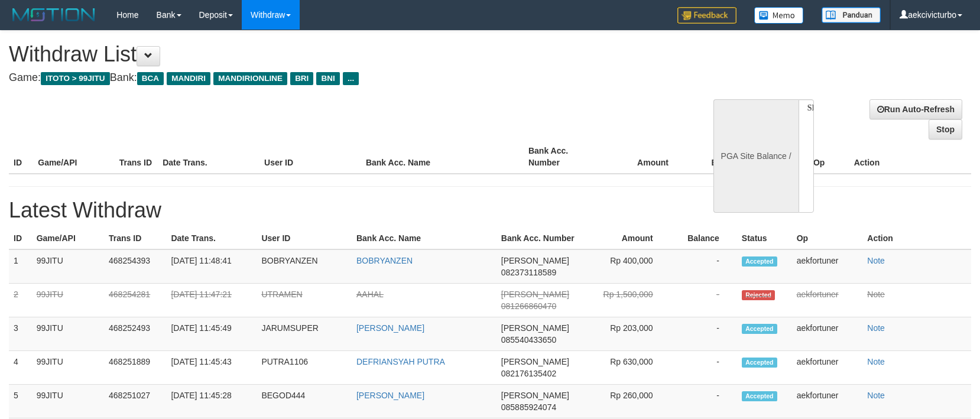
select select
select select "**"
select select
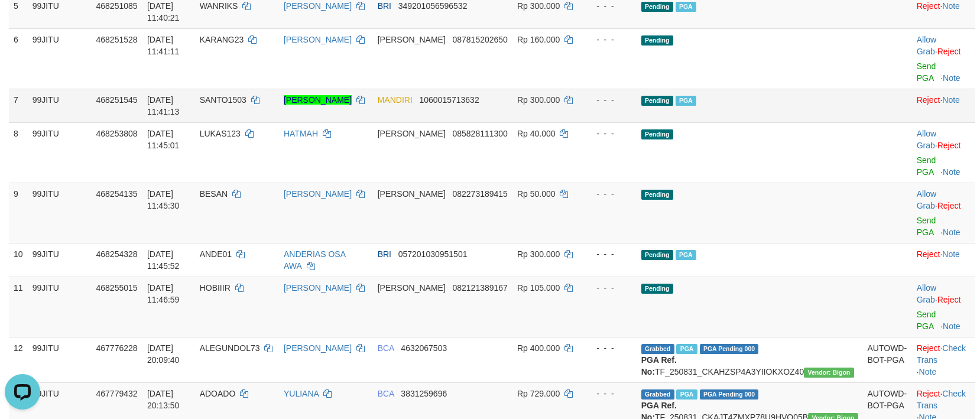
scroll to position [473, 0]
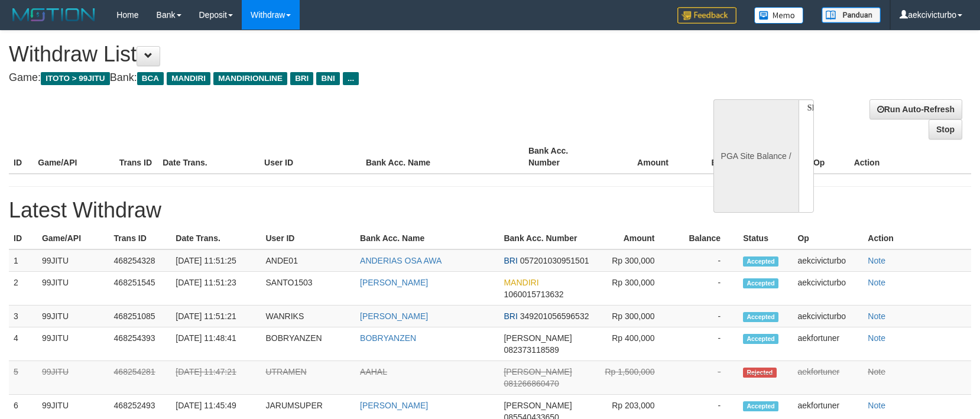
select select
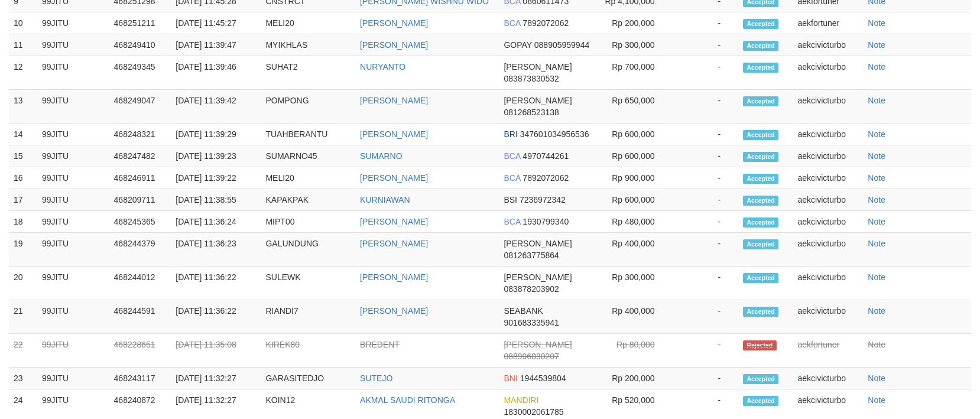
select select "**"
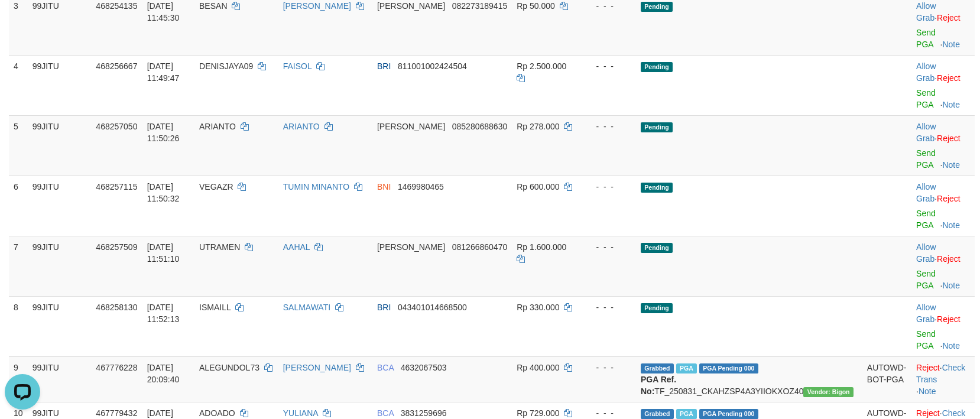
scroll to position [118, 0]
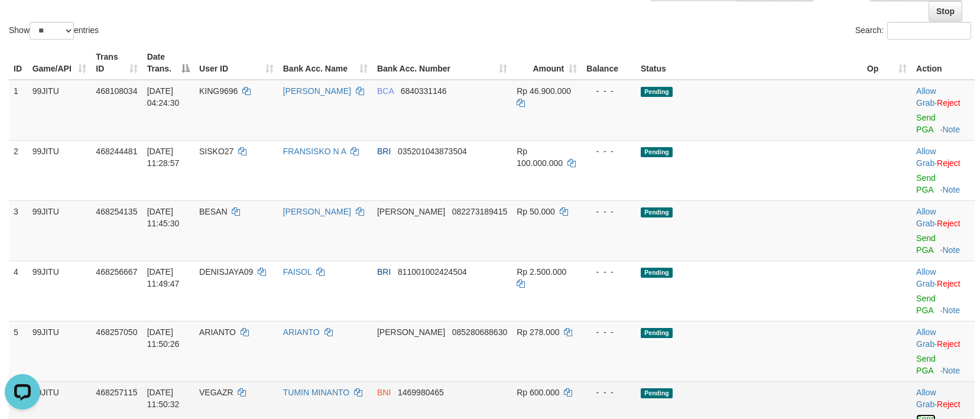
click at [916, 414] on link "Send PGA" at bounding box center [926, 424] width 20 height 21
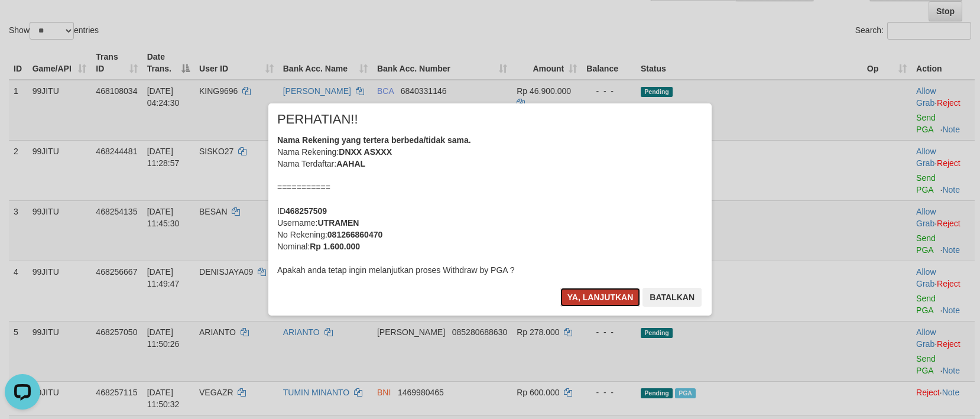
click at [628, 294] on button "Ya, lanjutkan" at bounding box center [600, 297] width 80 height 19
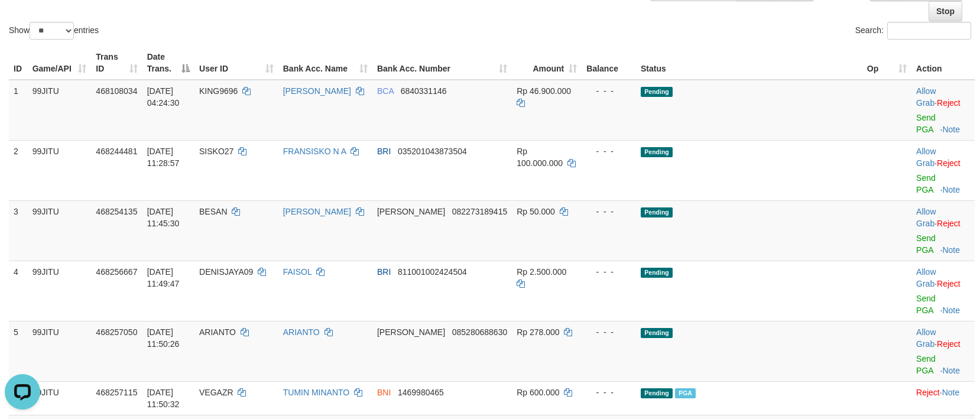
click at [916, 354] on link "Send PGA" at bounding box center [926, 364] width 20 height 21
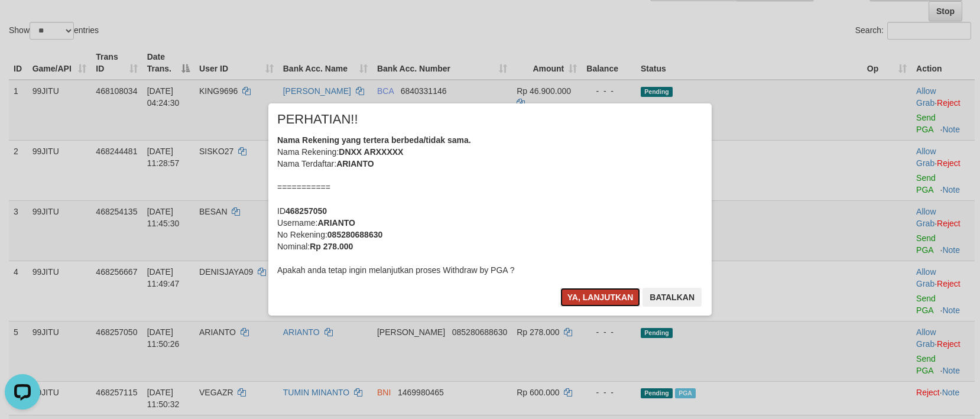
click at [614, 295] on button "Ya, lanjutkan" at bounding box center [600, 297] width 80 height 19
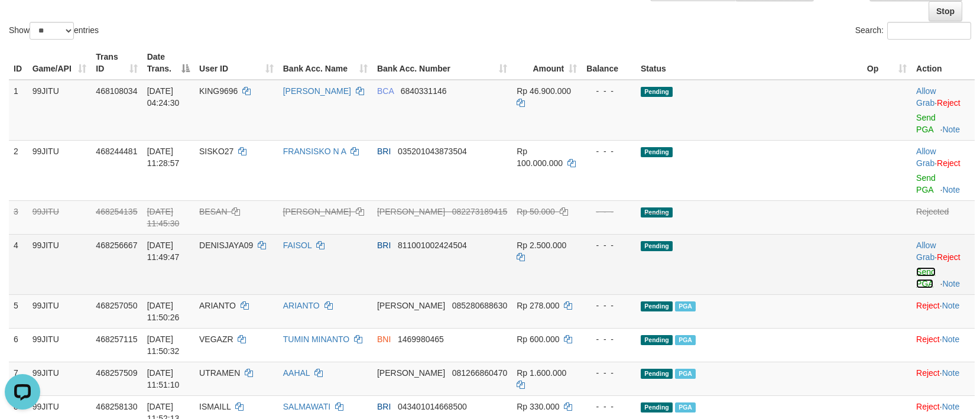
click at [916, 267] on link "Send PGA" at bounding box center [926, 277] width 20 height 21
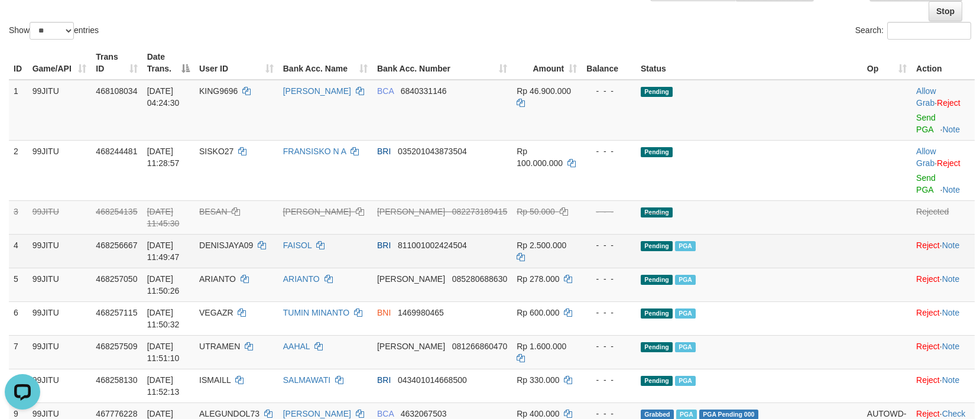
click at [253, 241] on span "DENISJAYA09" at bounding box center [226, 245] width 54 height 9
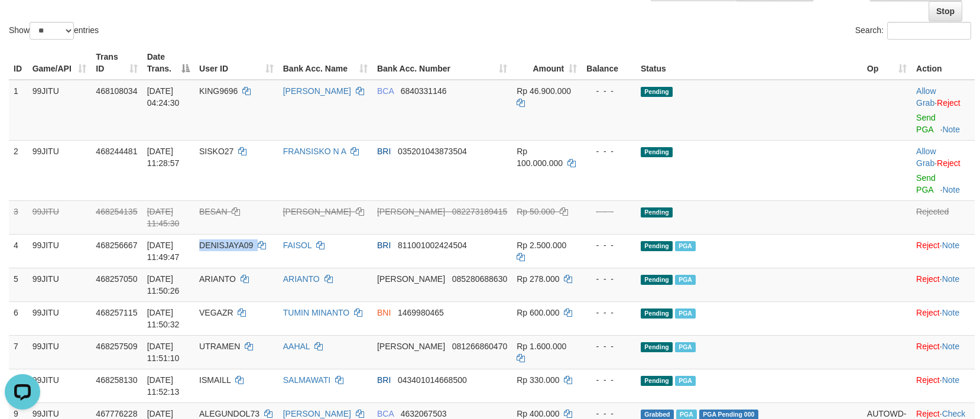
copy td "DENISJAYA09"
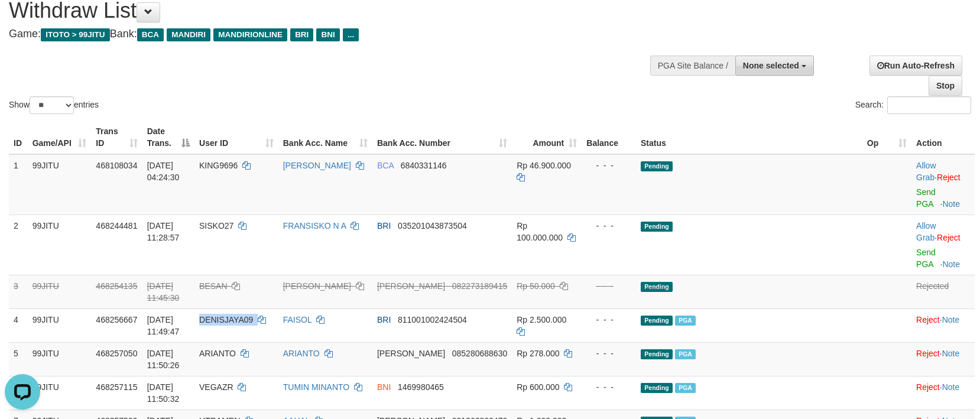
scroll to position [0, 0]
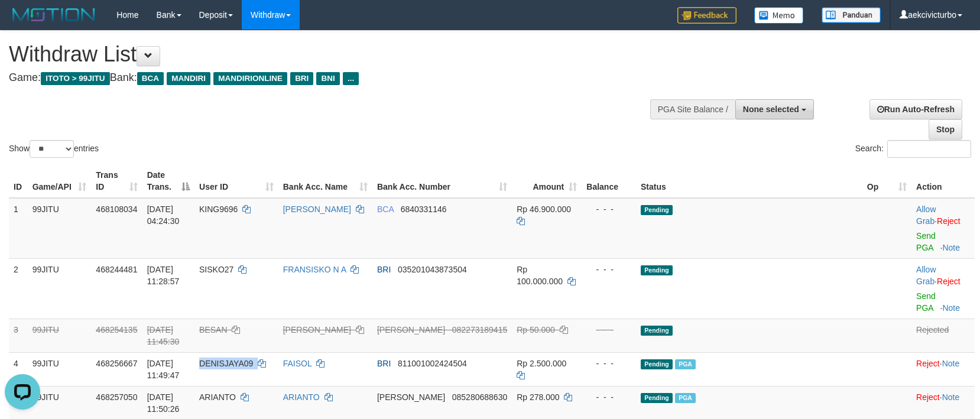
click at [766, 113] on span "None selected" at bounding box center [771, 109] width 56 height 9
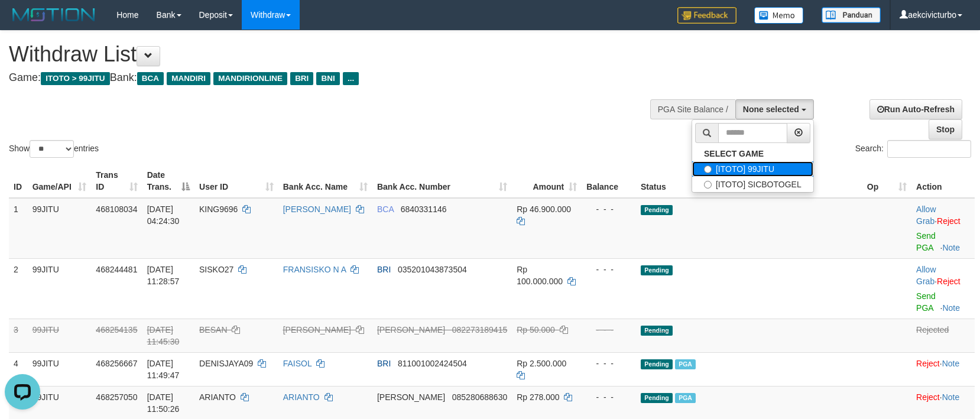
click at [777, 167] on label "[ITOTO] 99JITU" at bounding box center [752, 168] width 121 height 15
select select "***"
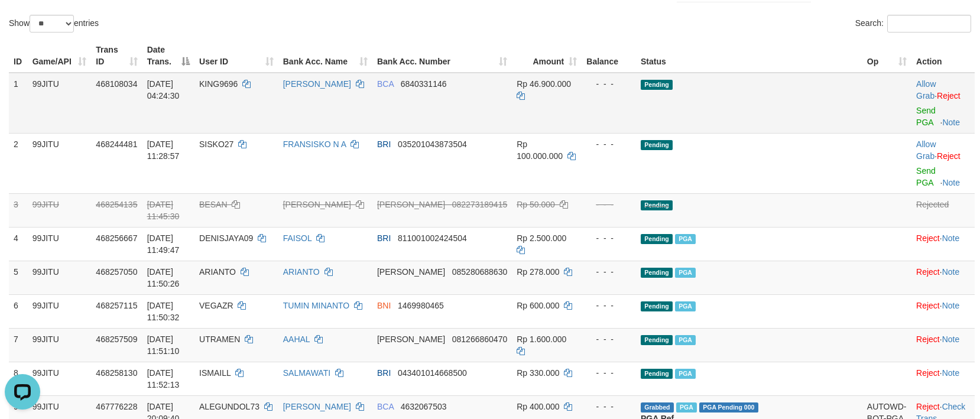
scroll to position [236, 0]
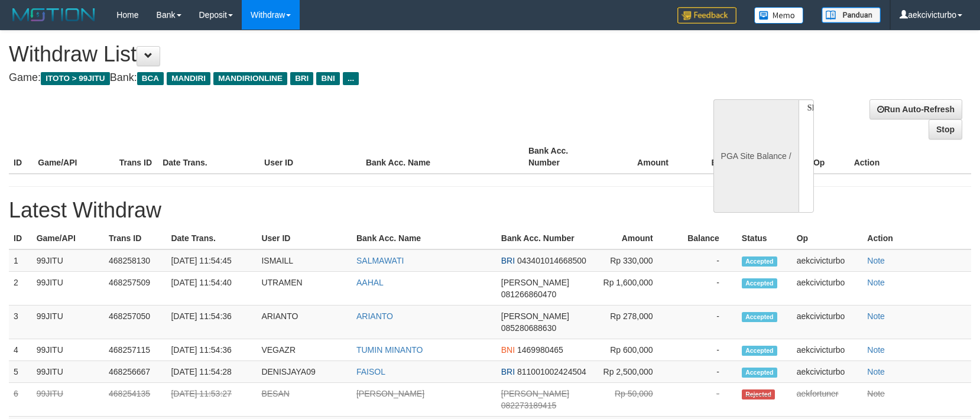
select select
select select "**"
select select
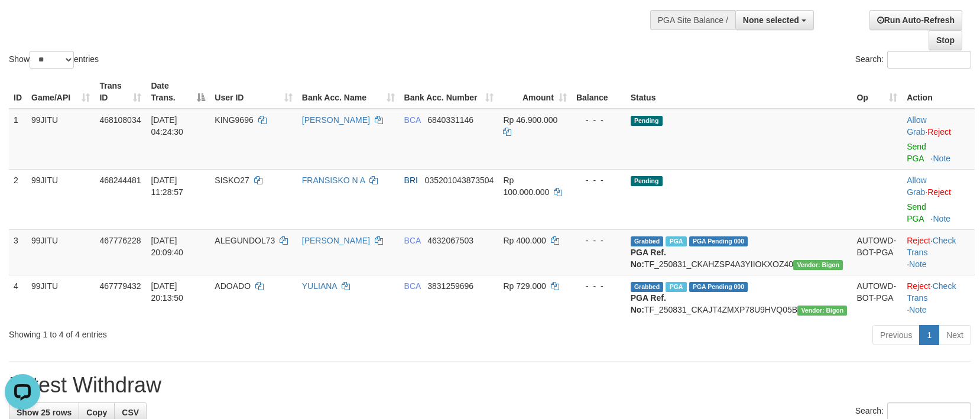
scroll to position [118, 0]
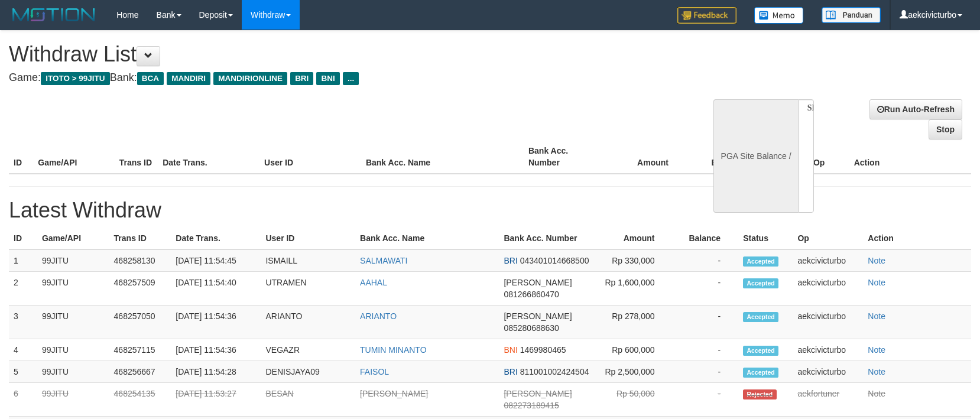
select select
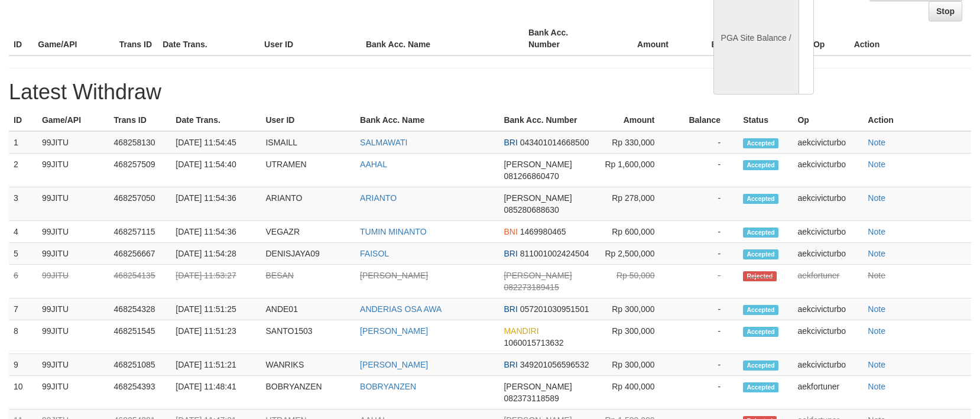
select select "**"
select select
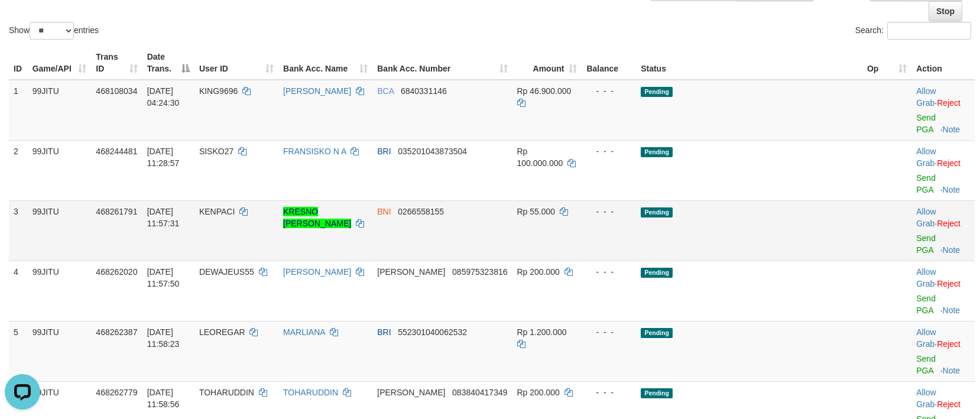
scroll to position [0, 0]
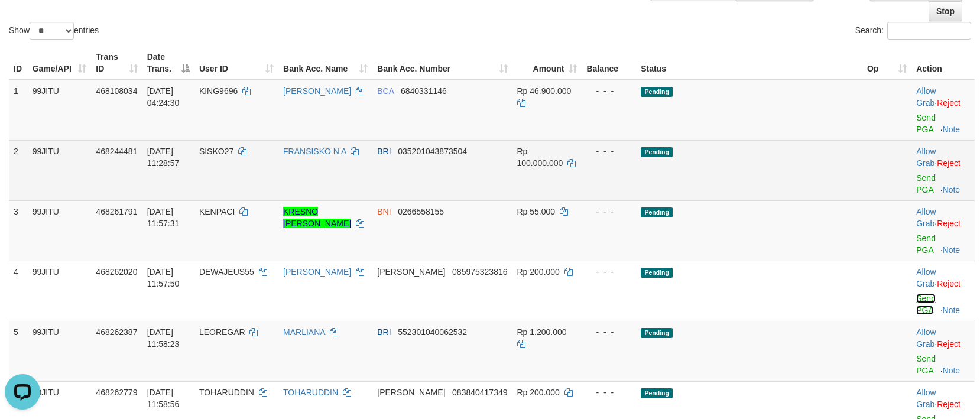
drag, startPoint x: 898, startPoint y: 258, endPoint x: 546, endPoint y: 165, distance: 363.9
click at [916, 294] on link "Send PGA" at bounding box center [926, 304] width 20 height 21
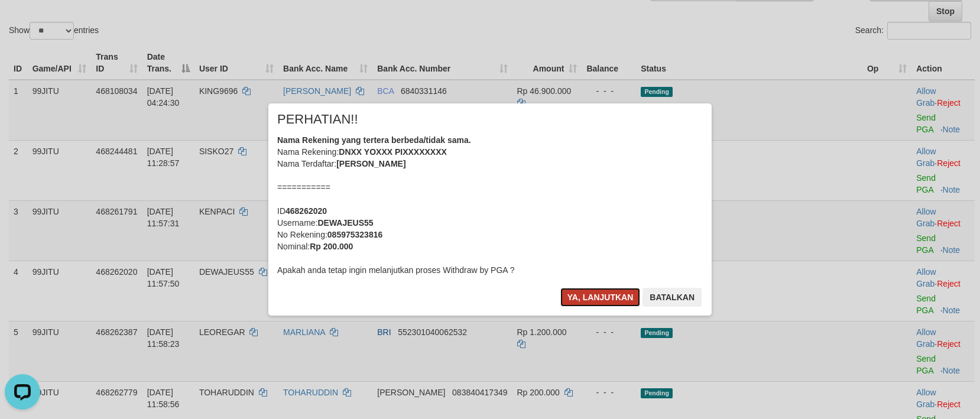
click at [625, 301] on button "Ya, lanjutkan" at bounding box center [600, 297] width 80 height 19
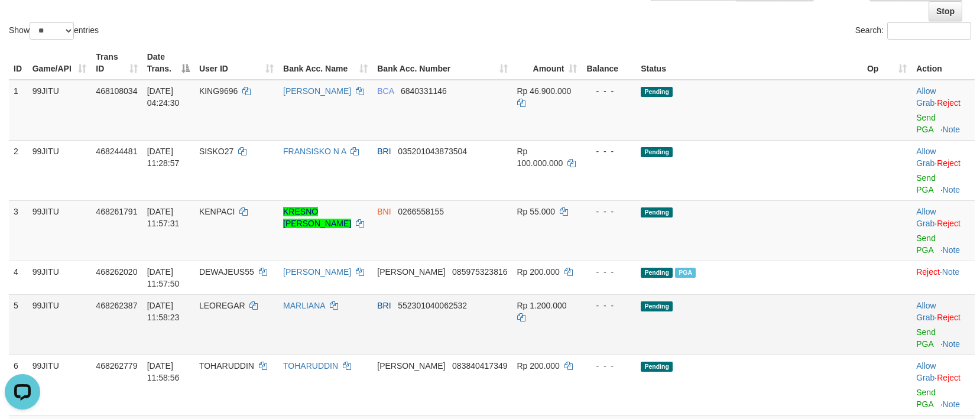
click at [916, 323] on div at bounding box center [943, 324] width 54 height 3
click at [916, 327] on link "Send PGA" at bounding box center [926, 337] width 20 height 21
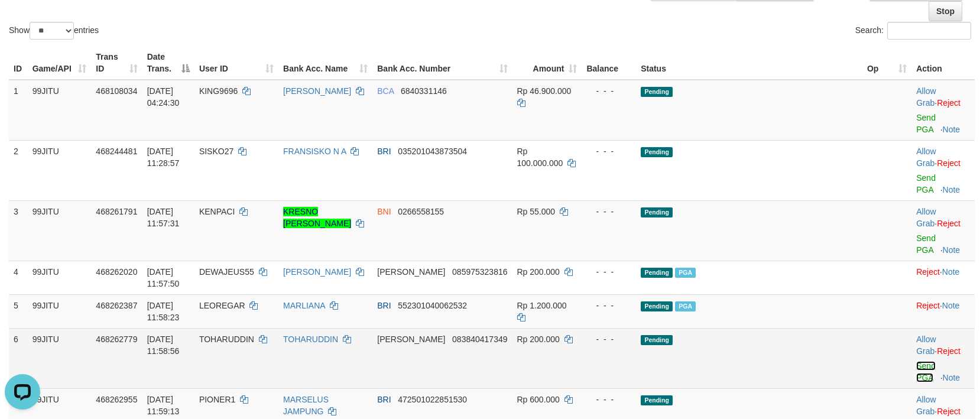
drag, startPoint x: 911, startPoint y: 333, endPoint x: 537, endPoint y: 158, distance: 412.8
click at [916, 361] on link "Send PGA" at bounding box center [926, 371] width 20 height 21
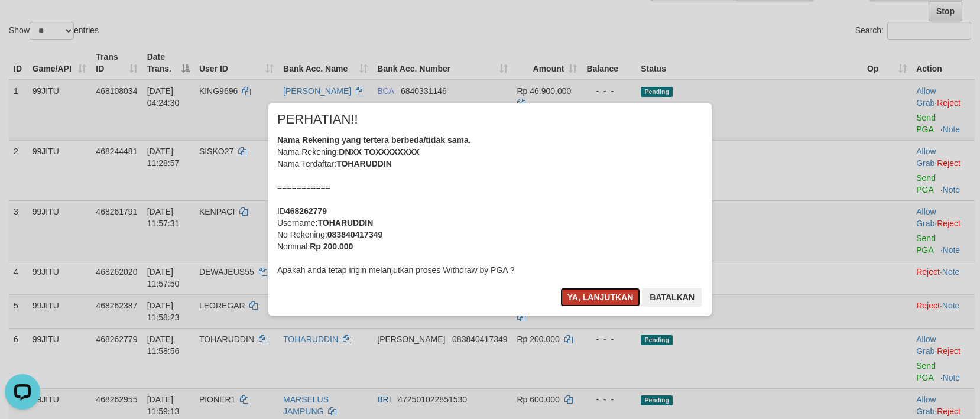
click at [626, 300] on button "Ya, lanjutkan" at bounding box center [600, 297] width 80 height 19
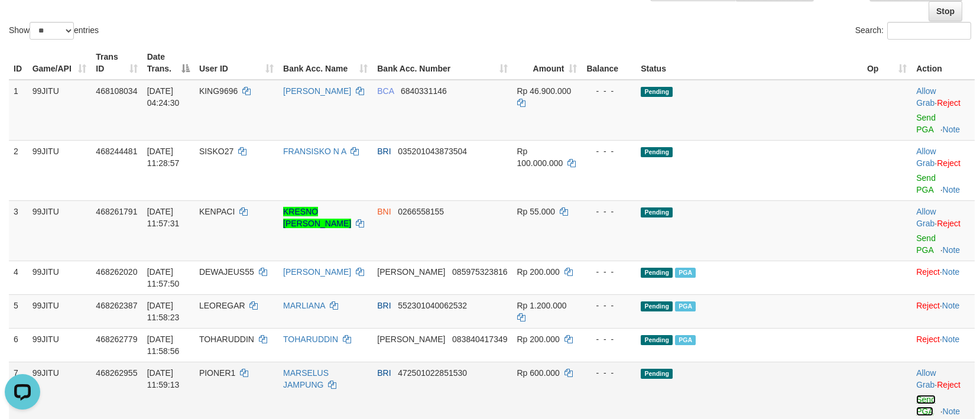
click at [916, 395] on link "Send PGA" at bounding box center [926, 405] width 20 height 21
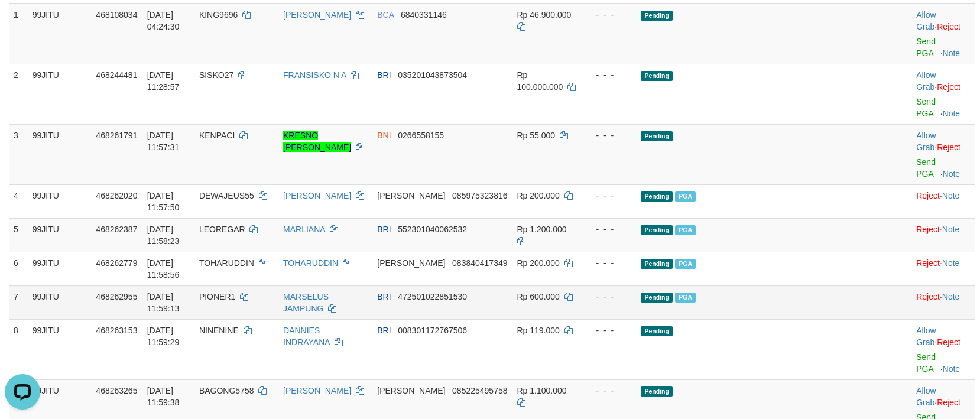
scroll to position [236, 0]
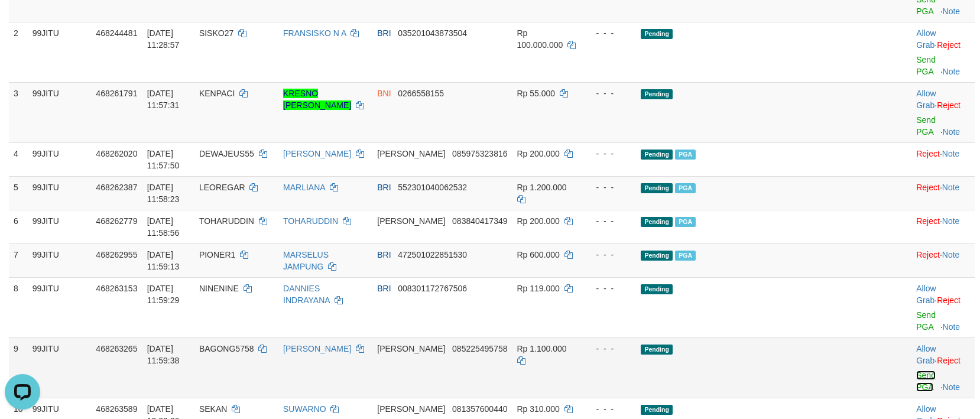
click at [916, 371] on link "Send PGA" at bounding box center [926, 381] width 20 height 21
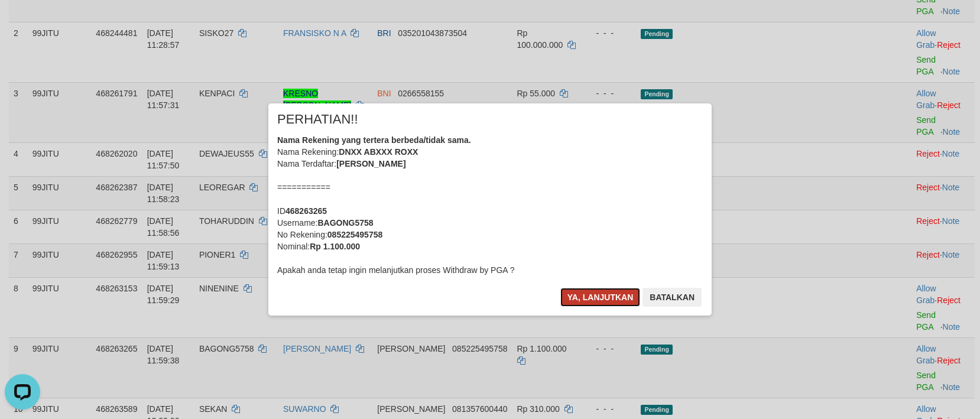
click at [617, 294] on button "Ya, lanjutkan" at bounding box center [600, 297] width 80 height 19
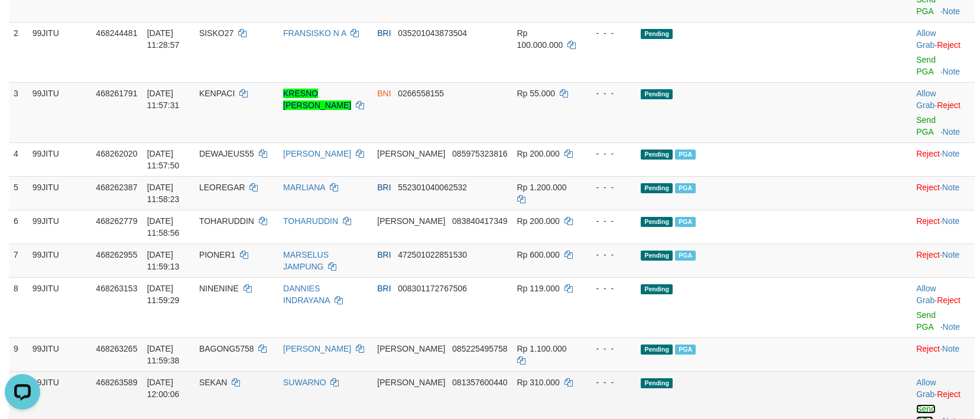
click at [916, 404] on link "Send PGA" at bounding box center [926, 414] width 20 height 21
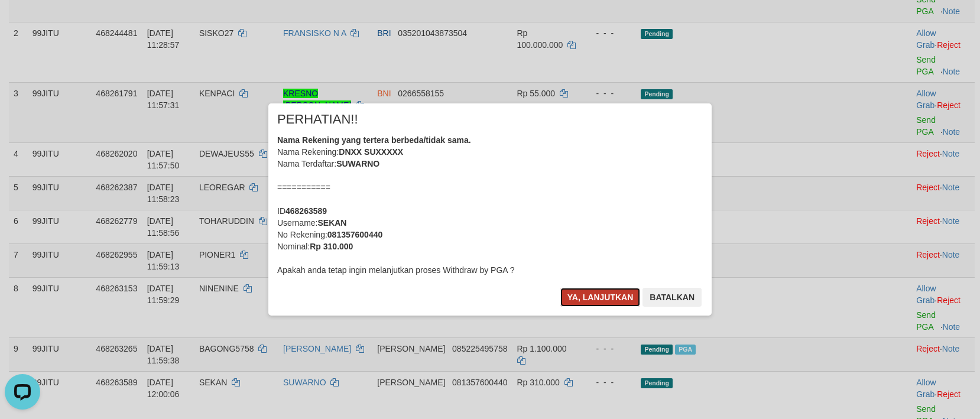
click at [618, 305] on button "Ya, lanjutkan" at bounding box center [600, 297] width 80 height 19
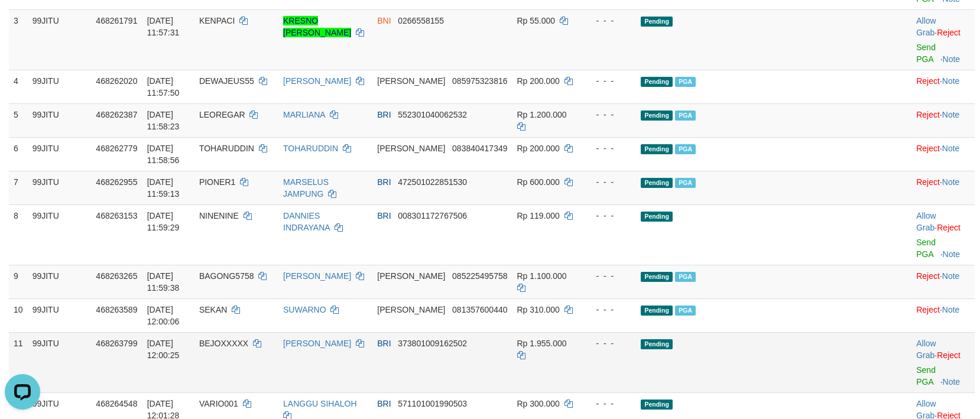
scroll to position [355, 0]
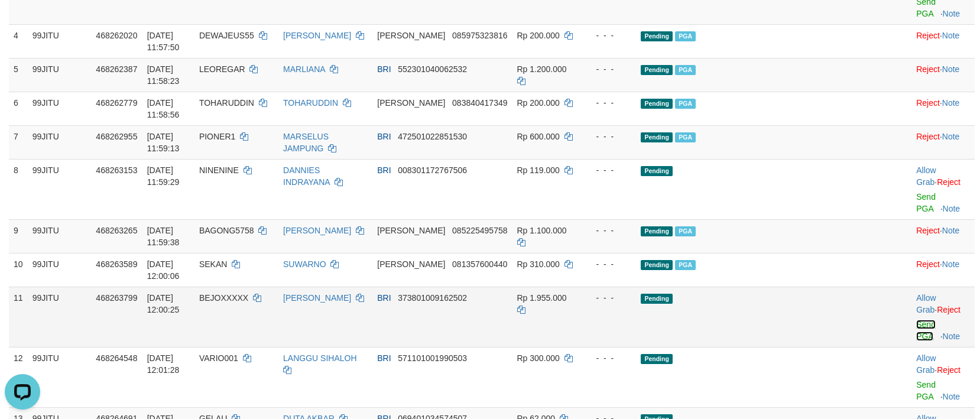
click at [916, 320] on link "Send PGA" at bounding box center [926, 330] width 20 height 21
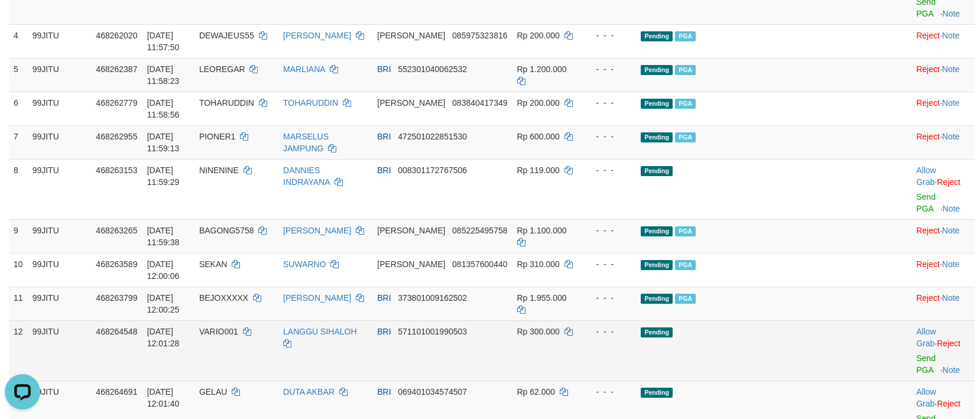
click at [911, 320] on td "Allow Grab · Reject Send PGA · Note" at bounding box center [942, 350] width 63 height 60
click at [916, 353] on link "Send PGA" at bounding box center [926, 363] width 20 height 21
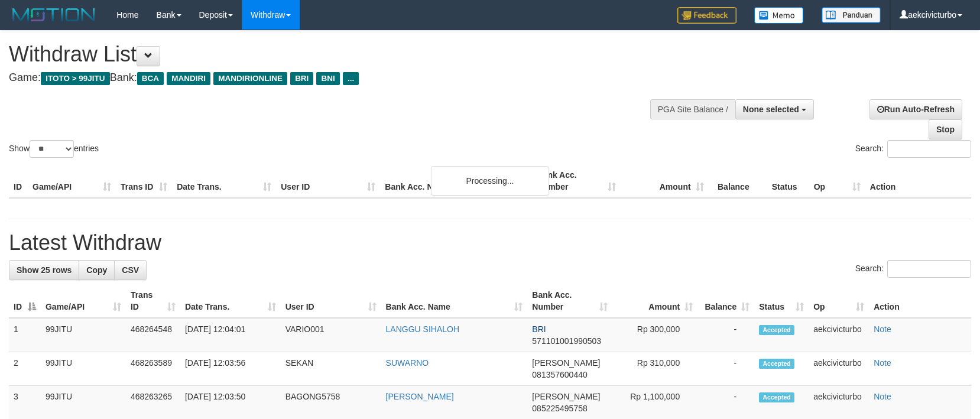
select select
select select "**"
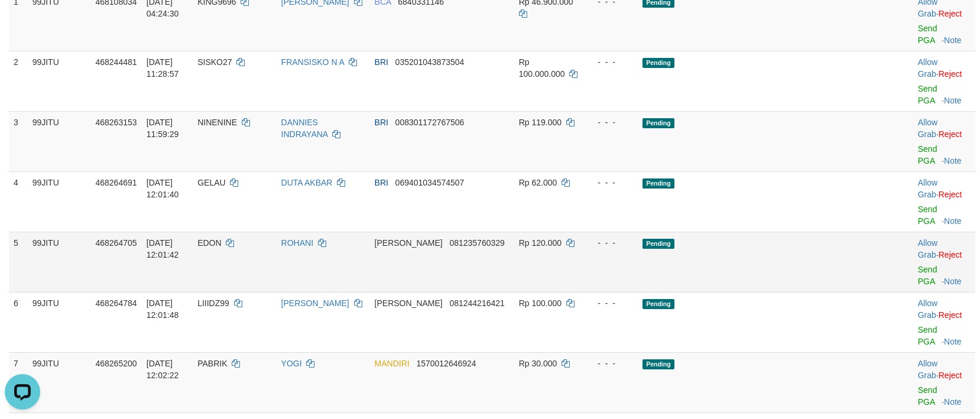
scroll to position [236, 0]
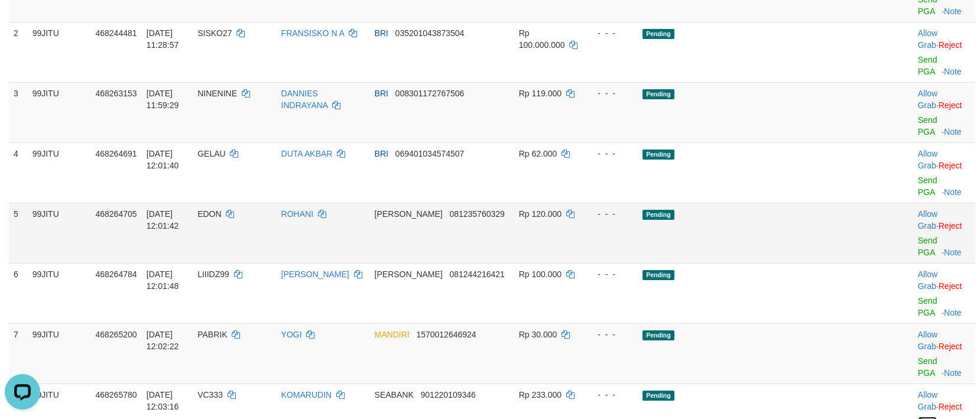
drag, startPoint x: 921, startPoint y: 341, endPoint x: 554, endPoint y: 167, distance: 405.6
click at [921, 417] on link "Send PGA" at bounding box center [928, 427] width 20 height 21
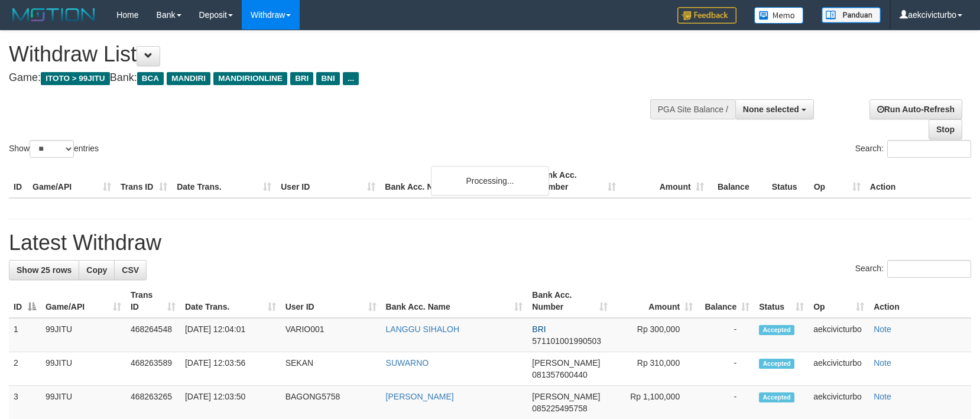
select select
select select "**"
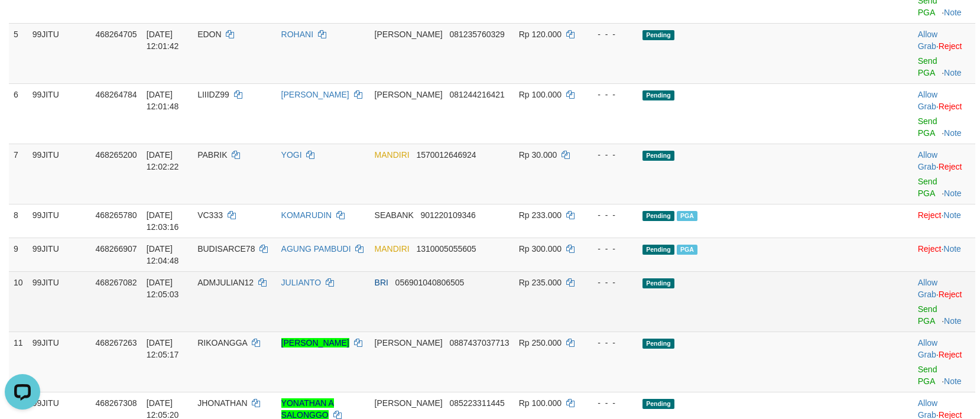
scroll to position [387, 0]
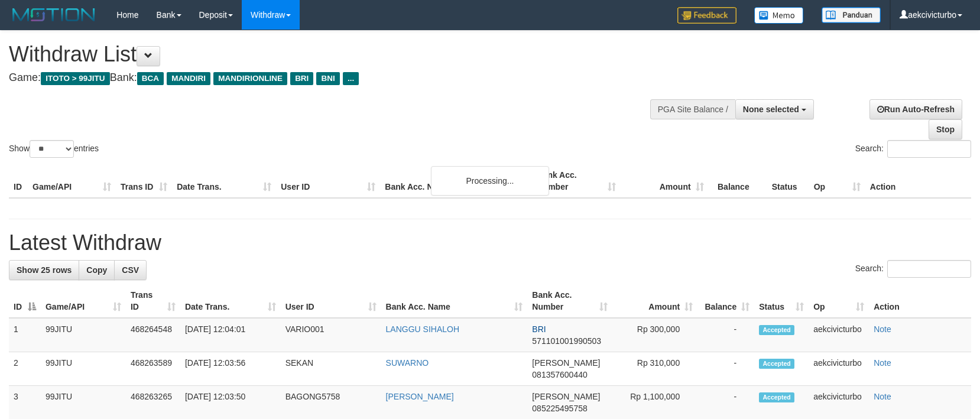
select select
select select "**"
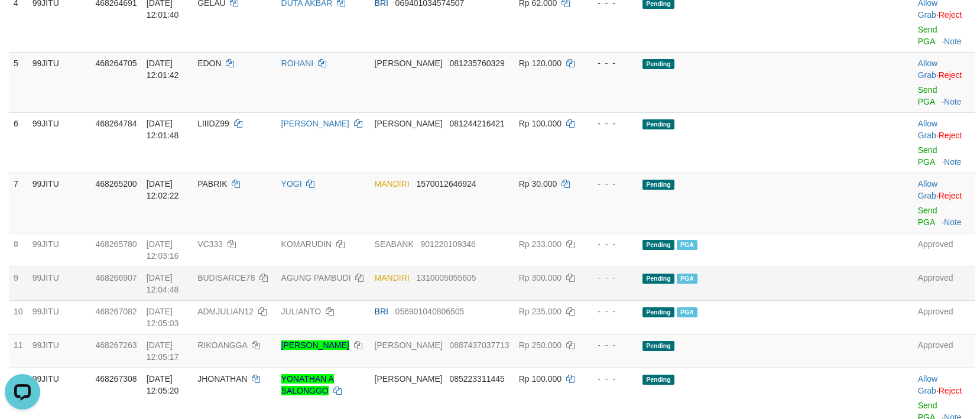
click at [434, 267] on td "MANDIRI 1310005055605" at bounding box center [442, 284] width 144 height 34
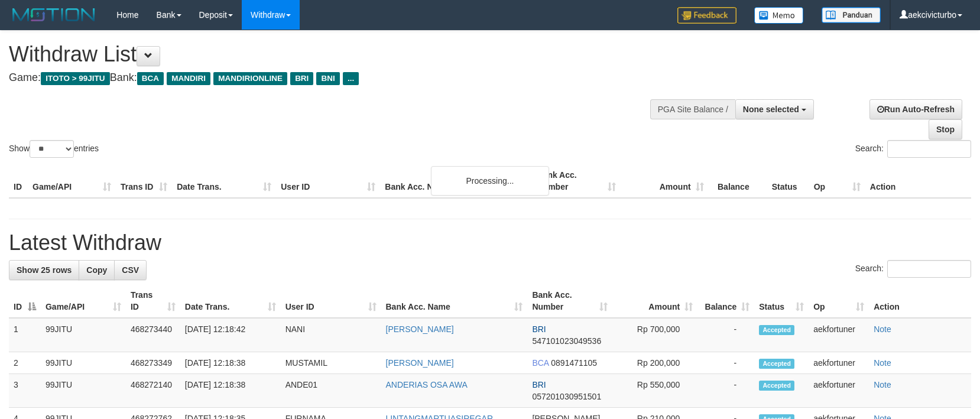
select select
select select "**"
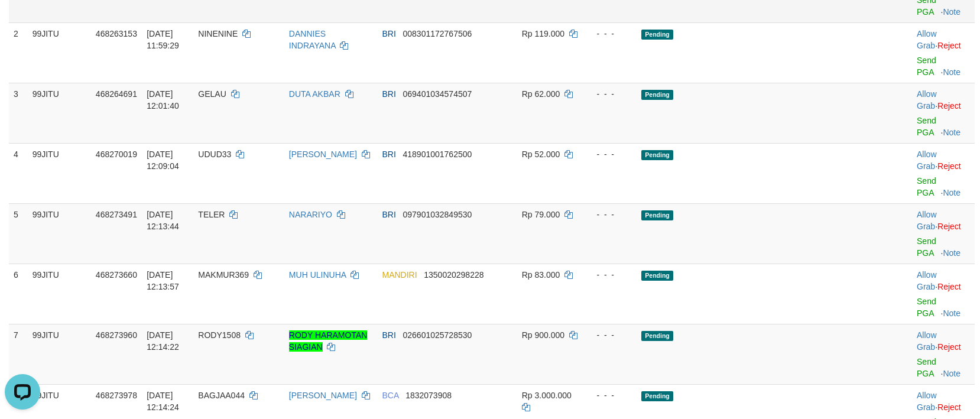
scroll to position [236, 0]
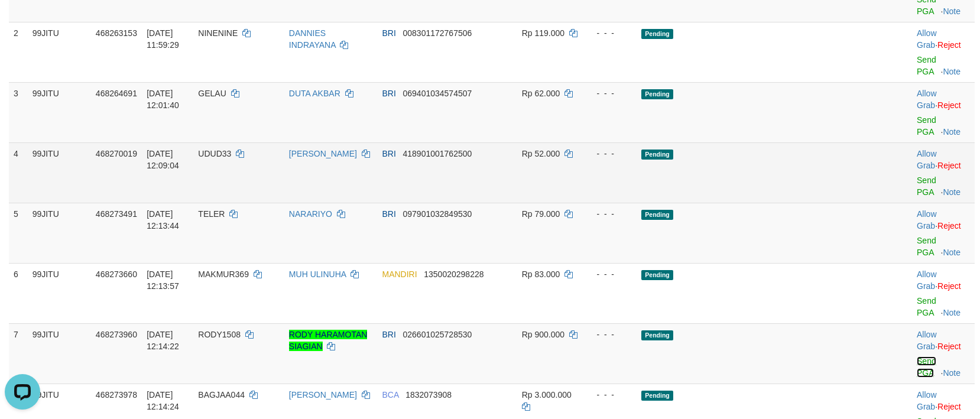
drag, startPoint x: 922, startPoint y: 285, endPoint x: 555, endPoint y: 155, distance: 389.6
click at [922, 356] on link "Send PGA" at bounding box center [927, 366] width 20 height 21
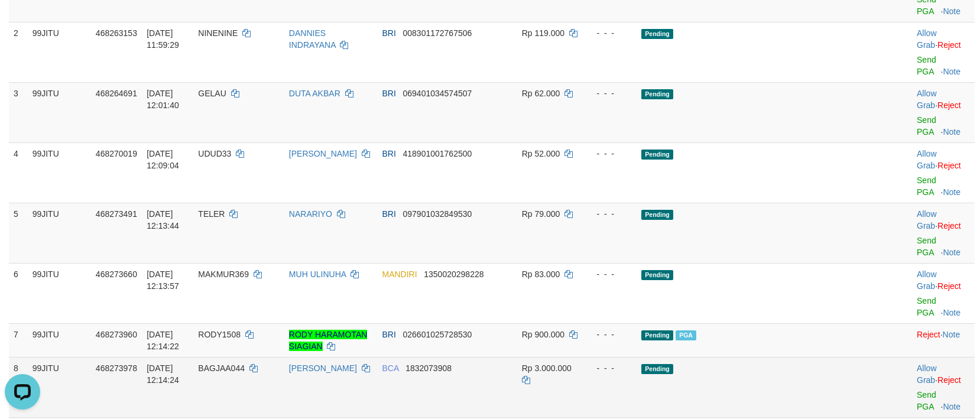
click at [245, 364] on span "BAGJAA044" at bounding box center [221, 368] width 47 height 9
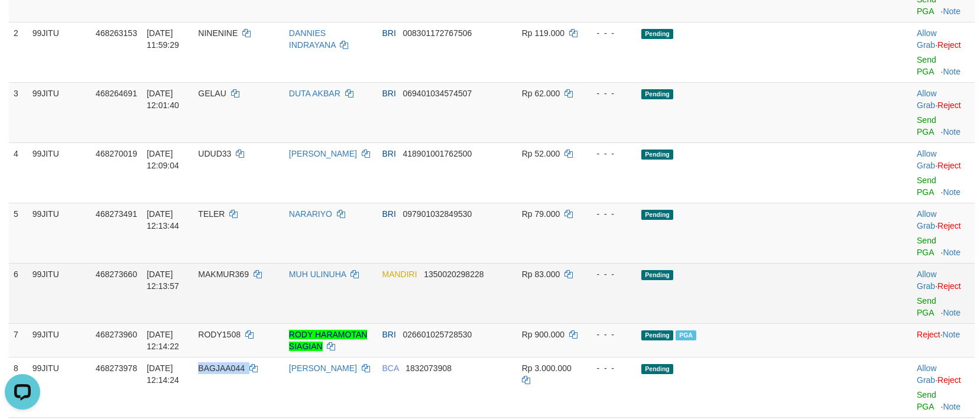
copy td "BAGJAA044"
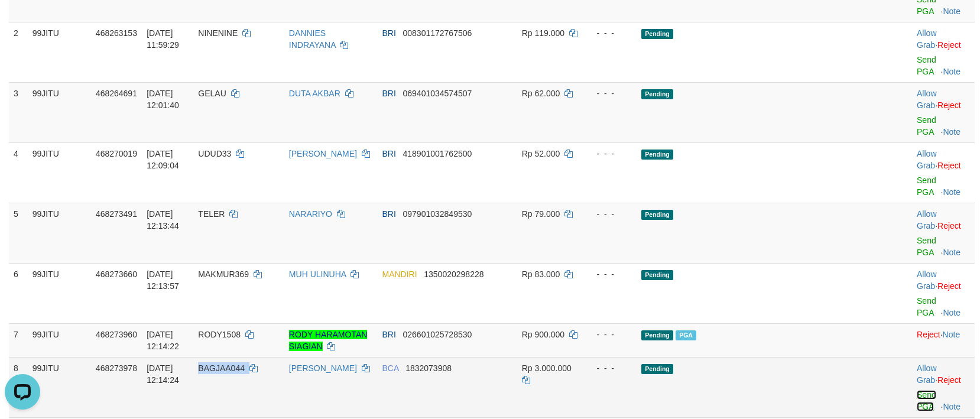
click at [917, 390] on link "Send PGA" at bounding box center [927, 400] width 20 height 21
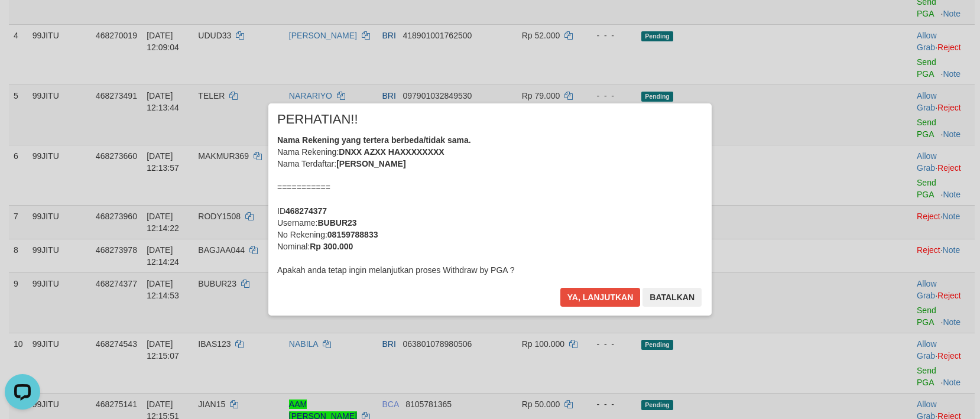
click at [616, 284] on div "× PERHATIAN!! Nama Rekening yang tertera berbeda/tidak sama. Nama Rekening: DNX…" at bounding box center [489, 209] width 443 height 212
click at [616, 294] on button "Ya, lanjutkan" at bounding box center [600, 297] width 80 height 19
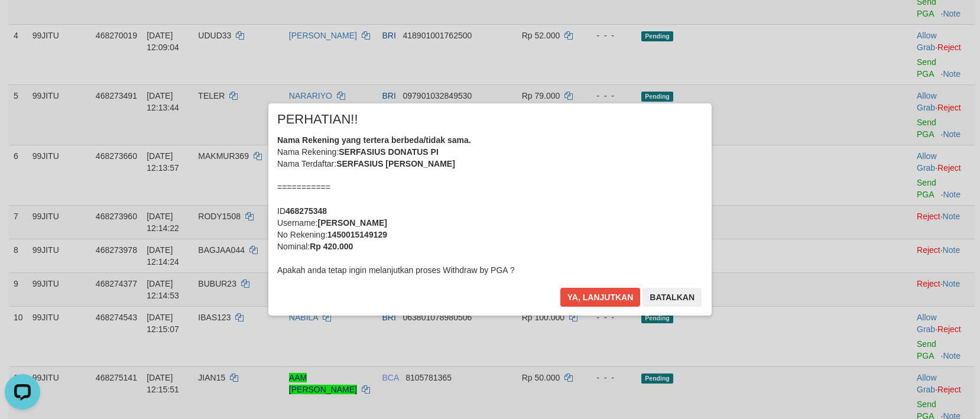
scroll to position [0, 0]
click at [595, 296] on button "Ya, lanjutkan" at bounding box center [600, 297] width 80 height 19
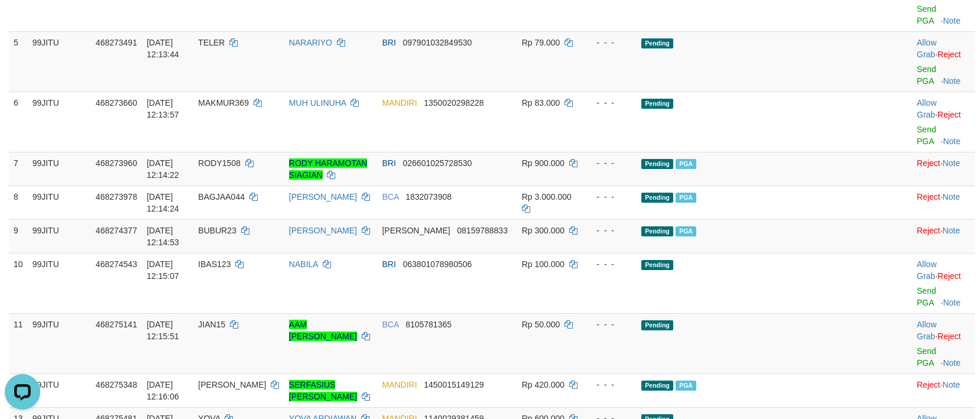
scroll to position [473, 0]
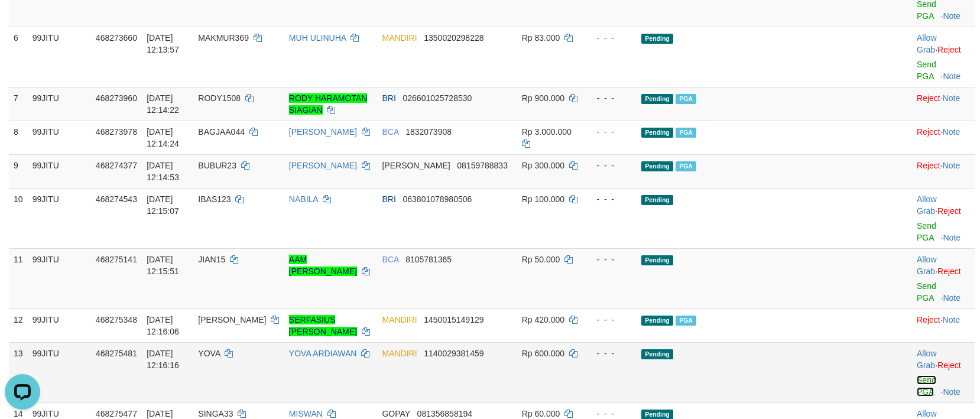
click at [917, 375] on link "Send PGA" at bounding box center [927, 385] width 20 height 21
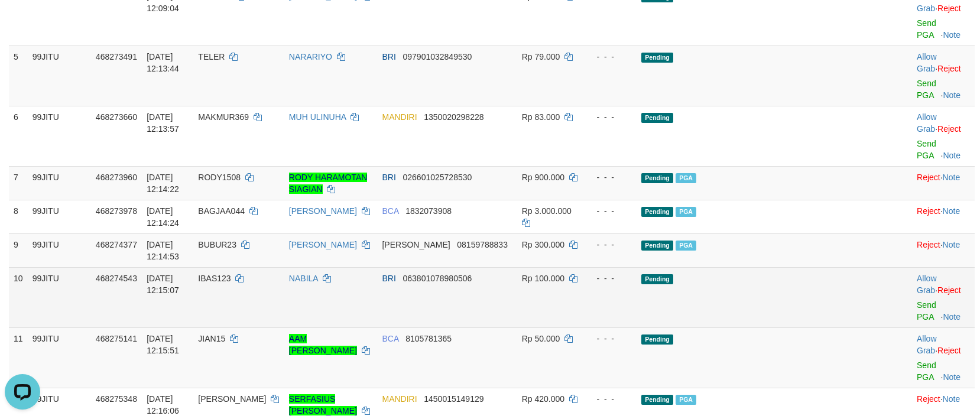
scroll to position [355, 0]
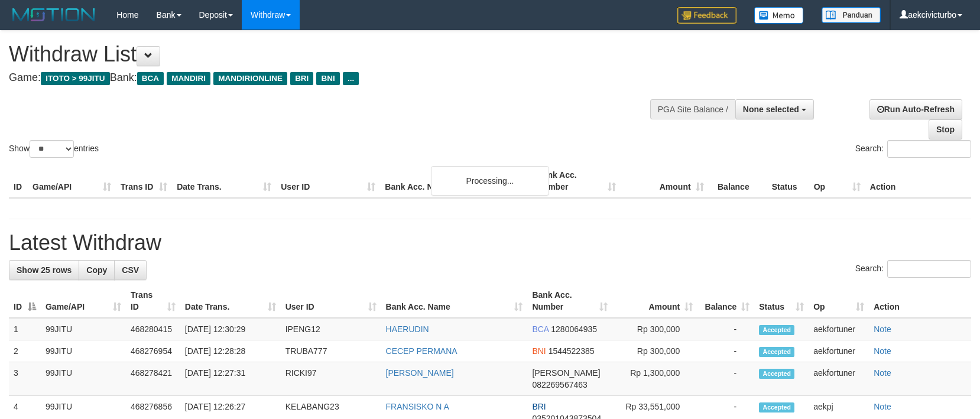
select select
select select "**"
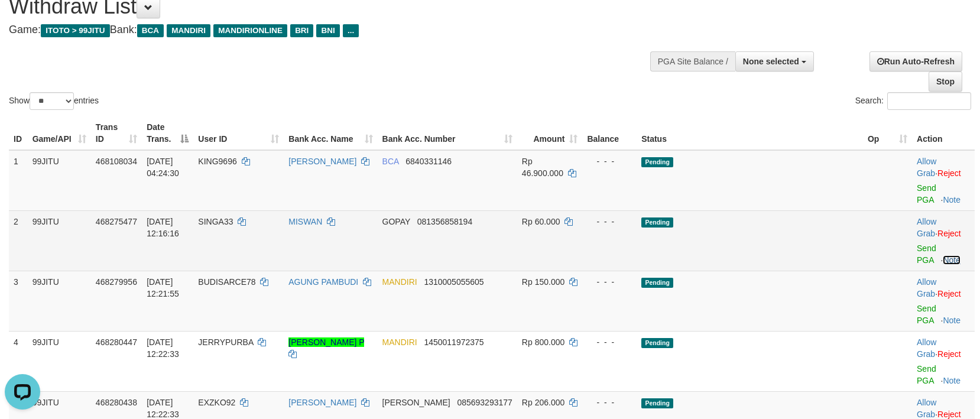
click at [959, 255] on link "Note" at bounding box center [952, 259] width 18 height 9
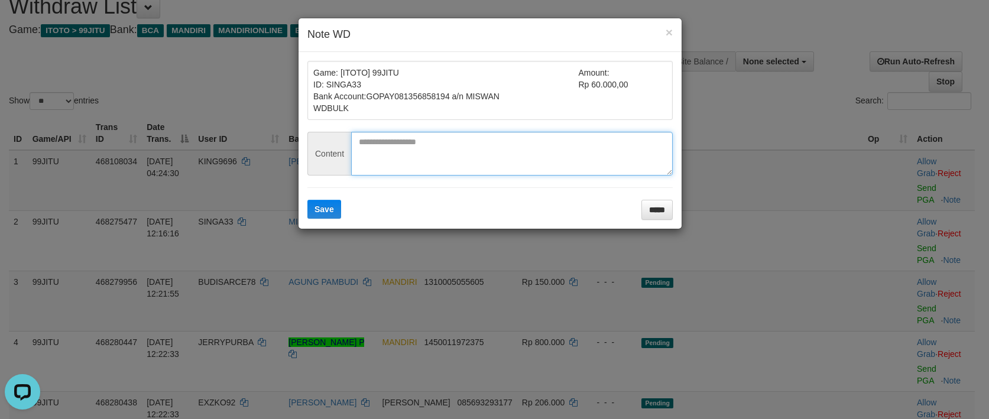
click at [551, 170] on textarea at bounding box center [512, 154] width 322 height 44
type textarea "**********"
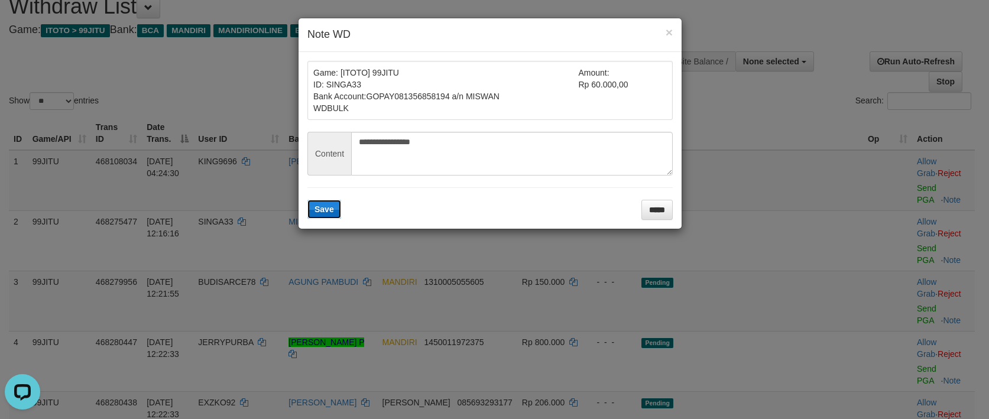
click at [335, 203] on button "Save" at bounding box center [324, 209] width 34 height 19
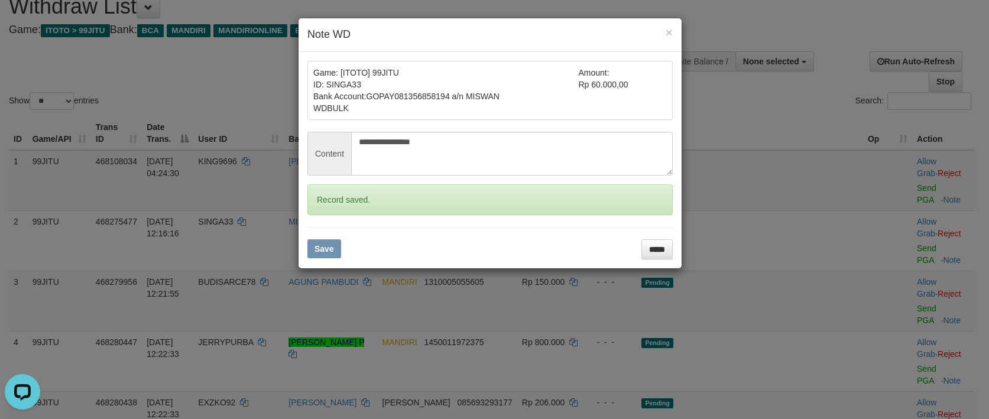
click at [657, 236] on form "**********" at bounding box center [489, 160] width 365 height 199
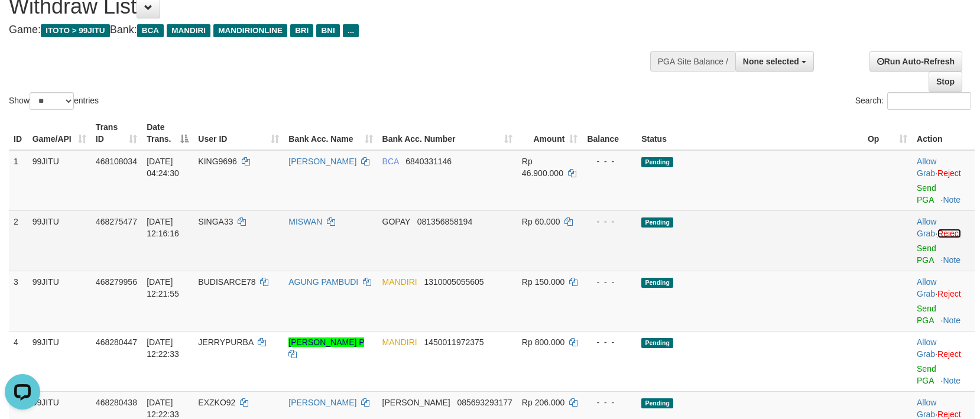
click at [939, 229] on link "Reject" at bounding box center [949, 233] width 24 height 9
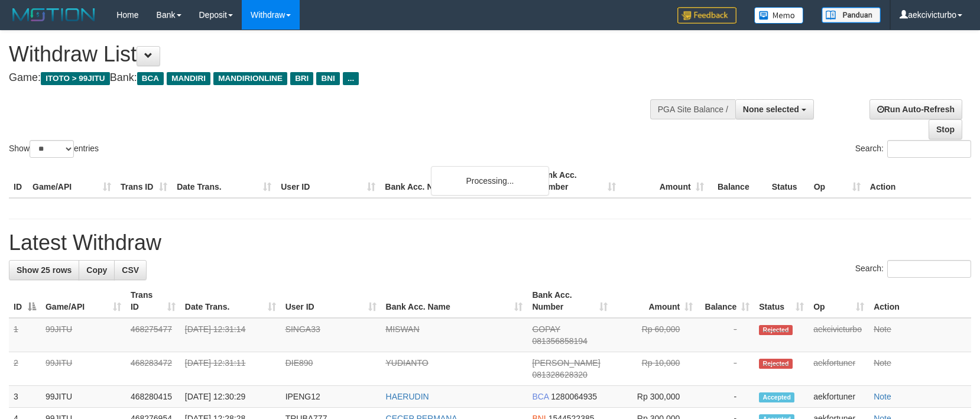
select select
select select "**"
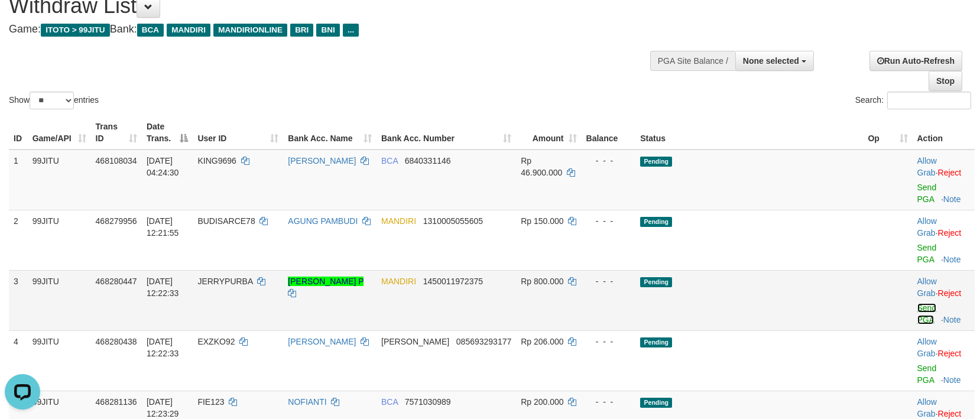
click at [917, 303] on link "Send PGA" at bounding box center [927, 313] width 20 height 21
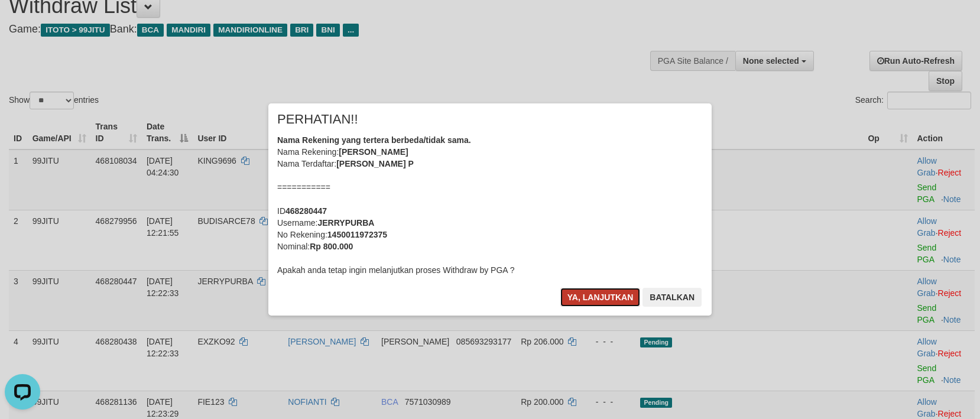
click at [602, 301] on button "Ya, lanjutkan" at bounding box center [600, 297] width 80 height 19
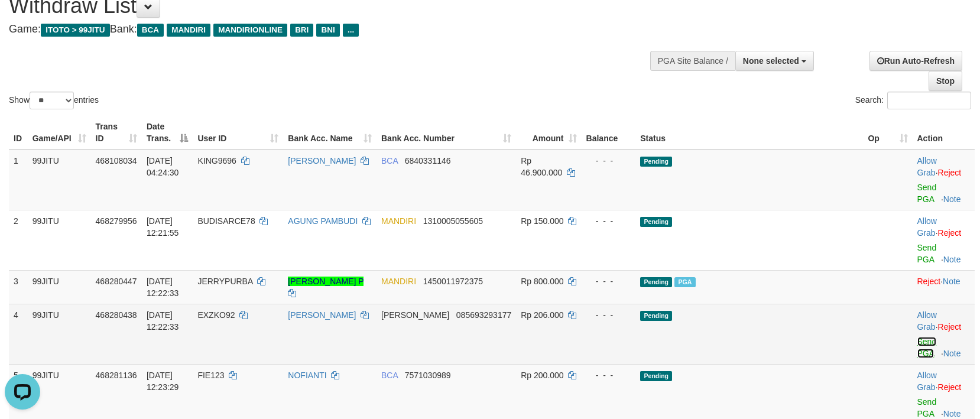
click at [919, 337] on link "Send PGA" at bounding box center [927, 347] width 20 height 21
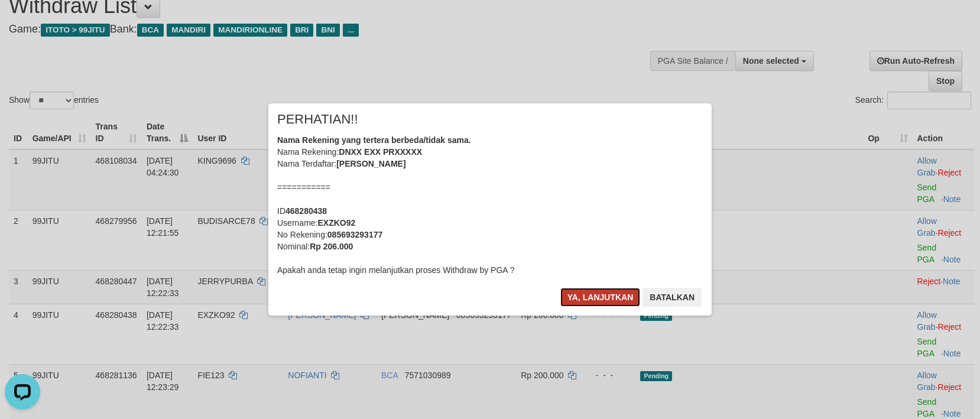
click at [597, 300] on button "Ya, lanjutkan" at bounding box center [600, 297] width 80 height 19
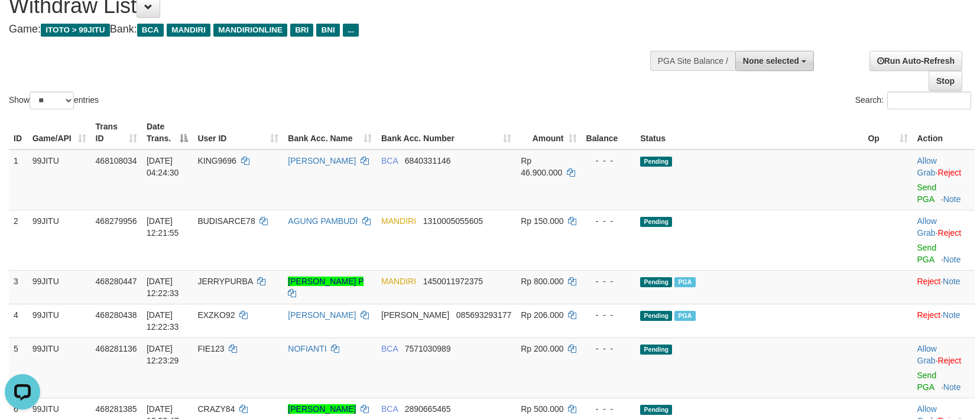
click at [757, 68] on button "None selected" at bounding box center [774, 61] width 79 height 20
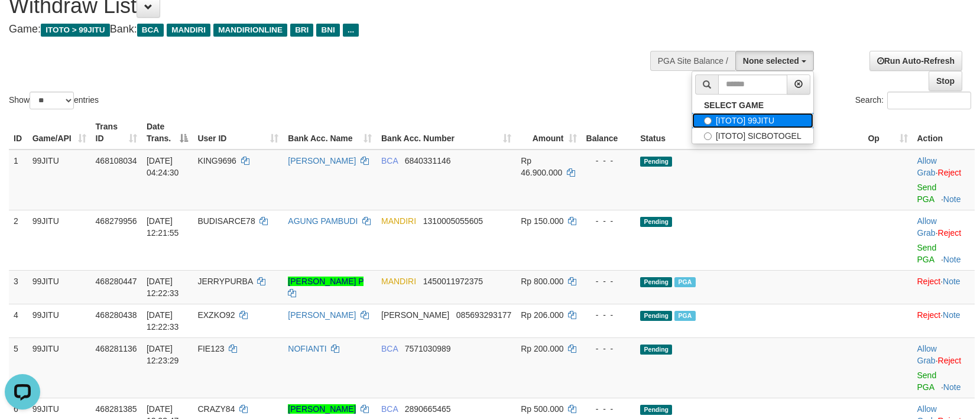
click at [748, 126] on label "[ITOTO] 99JITU" at bounding box center [752, 120] width 121 height 15
select select "***"
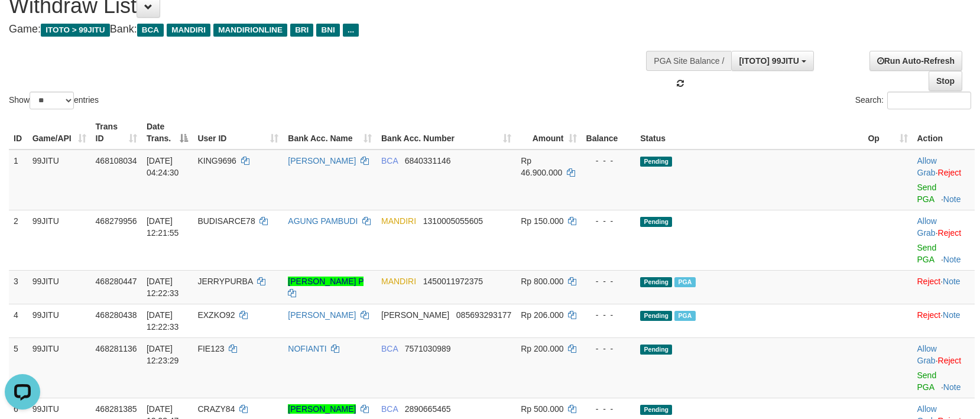
scroll to position [11, 0]
drag, startPoint x: 906, startPoint y: 352, endPoint x: 539, endPoint y: 156, distance: 415.9
click at [917, 371] on link "Send PGA" at bounding box center [927, 381] width 20 height 21
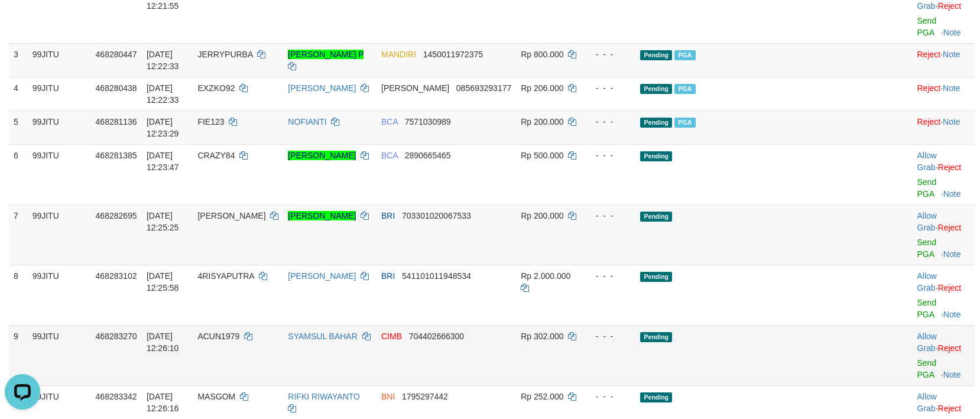
scroll to position [403, 0]
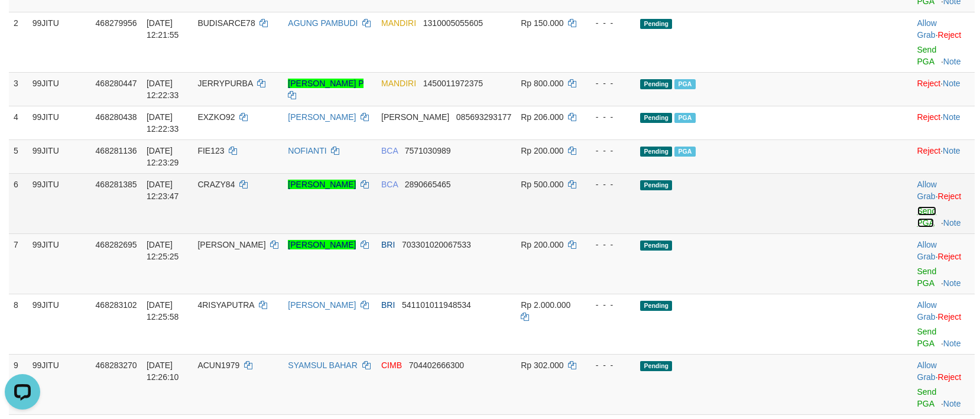
click at [917, 206] on link "Send PGA" at bounding box center [927, 216] width 20 height 21
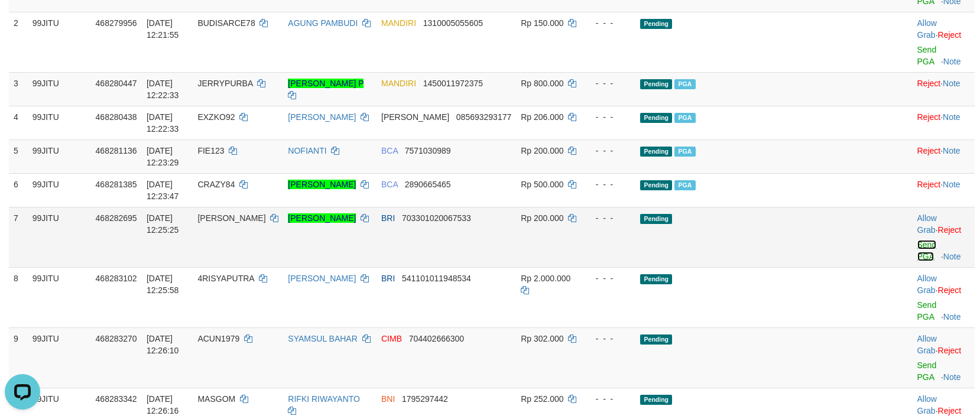
click at [917, 240] on link "Send PGA" at bounding box center [927, 250] width 20 height 21
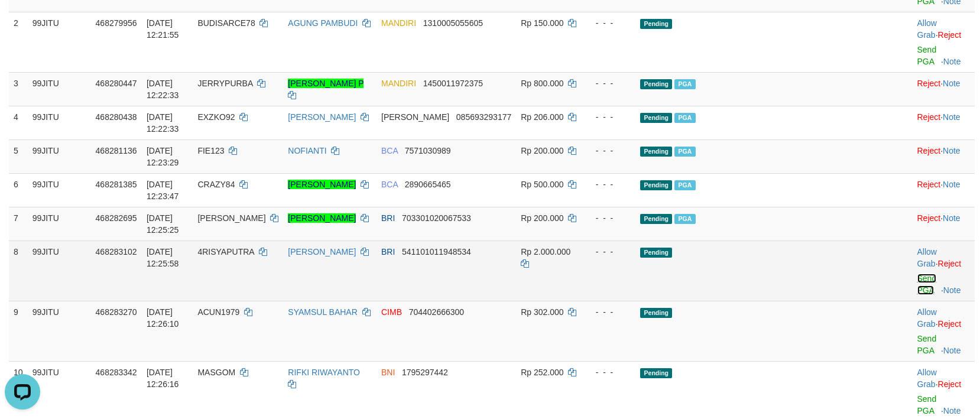
click at [917, 274] on link "Send PGA" at bounding box center [927, 284] width 20 height 21
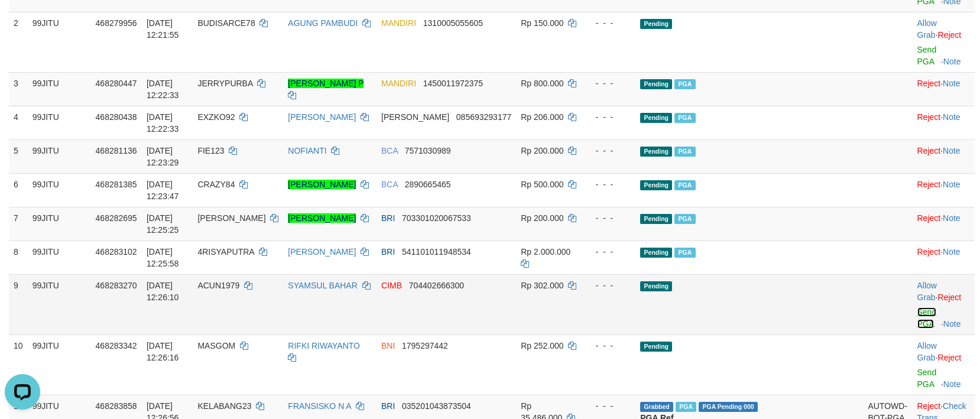
click at [917, 307] on link "Send PGA" at bounding box center [927, 317] width 20 height 21
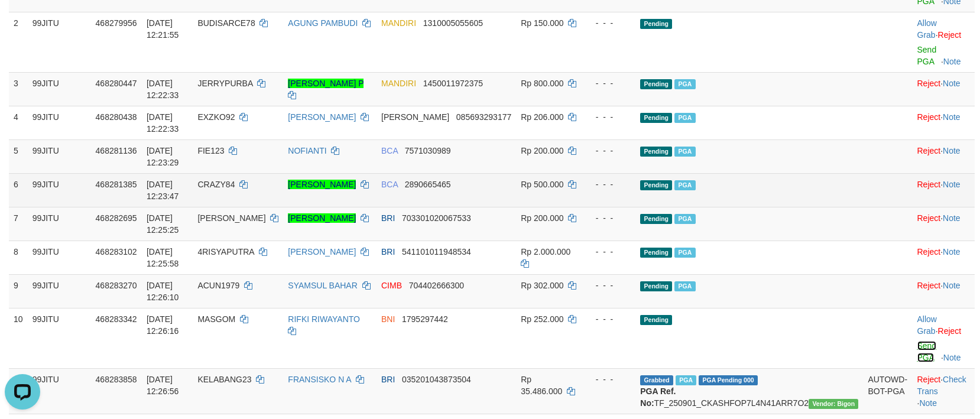
drag, startPoint x: 902, startPoint y: 321, endPoint x: 537, endPoint y: 164, distance: 397.5
click at [917, 341] on link "Send PGA" at bounding box center [927, 351] width 20 height 21
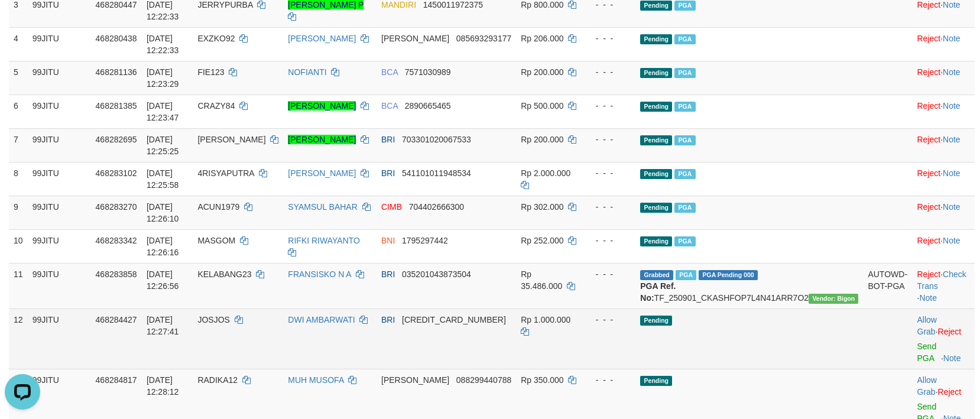
scroll to position [521, 0]
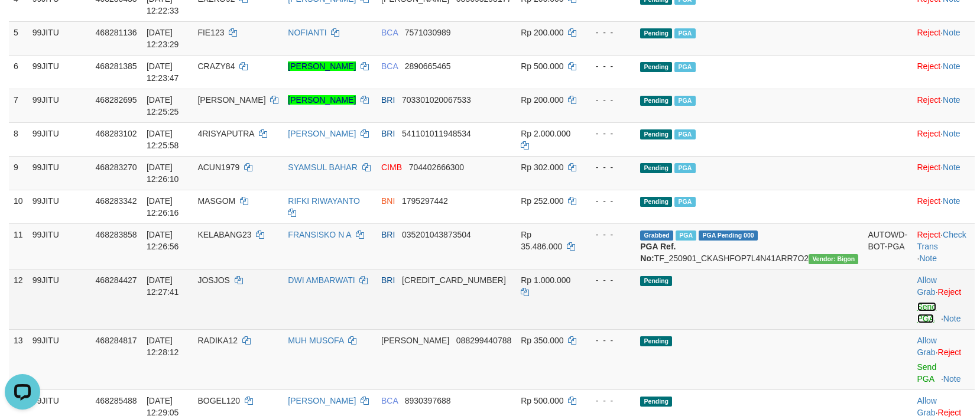
click at [917, 302] on link "Send PGA" at bounding box center [927, 312] width 20 height 21
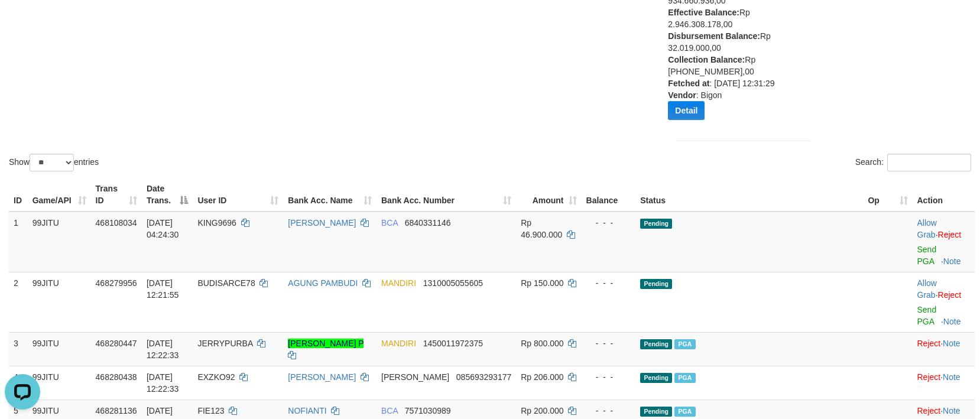
scroll to position [0, 0]
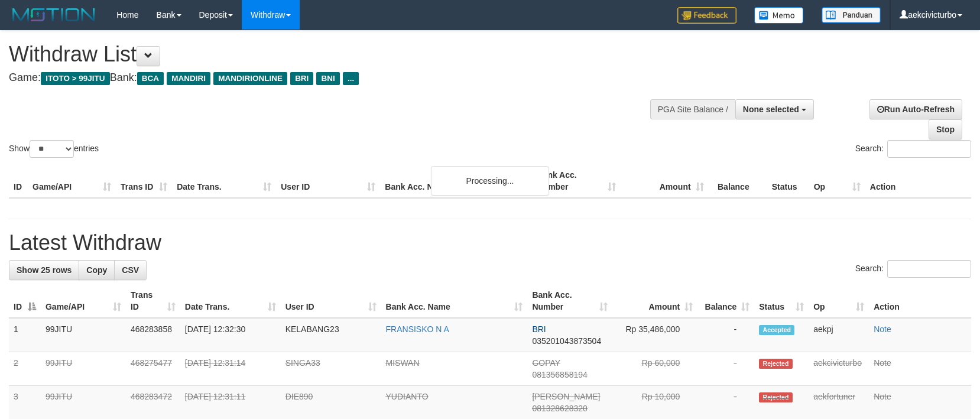
select select
select select "**"
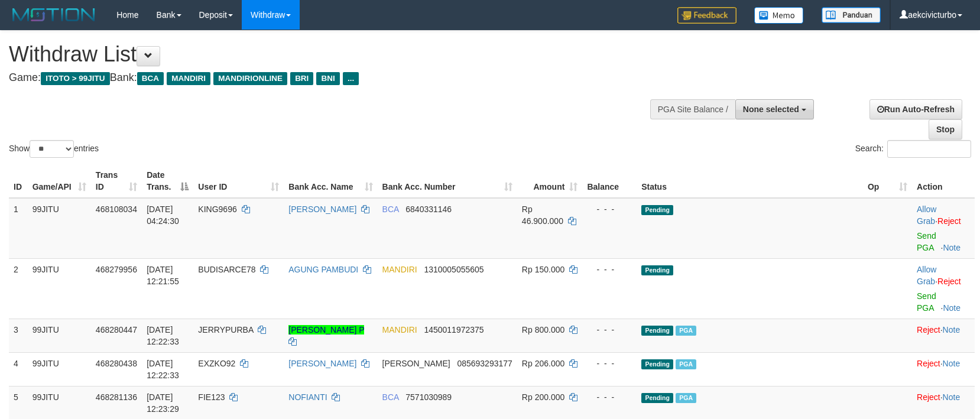
click at [739, 103] on button "None selected" at bounding box center [774, 109] width 79 height 20
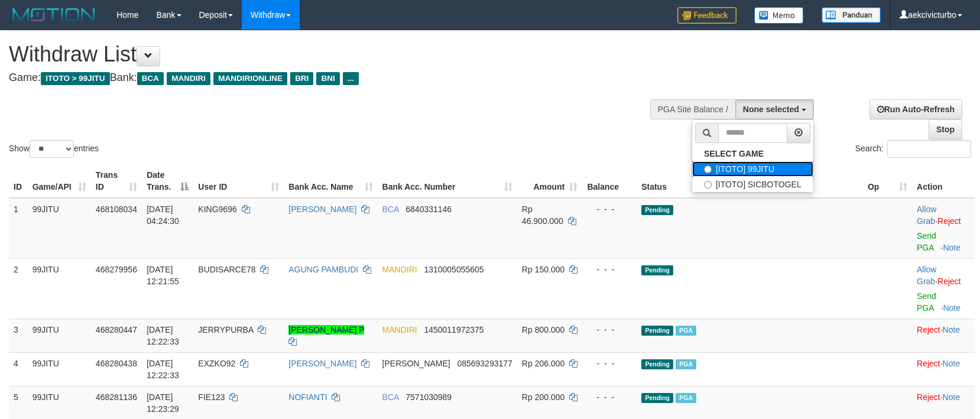
click at [760, 166] on label "[ITOTO] 99JITU" at bounding box center [752, 168] width 121 height 15
select select "***"
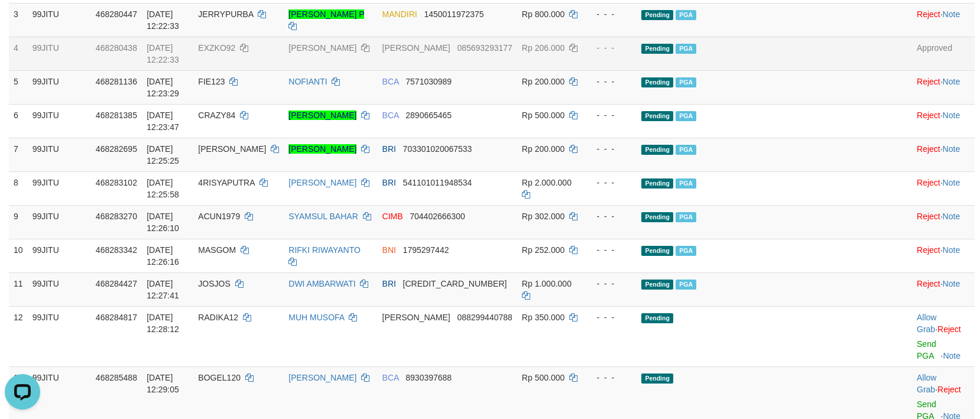
scroll to position [473, 0]
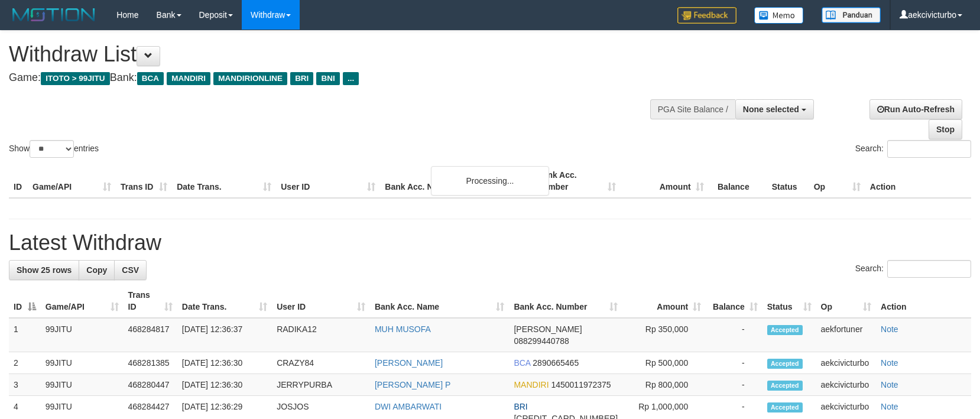
select select
select select "**"
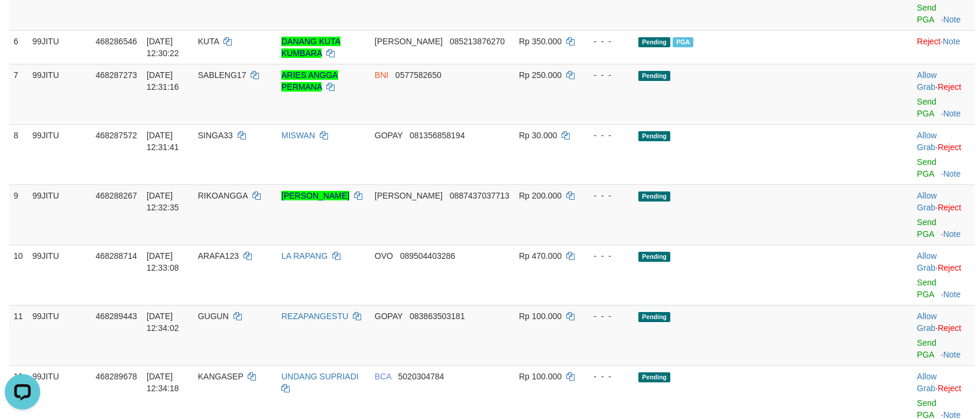
scroll to position [310, 0]
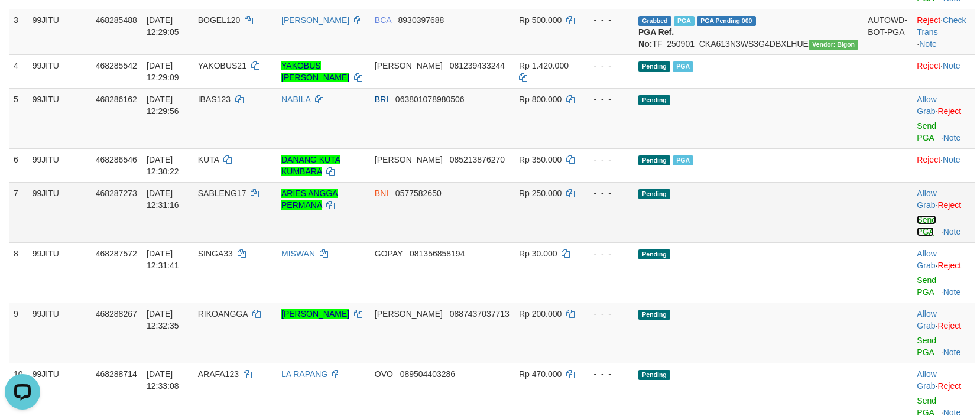
drag, startPoint x: 900, startPoint y: 196, endPoint x: 550, endPoint y: 162, distance: 351.0
click at [917, 215] on link "Send PGA" at bounding box center [927, 225] width 20 height 21
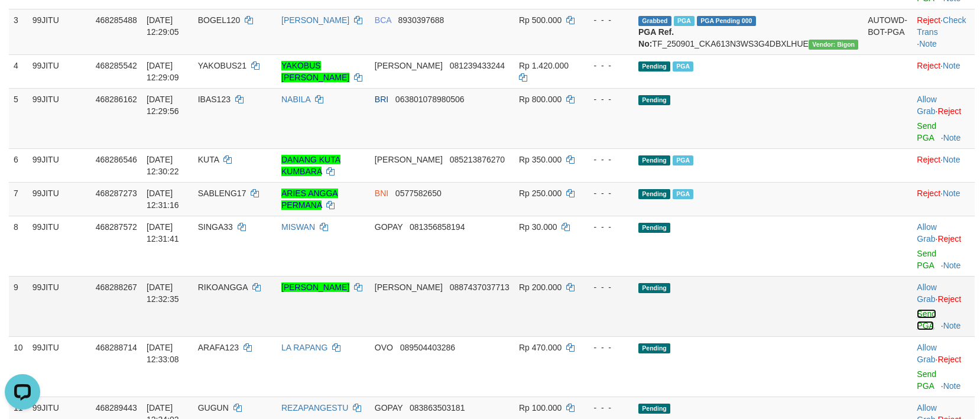
click at [917, 309] on link "Send PGA" at bounding box center [927, 319] width 20 height 21
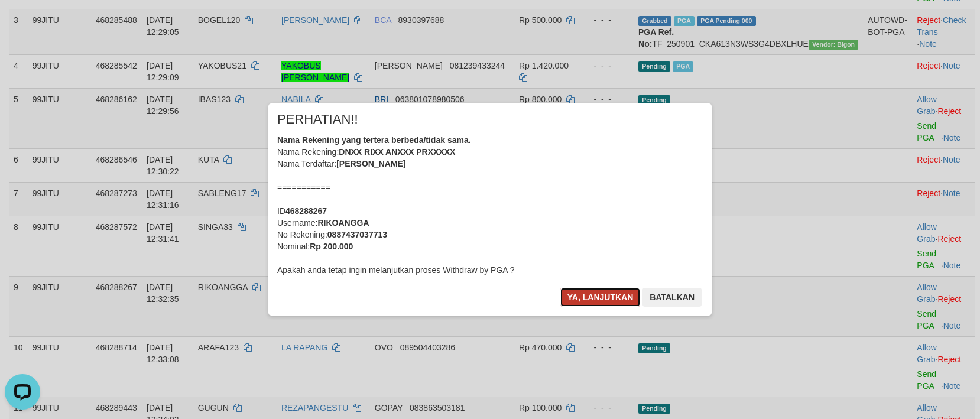
click at [619, 300] on button "Ya, lanjutkan" at bounding box center [600, 297] width 80 height 19
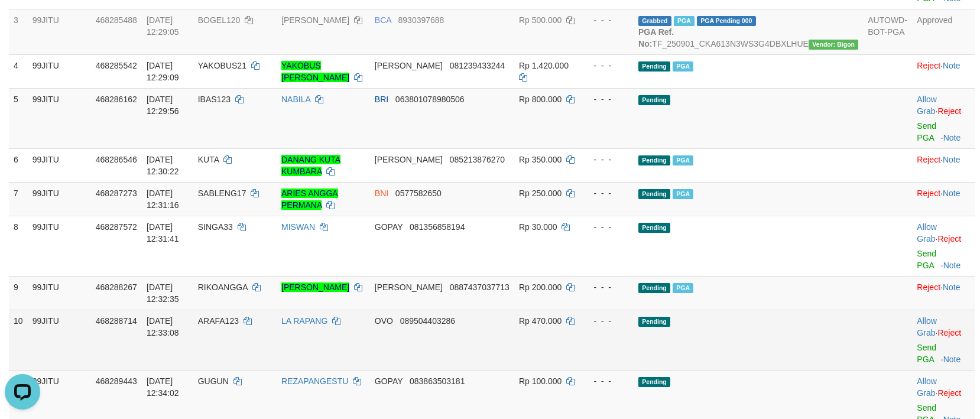
click at [912, 321] on td "Allow Grab · Reject Send PGA · Note" at bounding box center [943, 340] width 63 height 60
click at [917, 343] on link "Send PGA" at bounding box center [927, 353] width 20 height 21
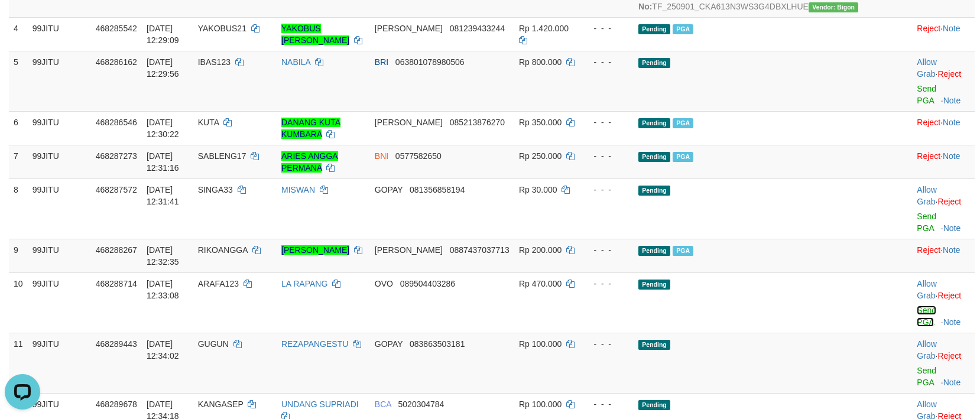
scroll to position [428, 0]
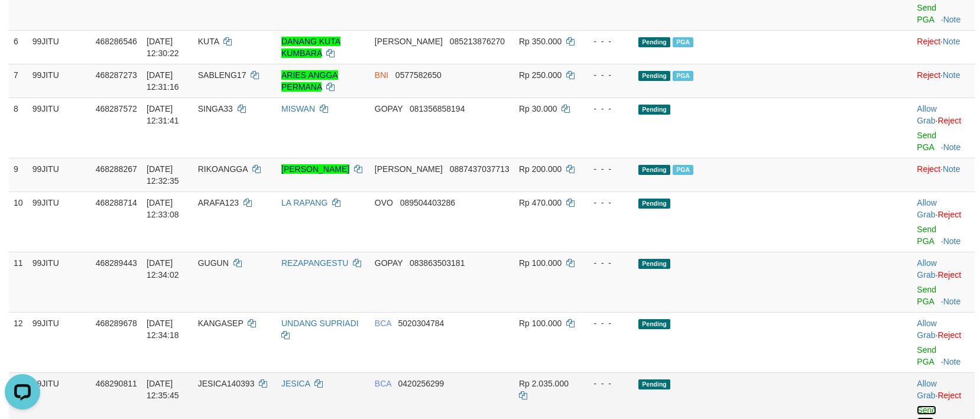
click at [917, 405] on link "Send PGA" at bounding box center [927, 415] width 20 height 21
